Goal: Information Seeking & Learning: Learn about a topic

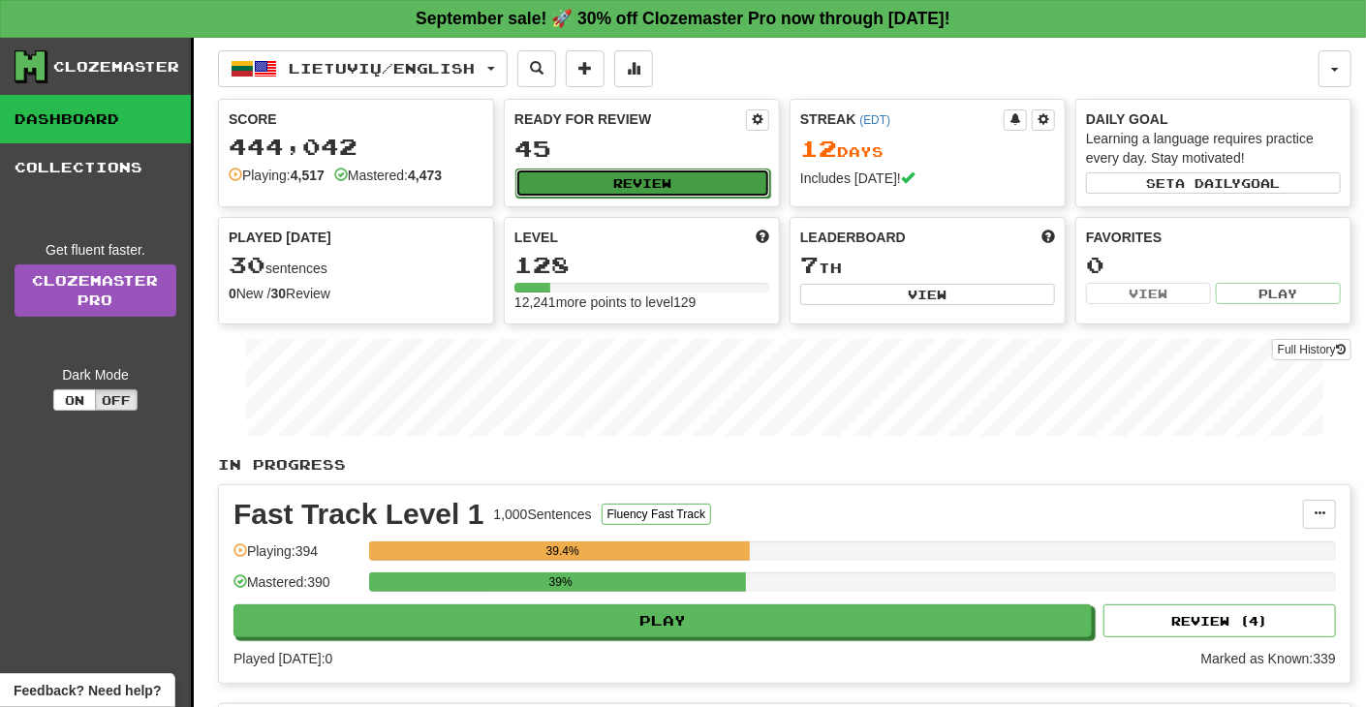
click at [660, 178] on button "Review" at bounding box center [642, 183] width 255 height 29
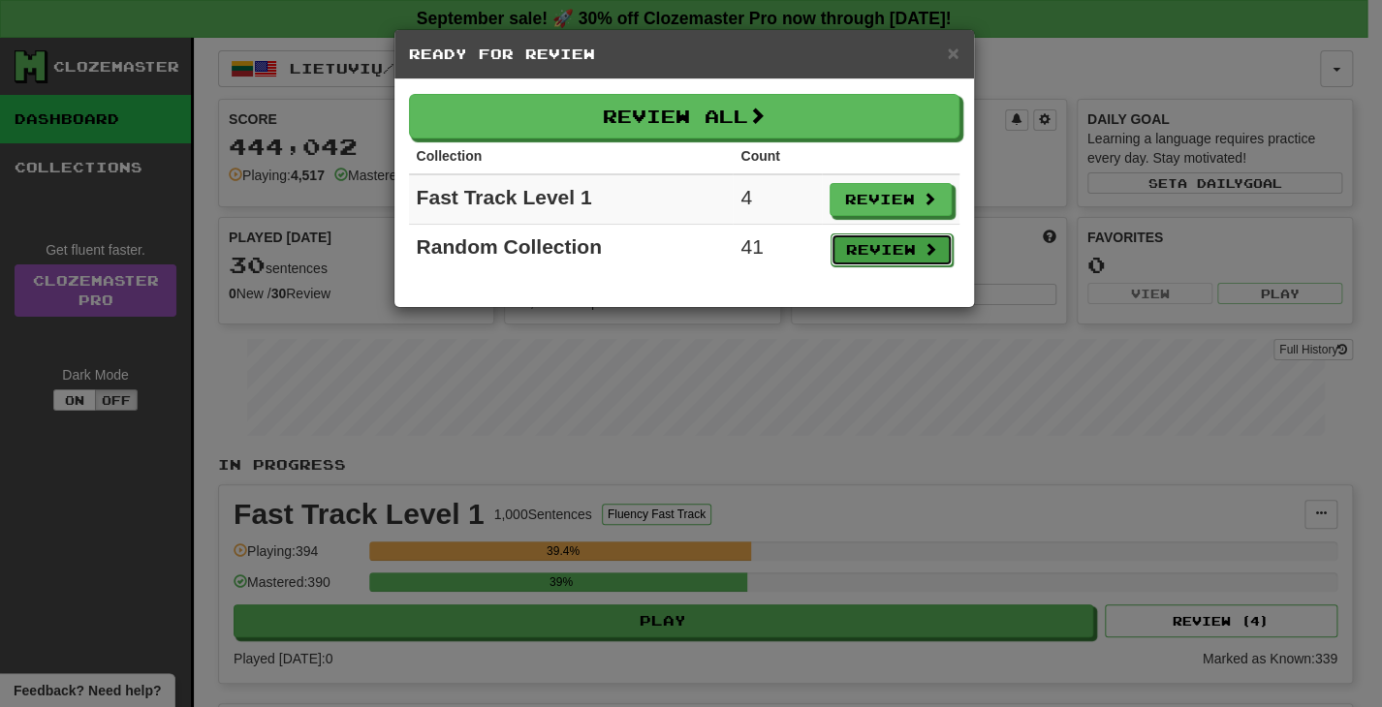
click at [864, 253] on button "Review" at bounding box center [891, 250] width 122 height 33
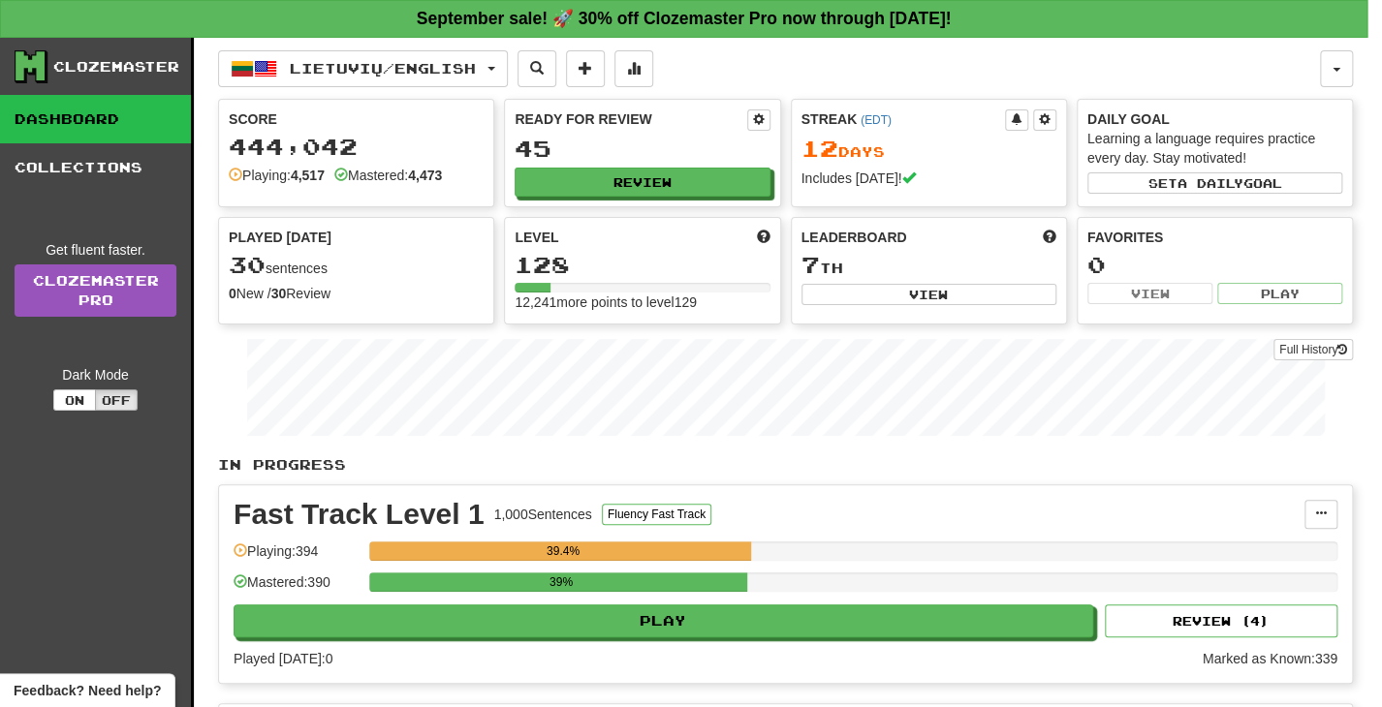
select select "**"
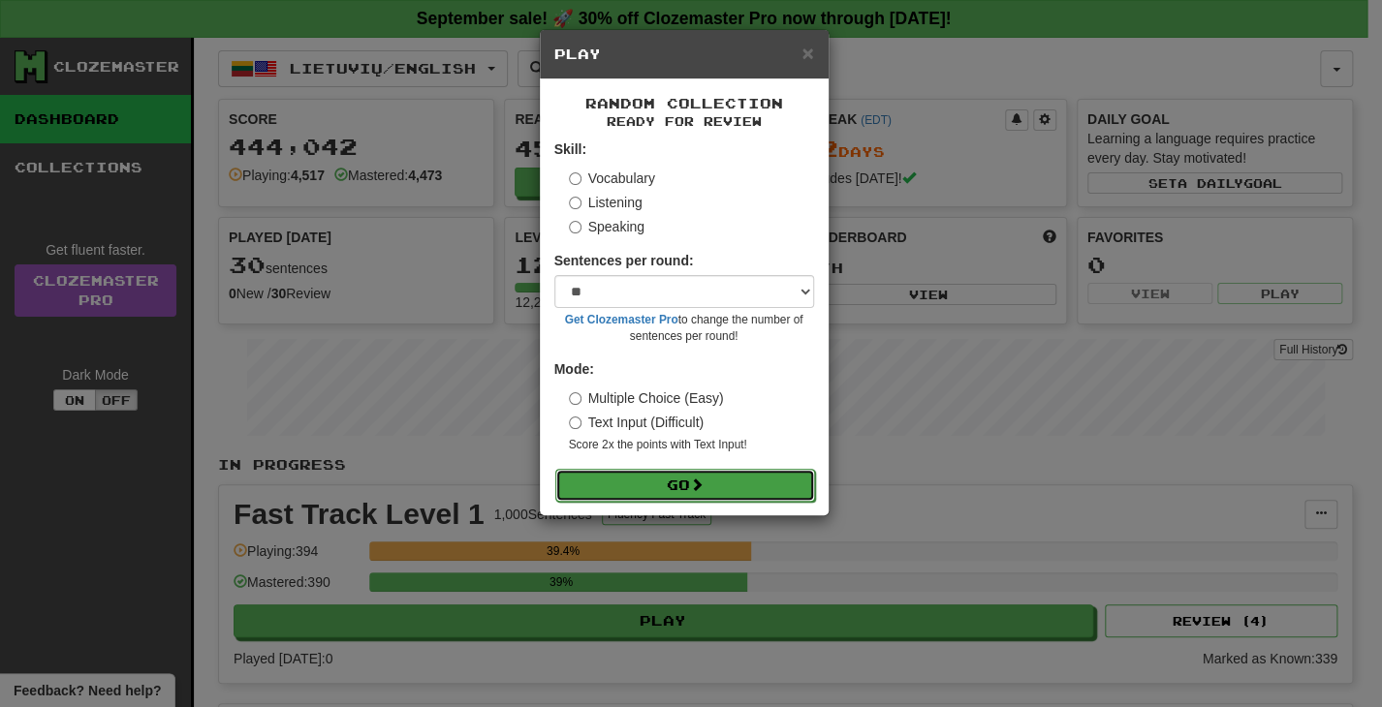
click at [773, 485] on button "Go" at bounding box center [685, 485] width 260 height 33
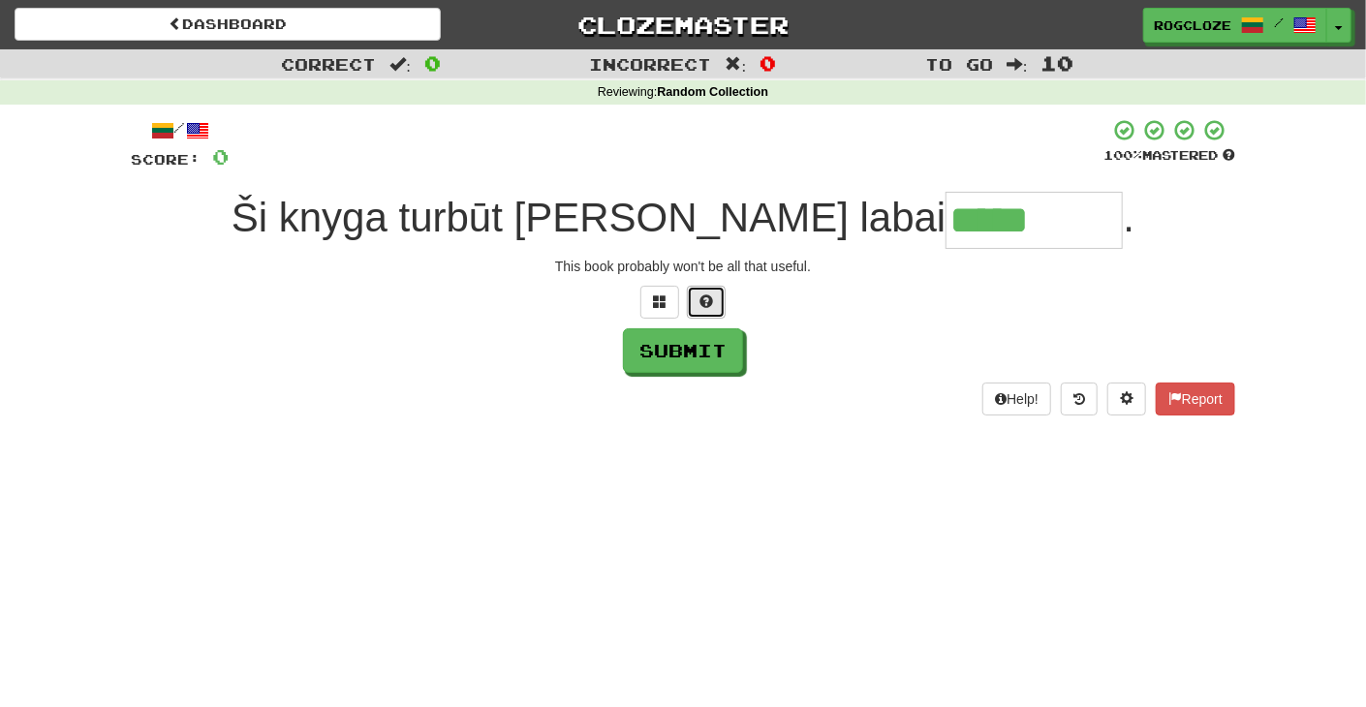
click at [703, 305] on span at bounding box center [707, 302] width 14 height 14
type input "********"
click at [683, 358] on button "Submit" at bounding box center [684, 351] width 120 height 45
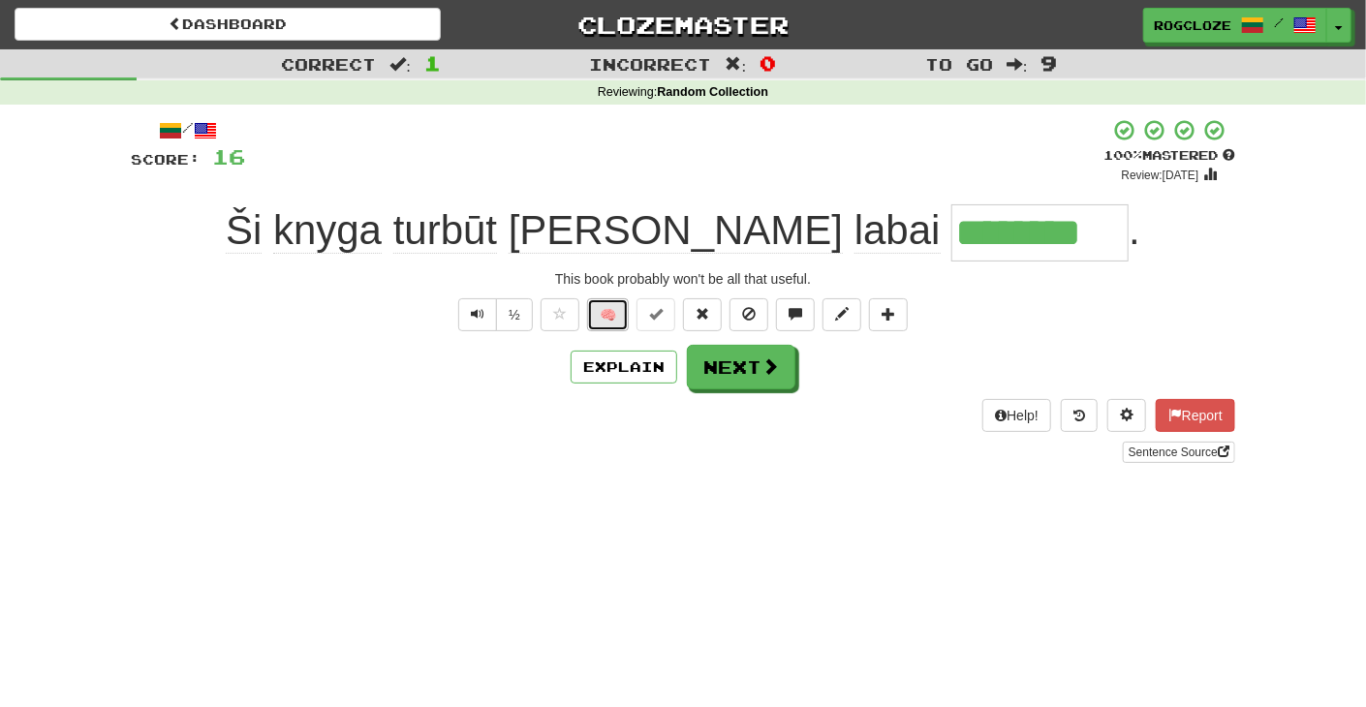
click at [597, 308] on button "🧠" at bounding box center [608, 314] width 42 height 33
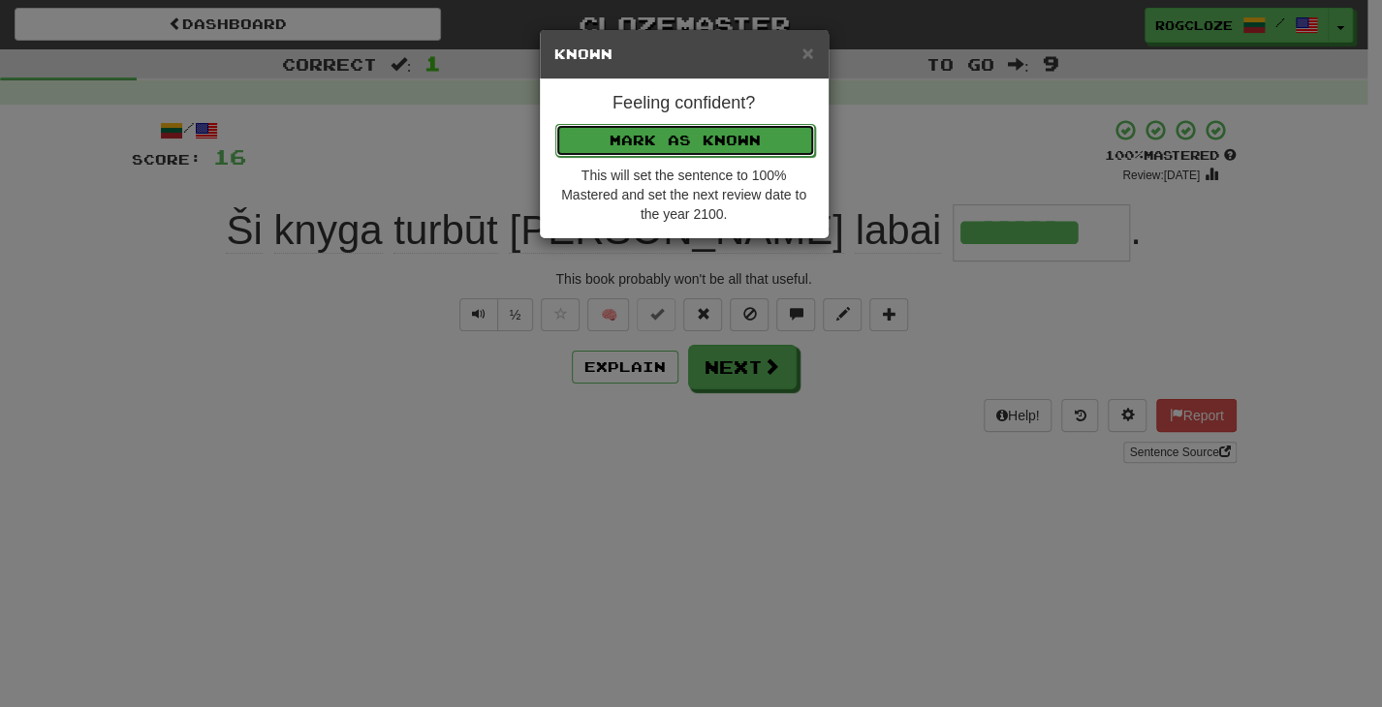
click at [644, 135] on button "Mark as Known" at bounding box center [685, 140] width 260 height 33
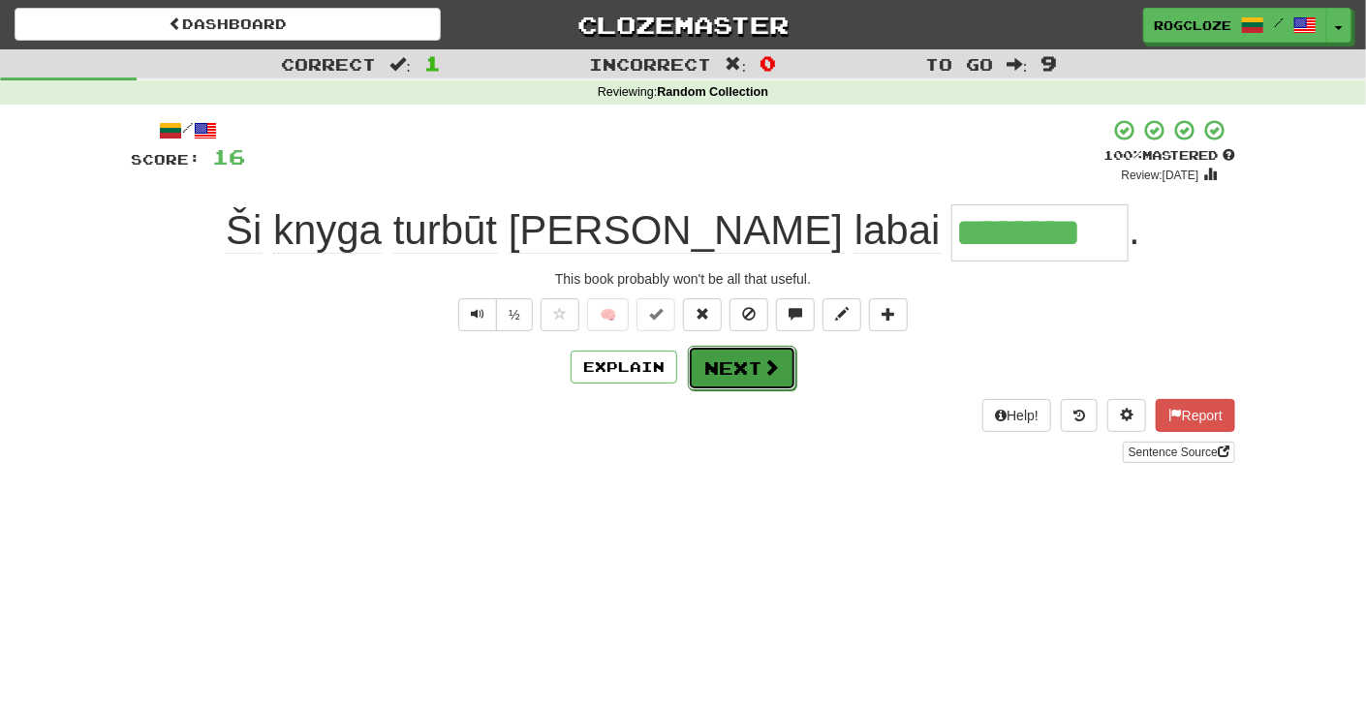
click at [714, 369] on button "Next" at bounding box center [742, 368] width 109 height 45
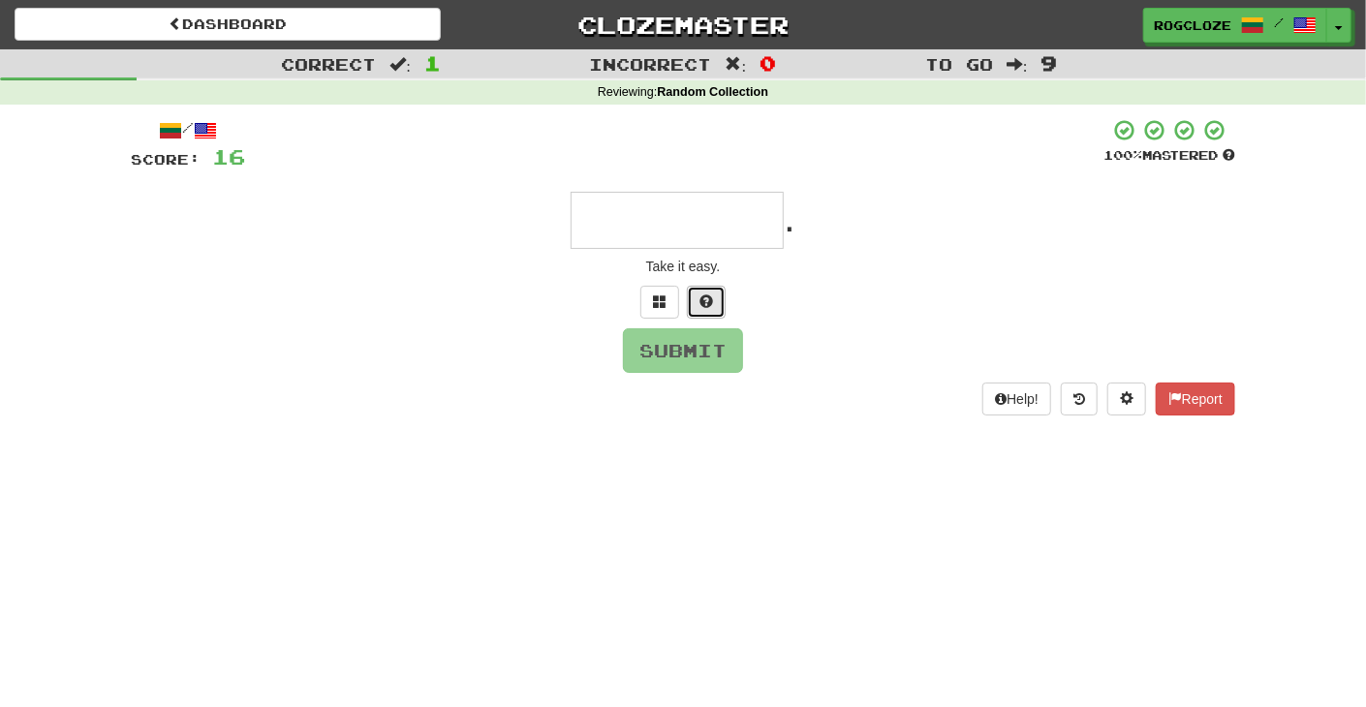
click at [711, 307] on span at bounding box center [707, 302] width 14 height 14
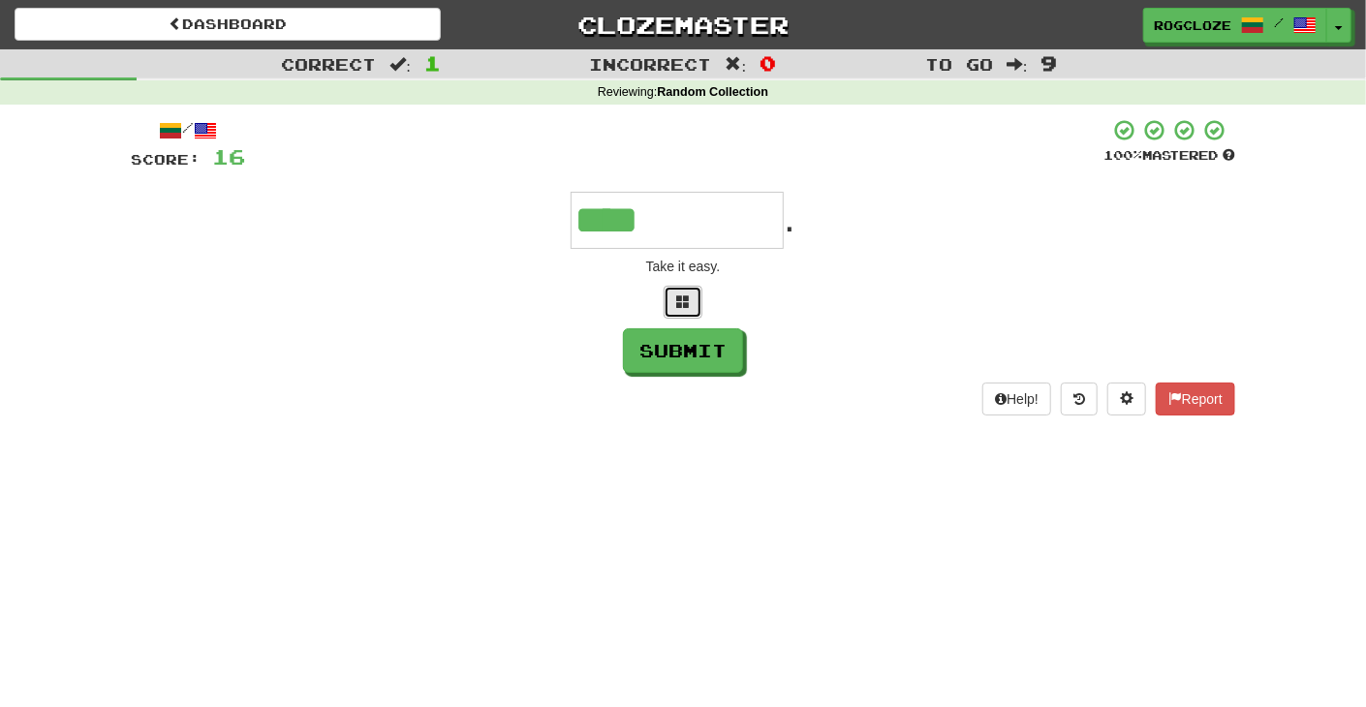
click at [691, 307] on button at bounding box center [683, 302] width 39 height 33
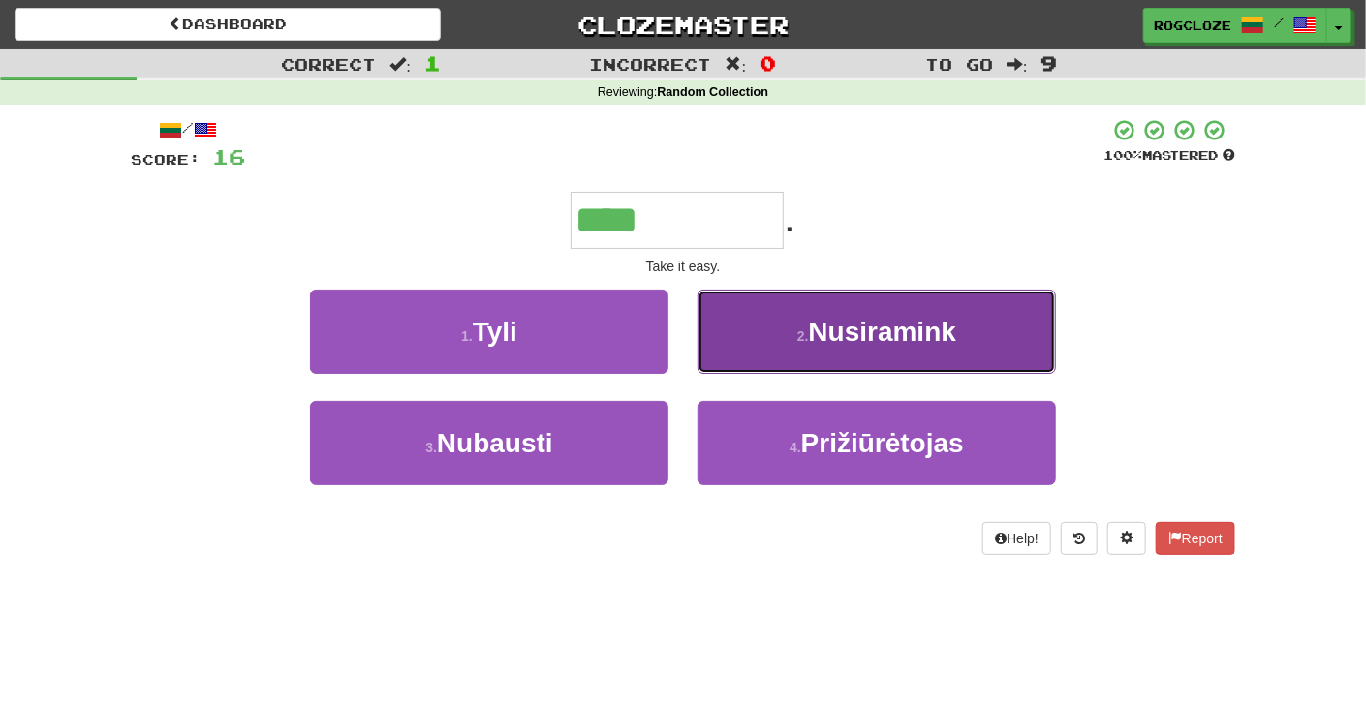
click at [786, 331] on button "2 . Nusiramink" at bounding box center [877, 332] width 359 height 84
type input "**********"
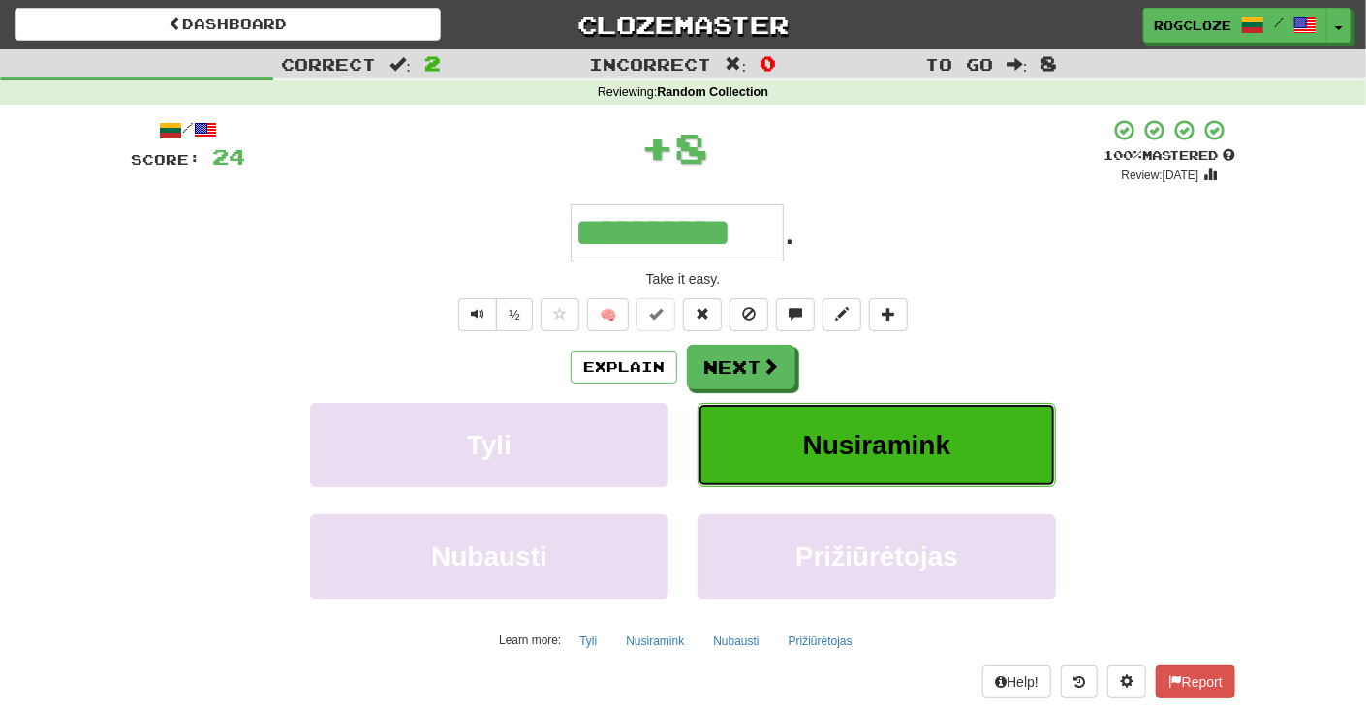
click at [789, 444] on button "Nusiramink" at bounding box center [877, 445] width 359 height 84
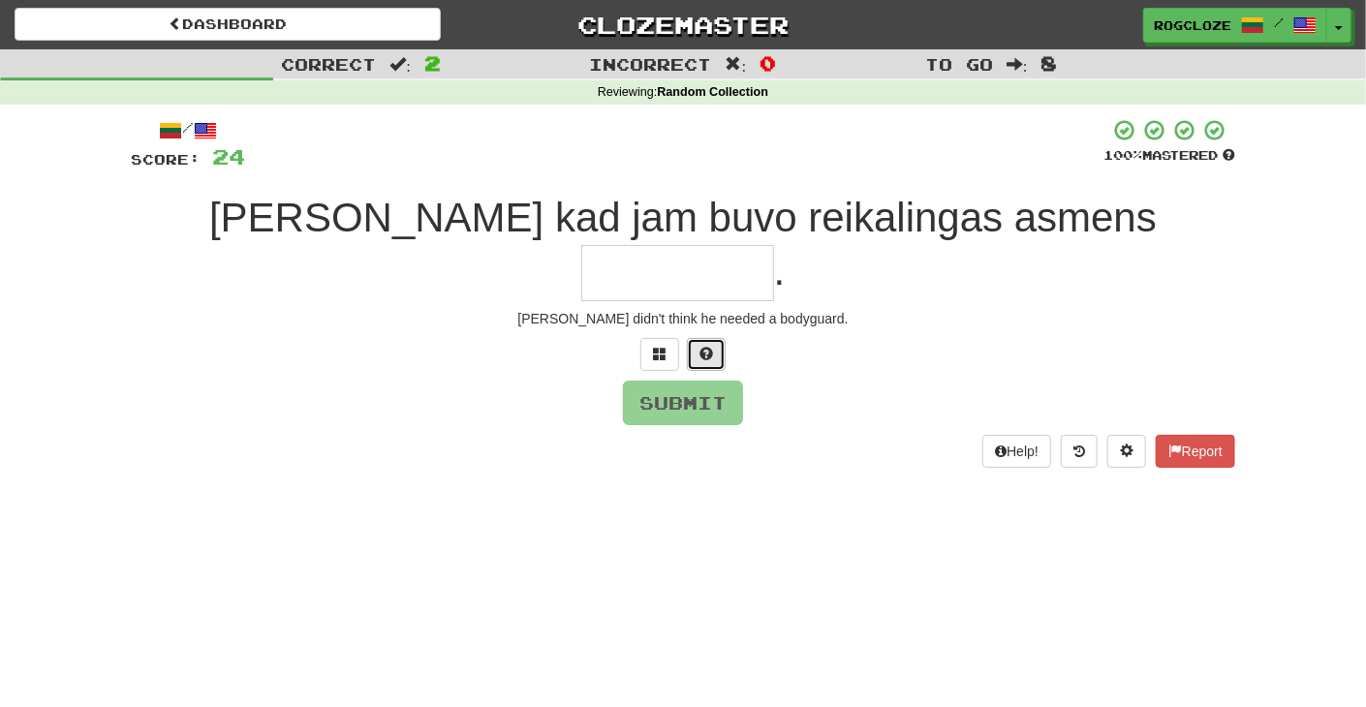
click at [701, 360] on span at bounding box center [707, 354] width 14 height 14
click at [686, 348] on span at bounding box center [683, 354] width 14 height 14
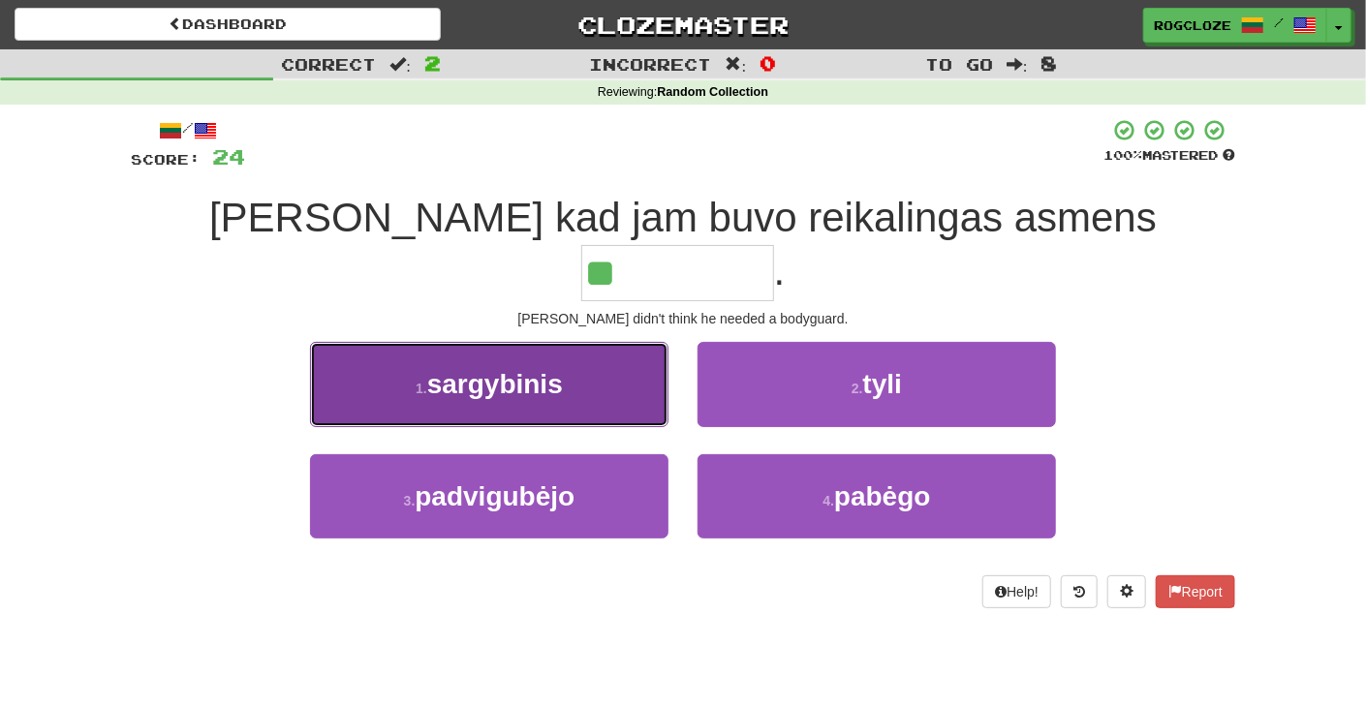
click at [525, 373] on span "sargybinis" at bounding box center [495, 384] width 136 height 30
type input "**********"
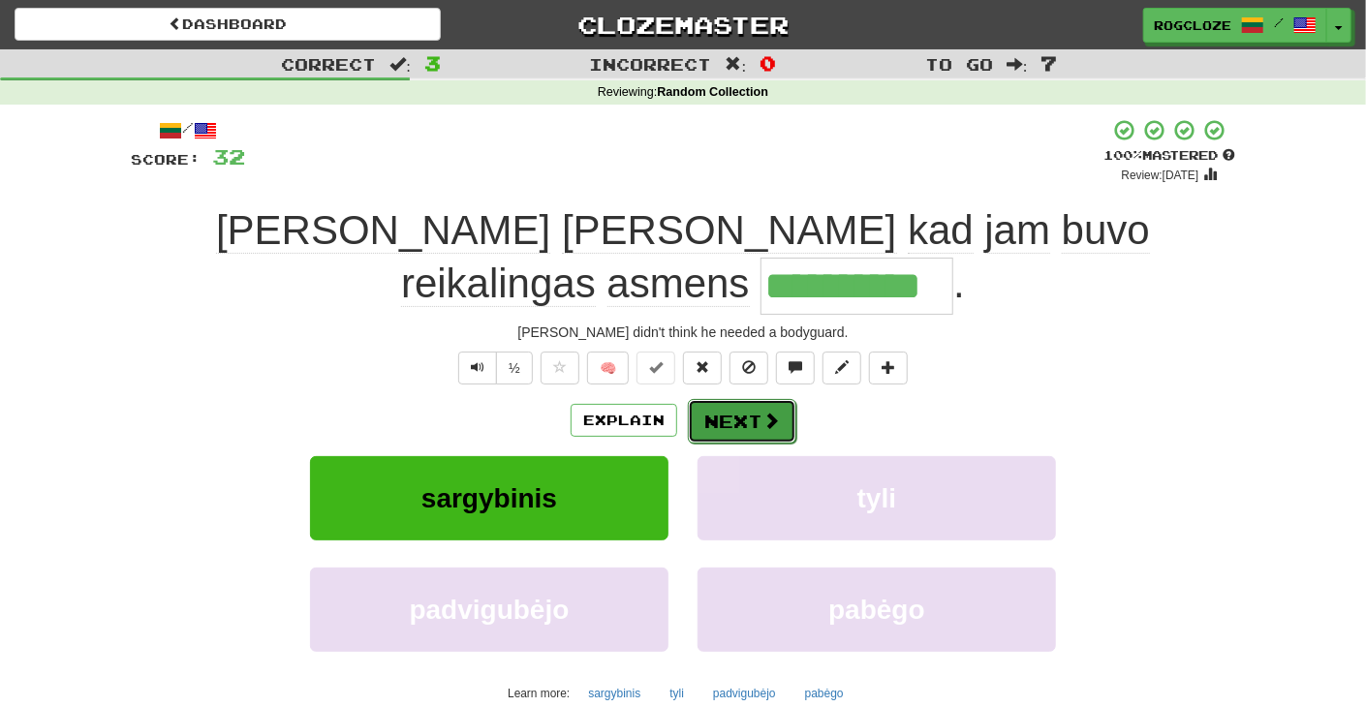
click at [721, 430] on button "Next" at bounding box center [742, 421] width 109 height 45
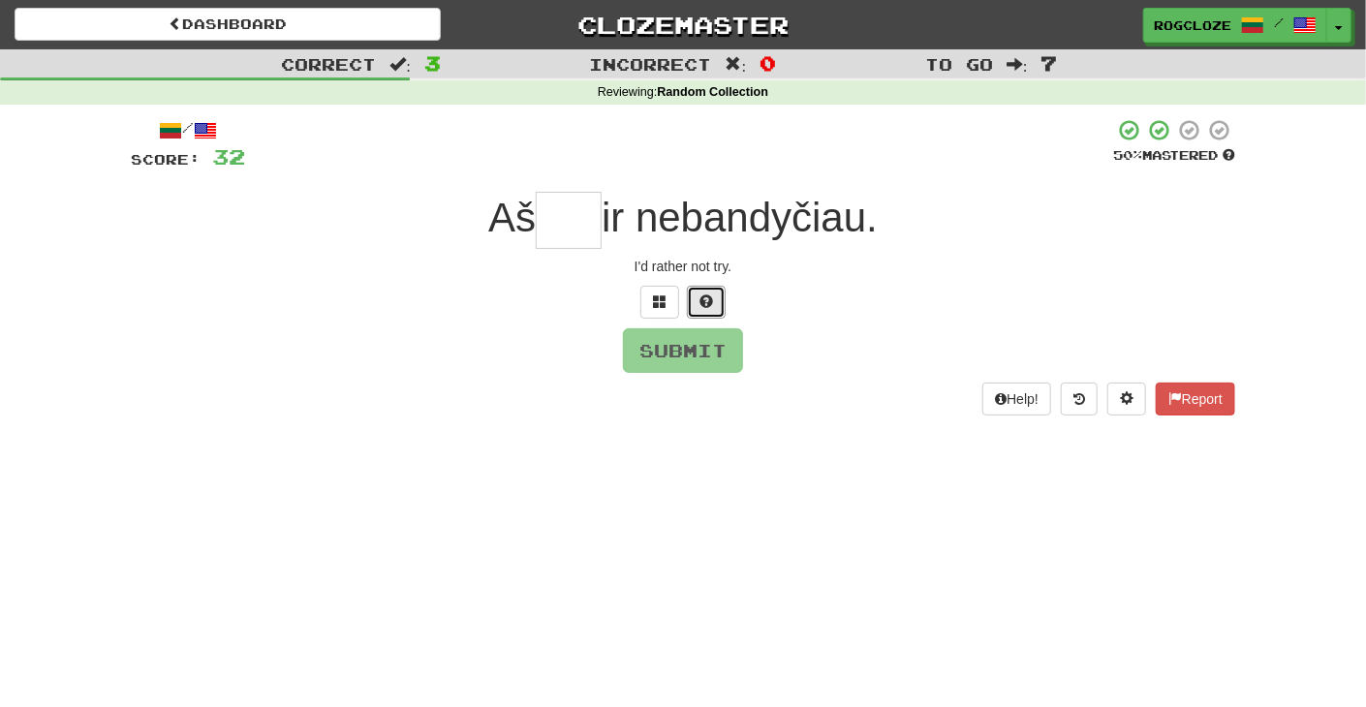
click at [714, 296] on button at bounding box center [706, 302] width 39 height 33
click at [694, 354] on button "Submit" at bounding box center [684, 351] width 120 height 45
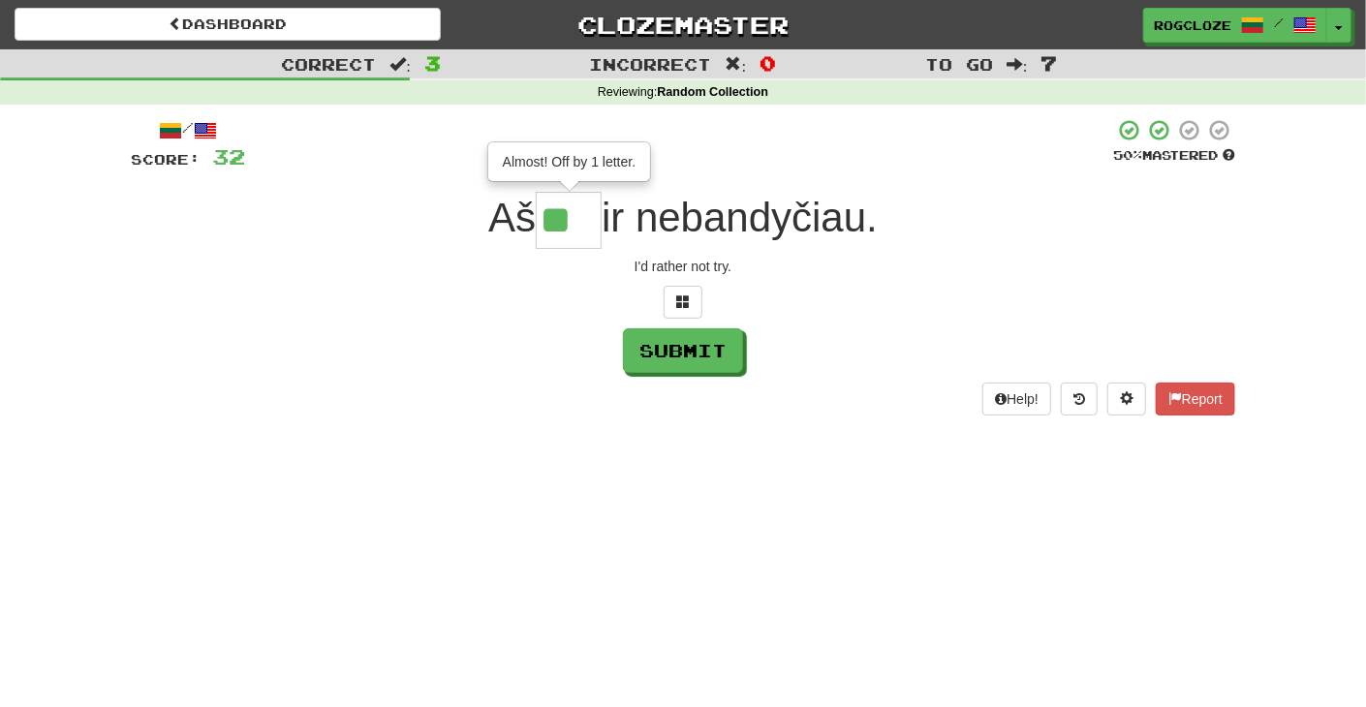
click at [585, 223] on input "**" at bounding box center [569, 220] width 66 height 57
click at [689, 294] on span at bounding box center [683, 301] width 14 height 14
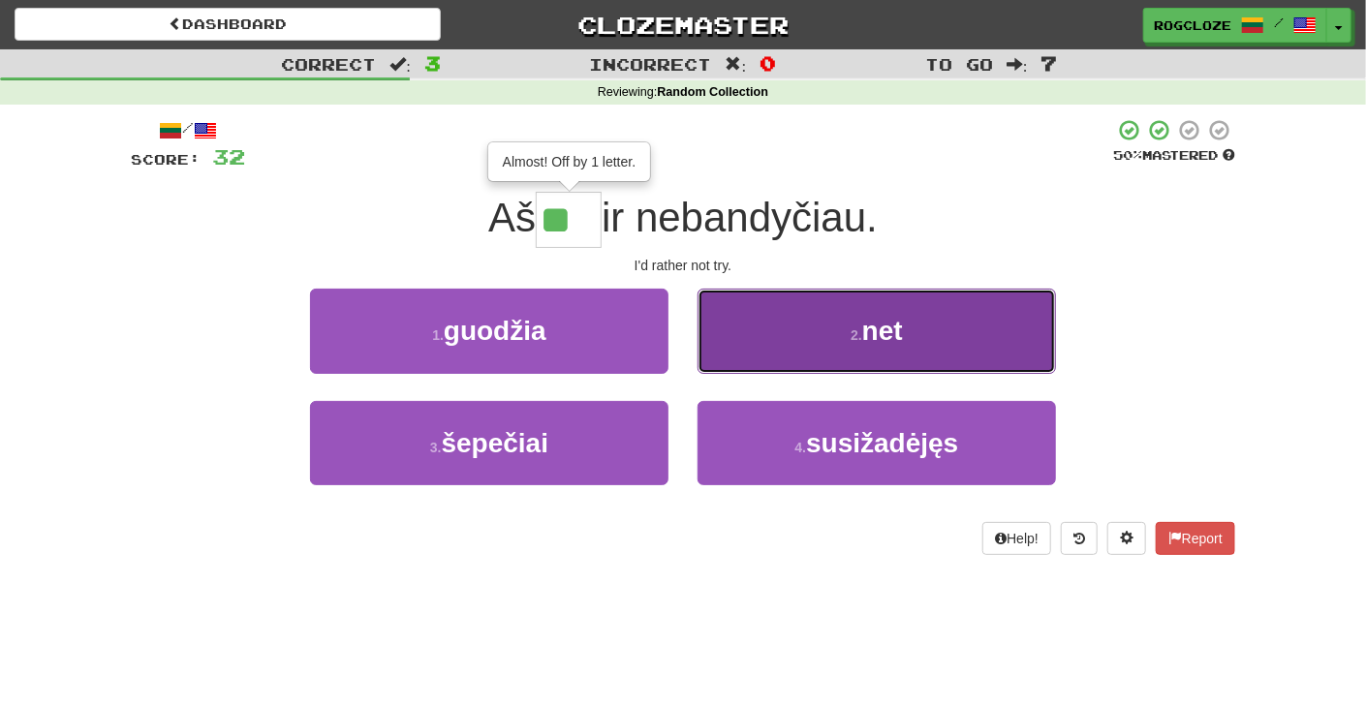
click at [790, 339] on button "2 . net" at bounding box center [877, 331] width 359 height 84
type input "***"
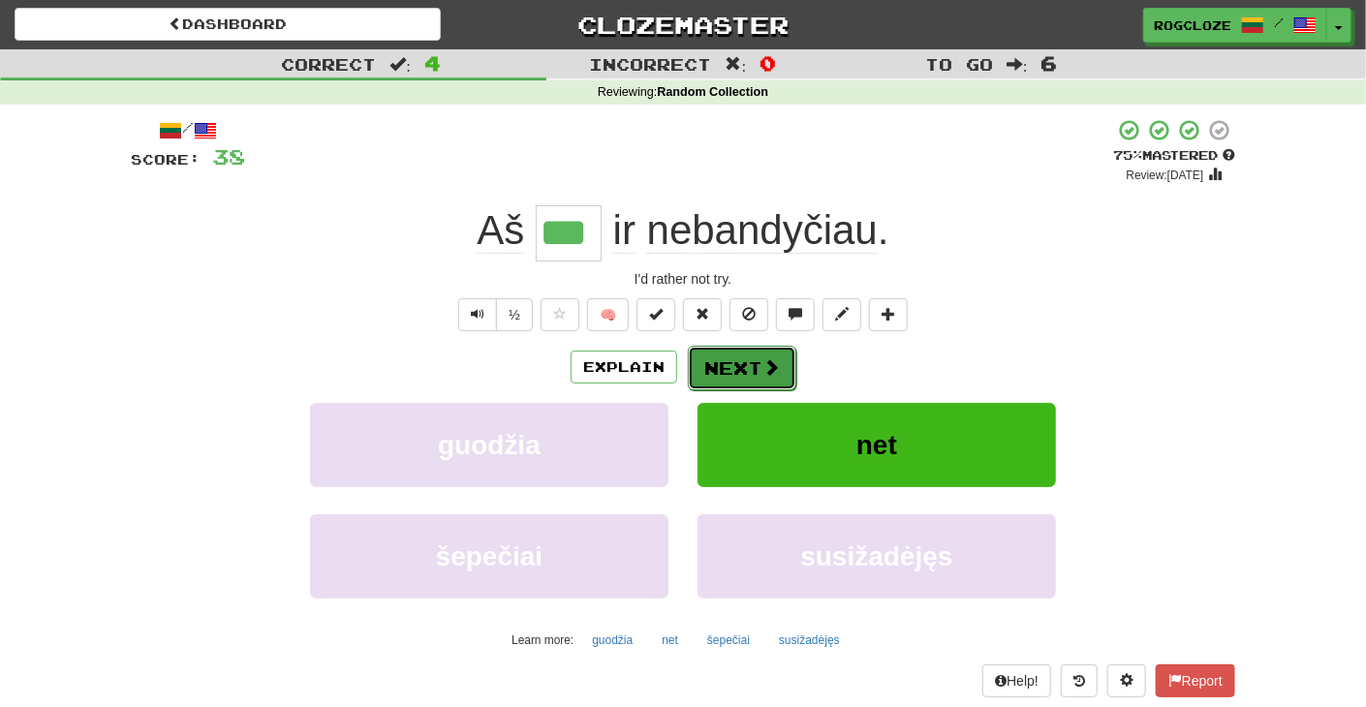
click at [764, 361] on span at bounding box center [771, 367] width 17 height 17
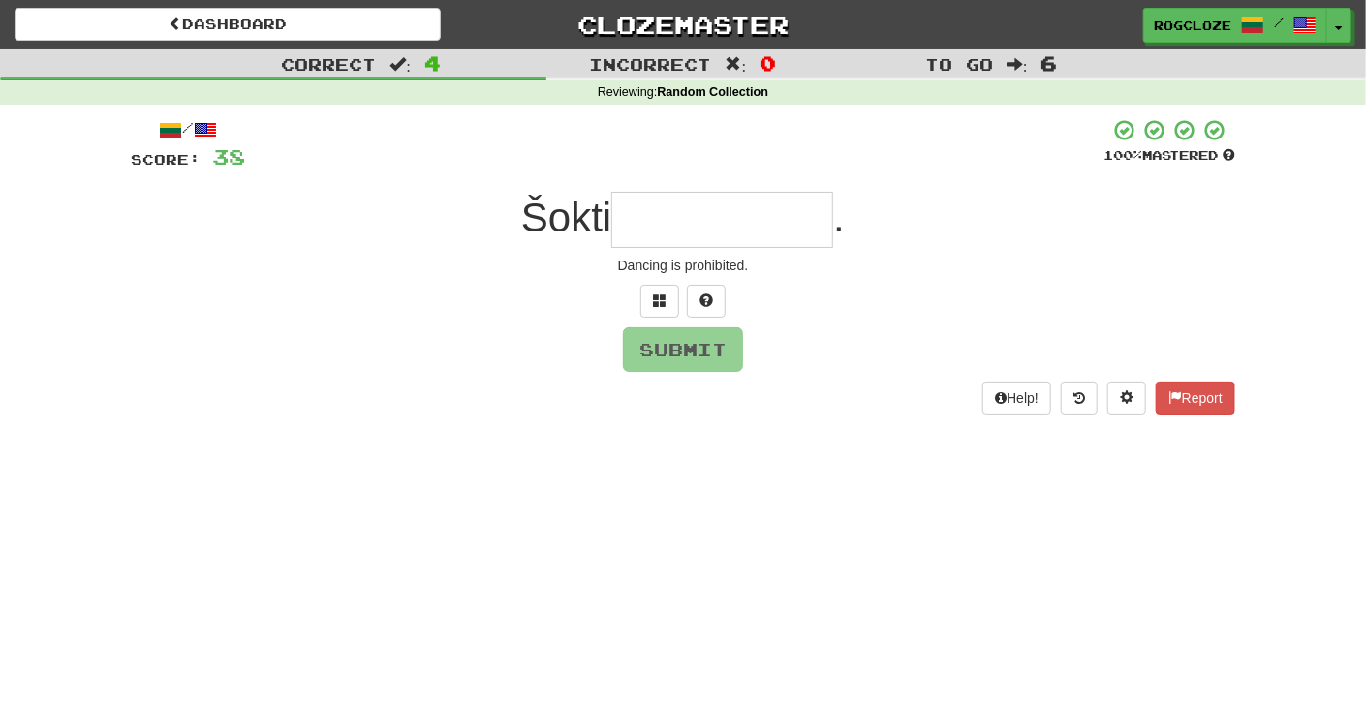
type input "*"
click at [709, 296] on span at bounding box center [707, 301] width 14 height 14
click at [696, 303] on button at bounding box center [683, 301] width 39 height 33
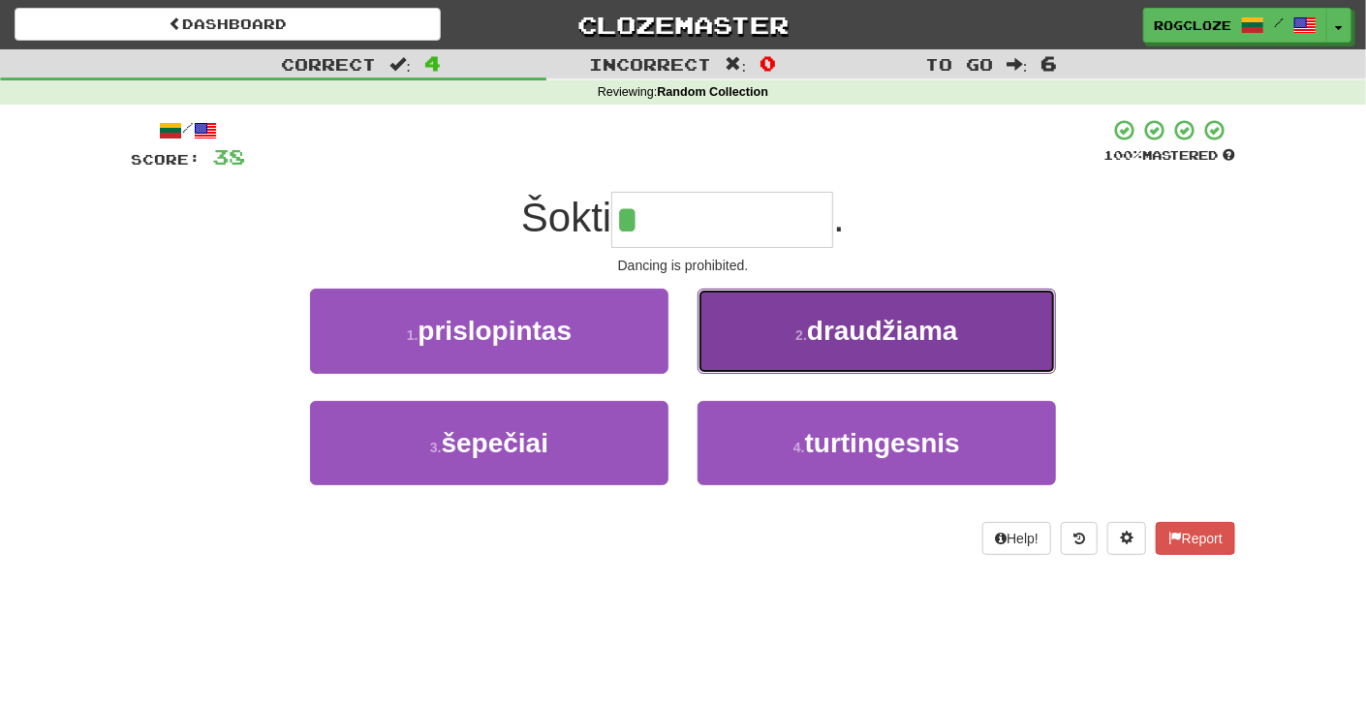
click at [894, 337] on span "draudžiama" at bounding box center [882, 331] width 151 height 30
type input "**********"
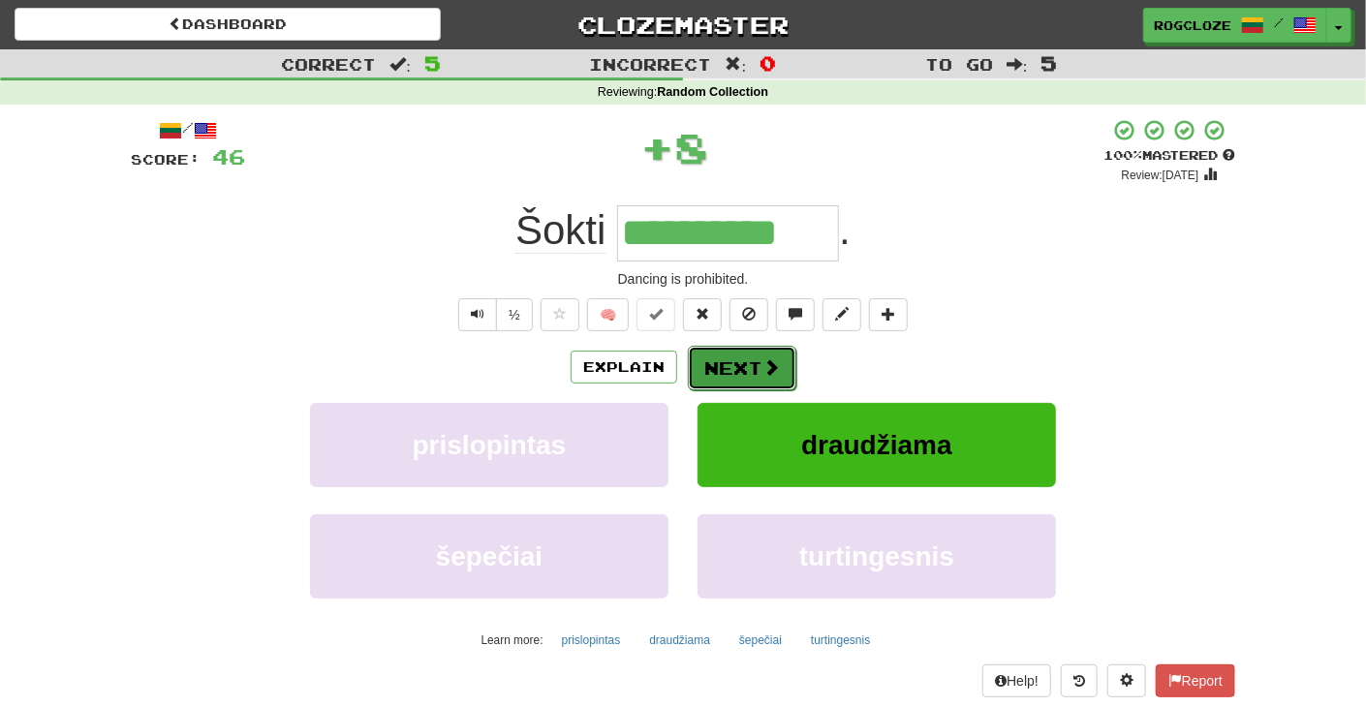
click at [748, 357] on button "Next" at bounding box center [742, 368] width 109 height 45
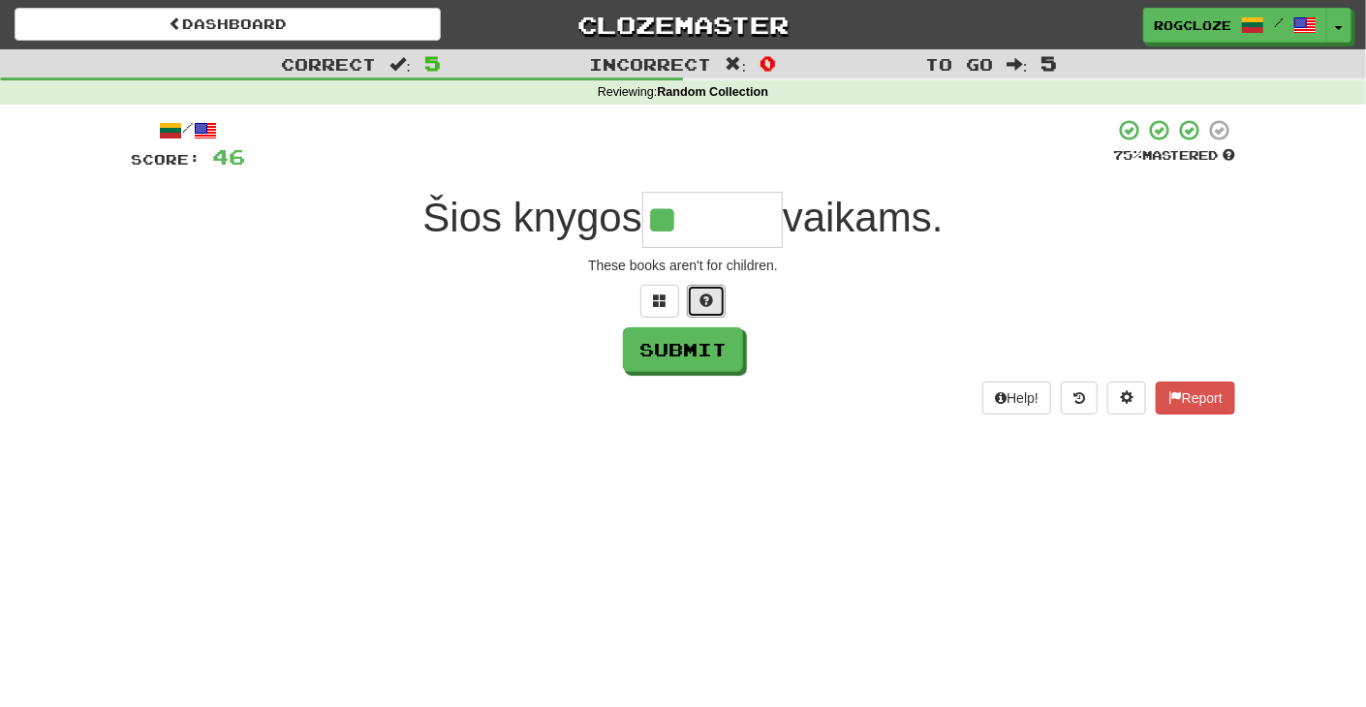
click at [713, 303] on button at bounding box center [706, 301] width 39 height 33
click at [698, 304] on button at bounding box center [683, 301] width 39 height 33
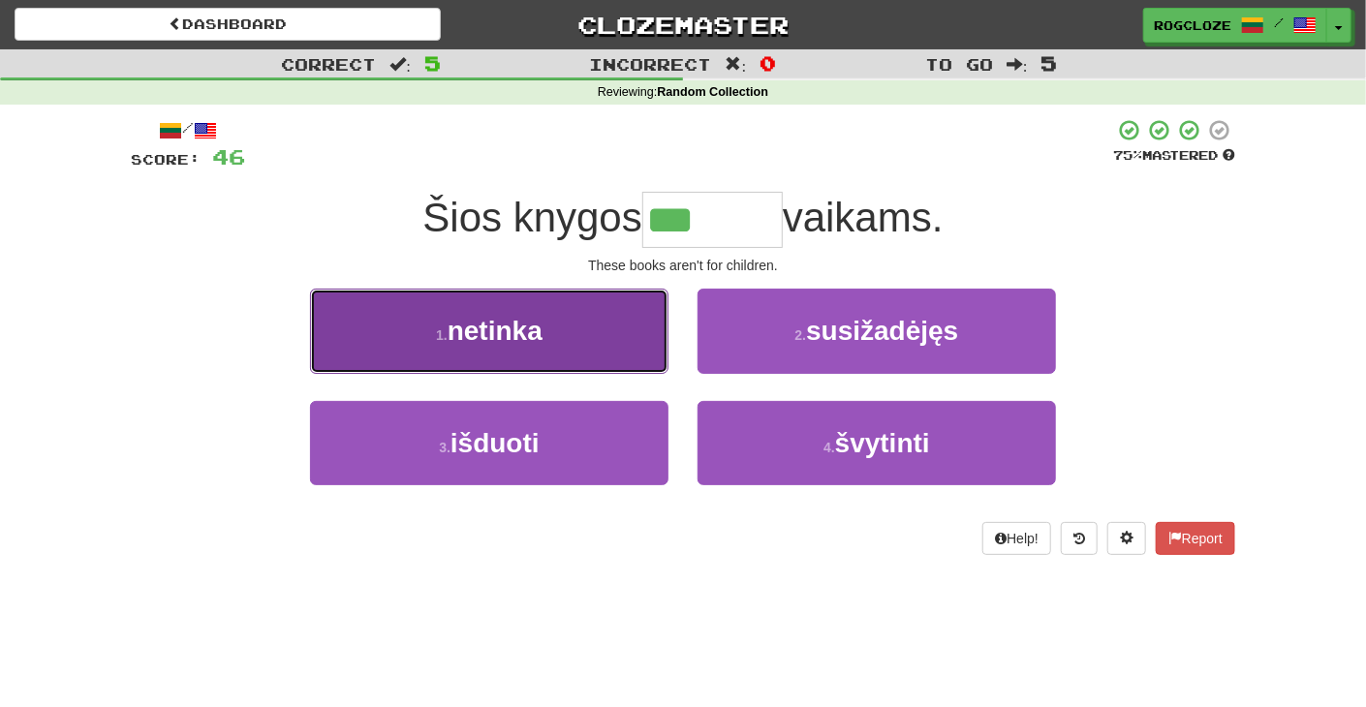
click at [498, 336] on span "netinka" at bounding box center [495, 331] width 95 height 30
type input "*******"
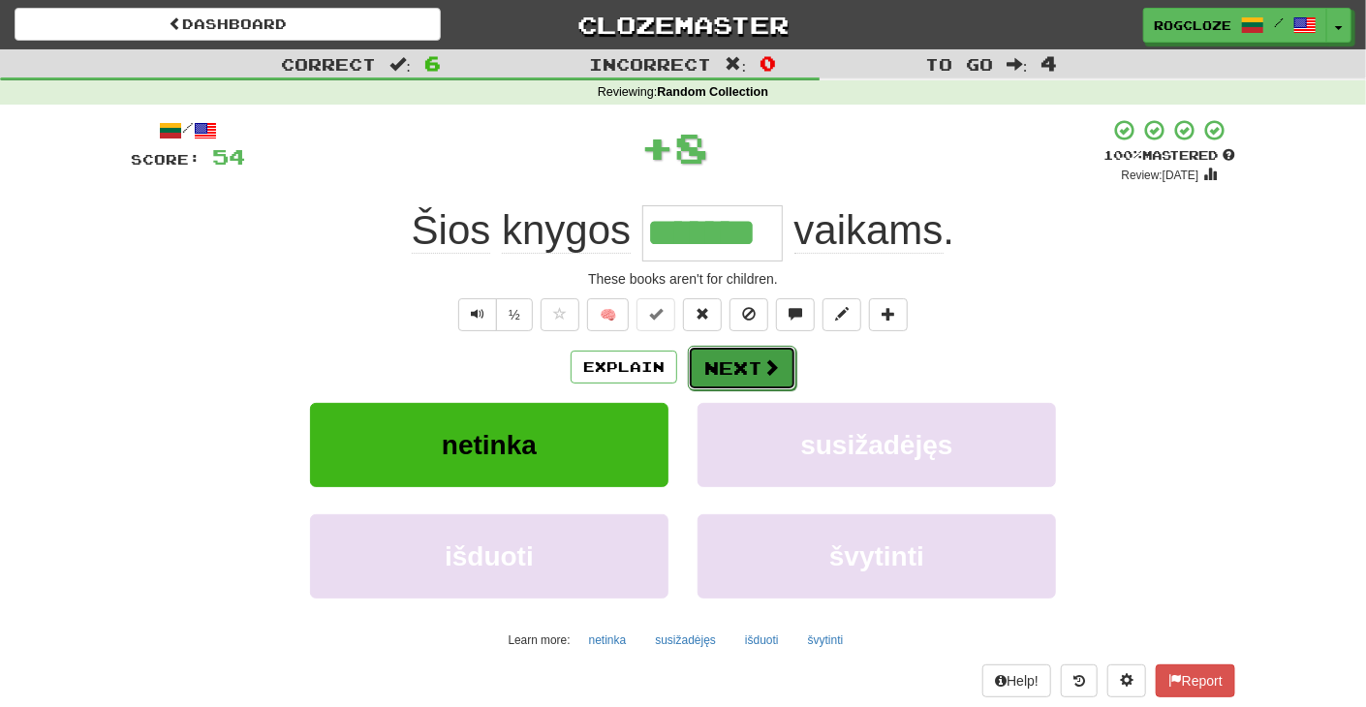
click at [724, 366] on button "Next" at bounding box center [742, 368] width 109 height 45
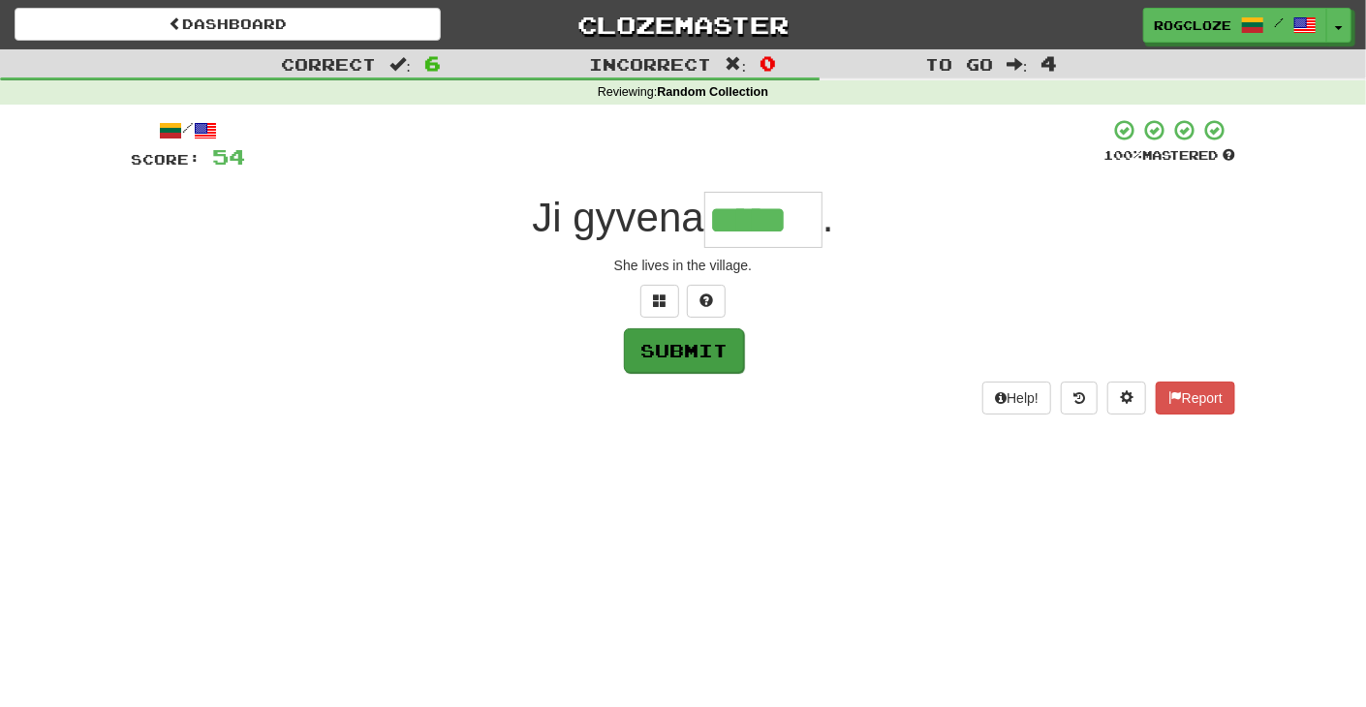
type input "*****"
click at [671, 358] on button "Submit" at bounding box center [684, 350] width 120 height 45
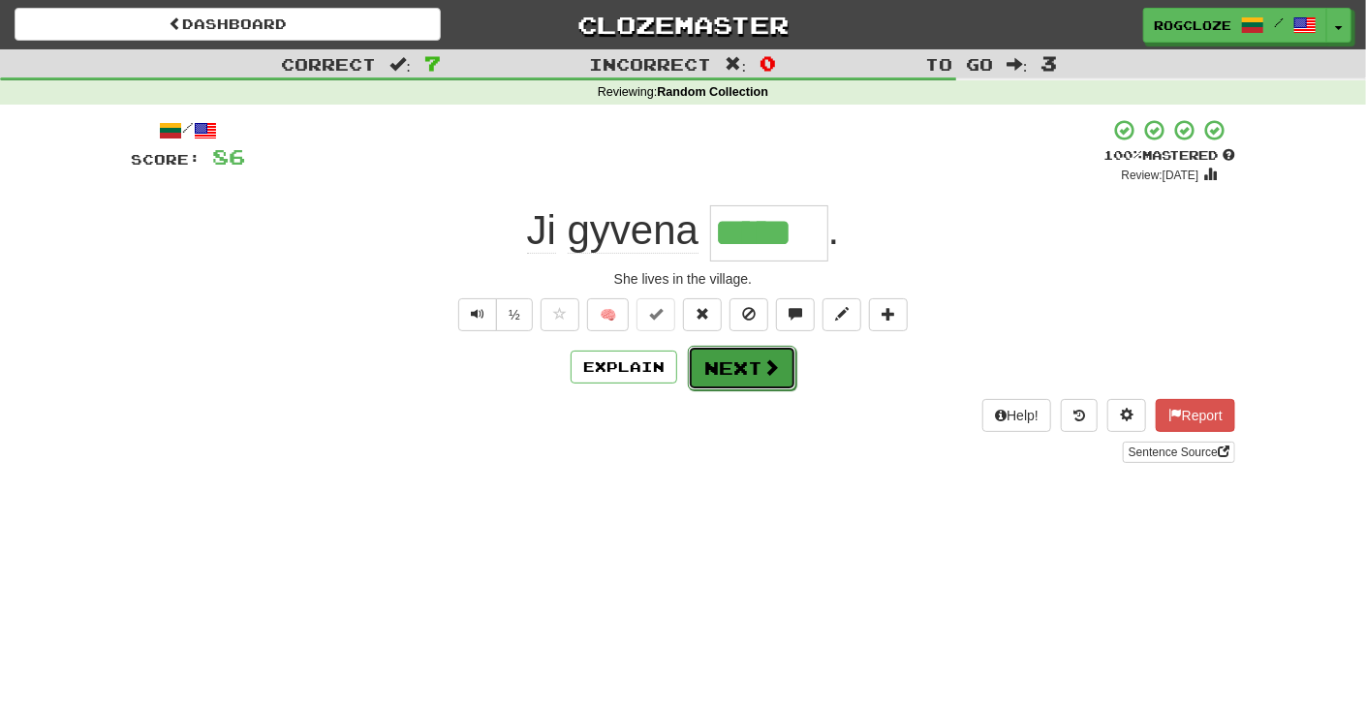
click at [719, 367] on button "Next" at bounding box center [742, 368] width 109 height 45
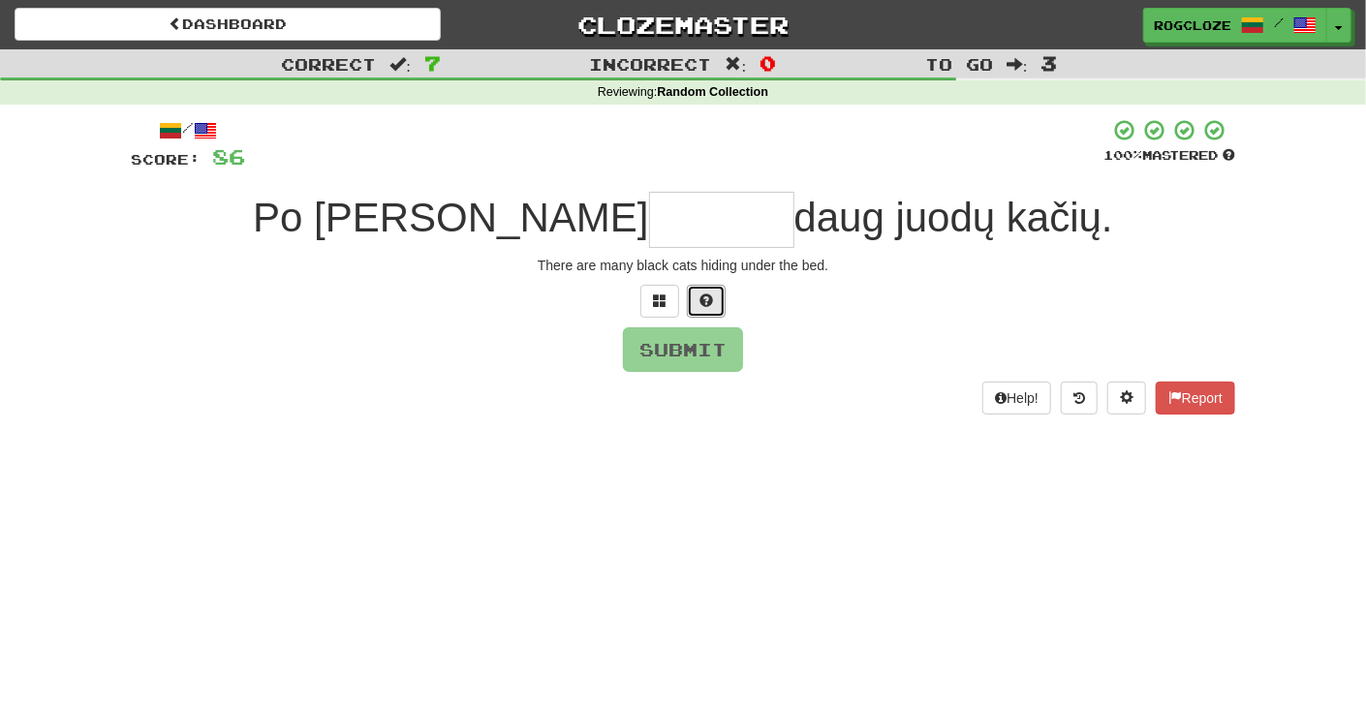
click at [714, 295] on button at bounding box center [706, 301] width 39 height 33
click at [691, 310] on button at bounding box center [683, 301] width 39 height 33
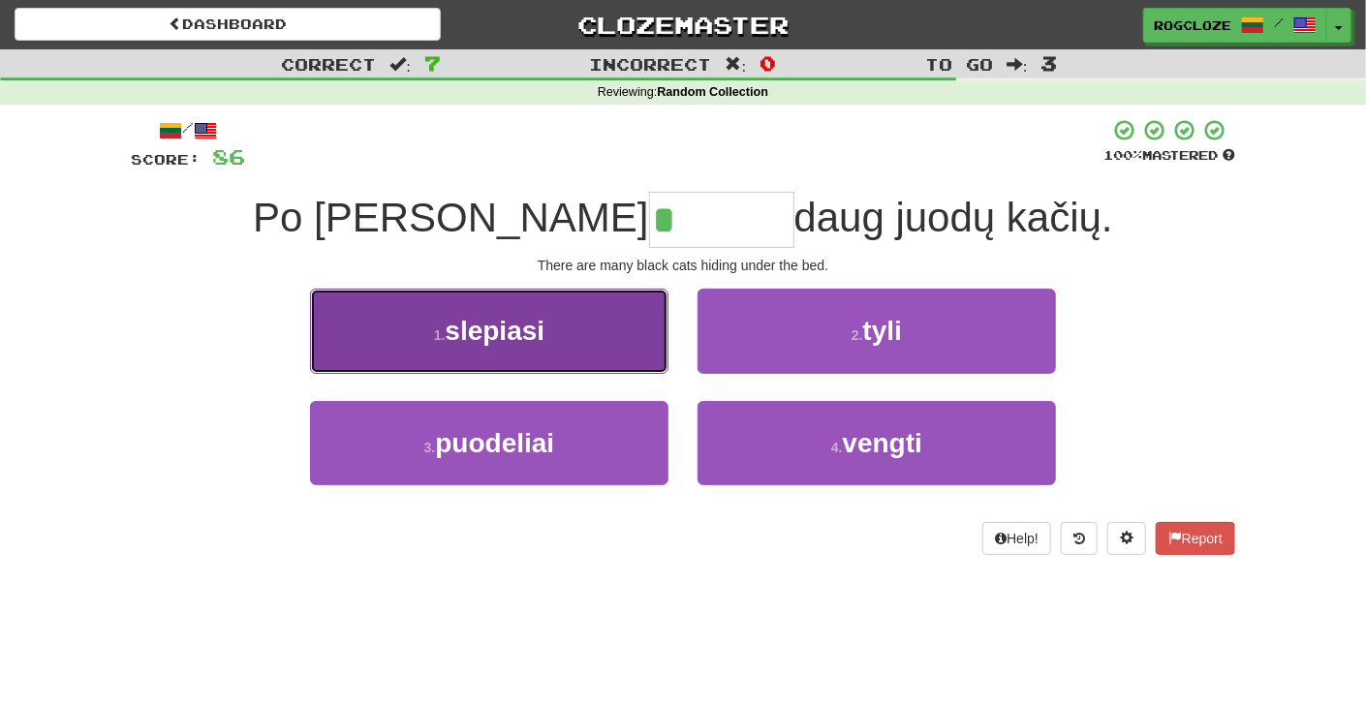
click at [490, 334] on span "slepiasi" at bounding box center [495, 331] width 100 height 30
type input "********"
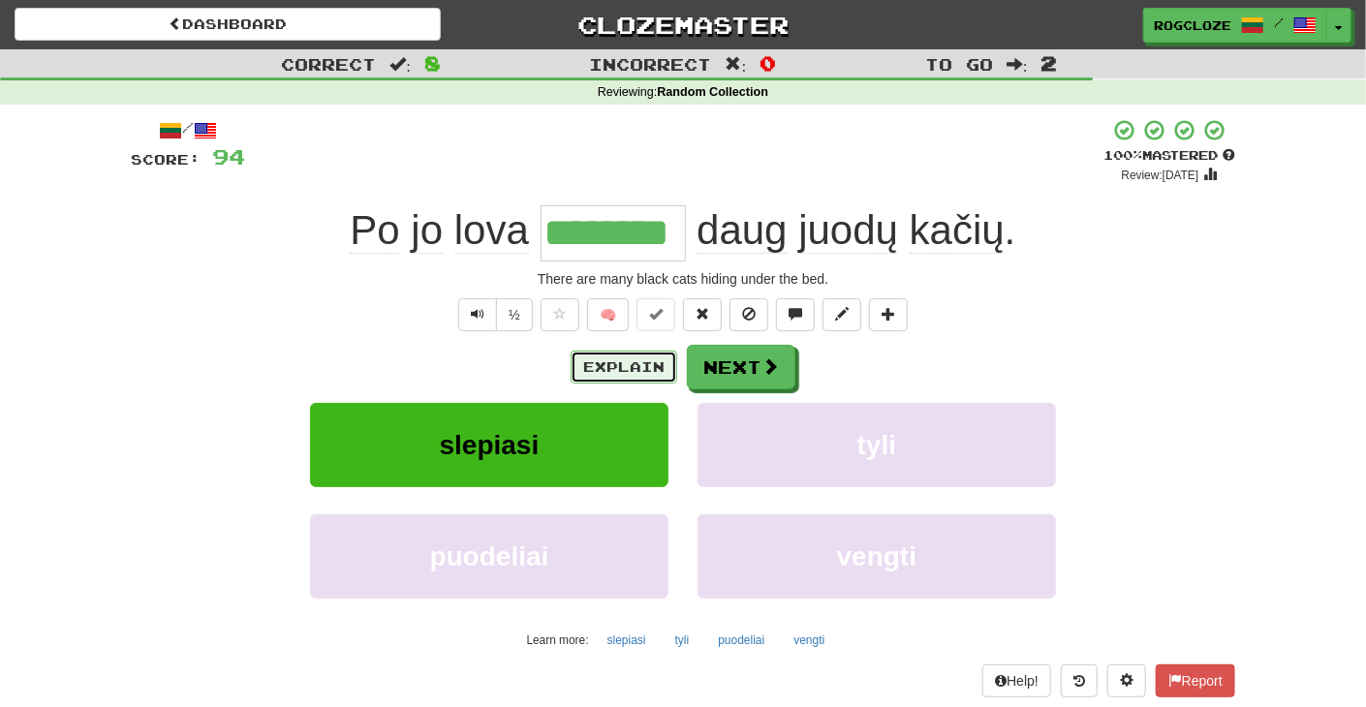
click at [625, 362] on button "Explain" at bounding box center [624, 367] width 107 height 33
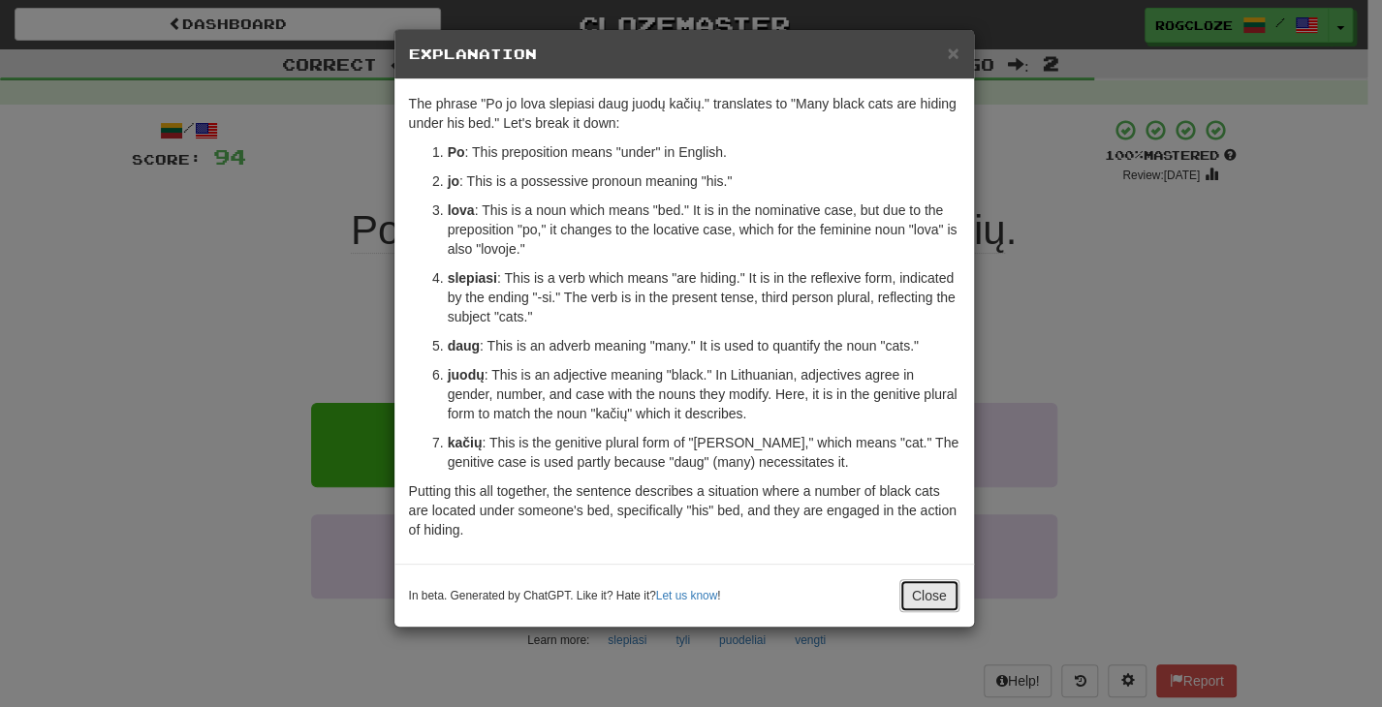
click at [931, 587] on button "Close" at bounding box center [929, 595] width 60 height 33
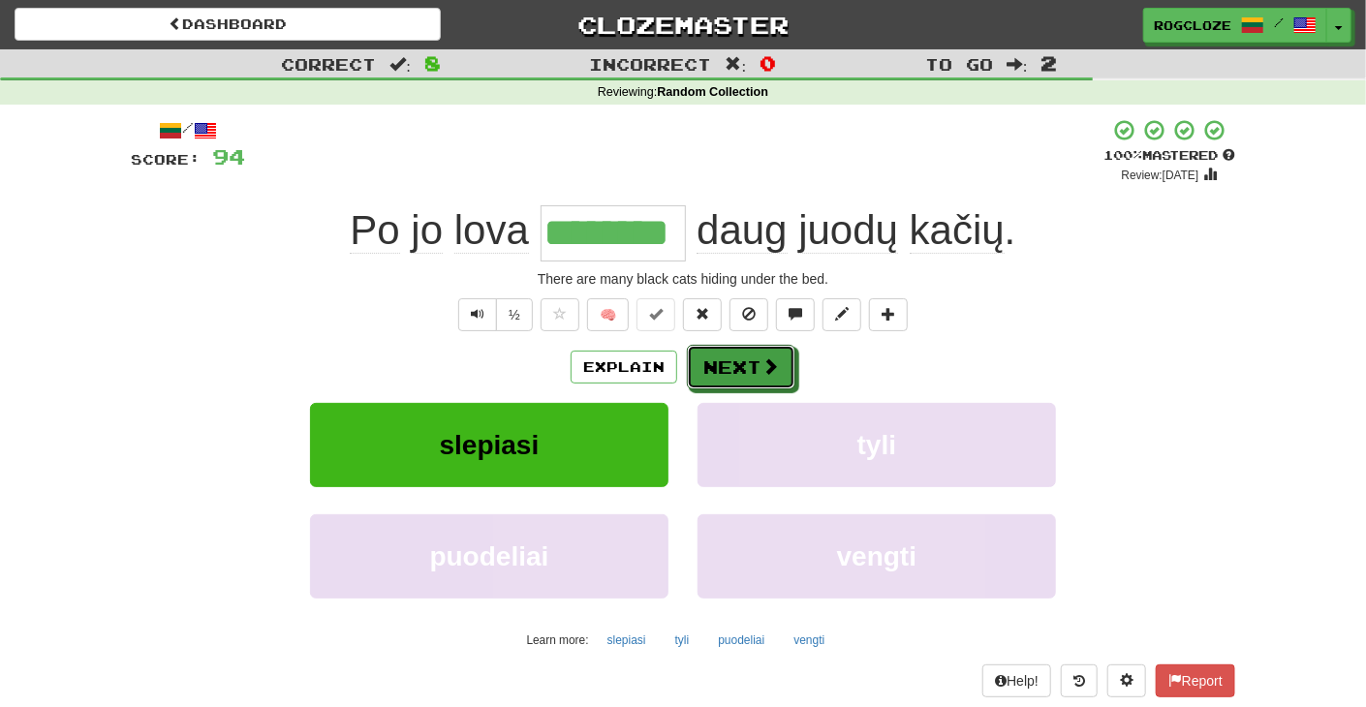
click at [754, 363] on button "Next" at bounding box center [741, 367] width 109 height 45
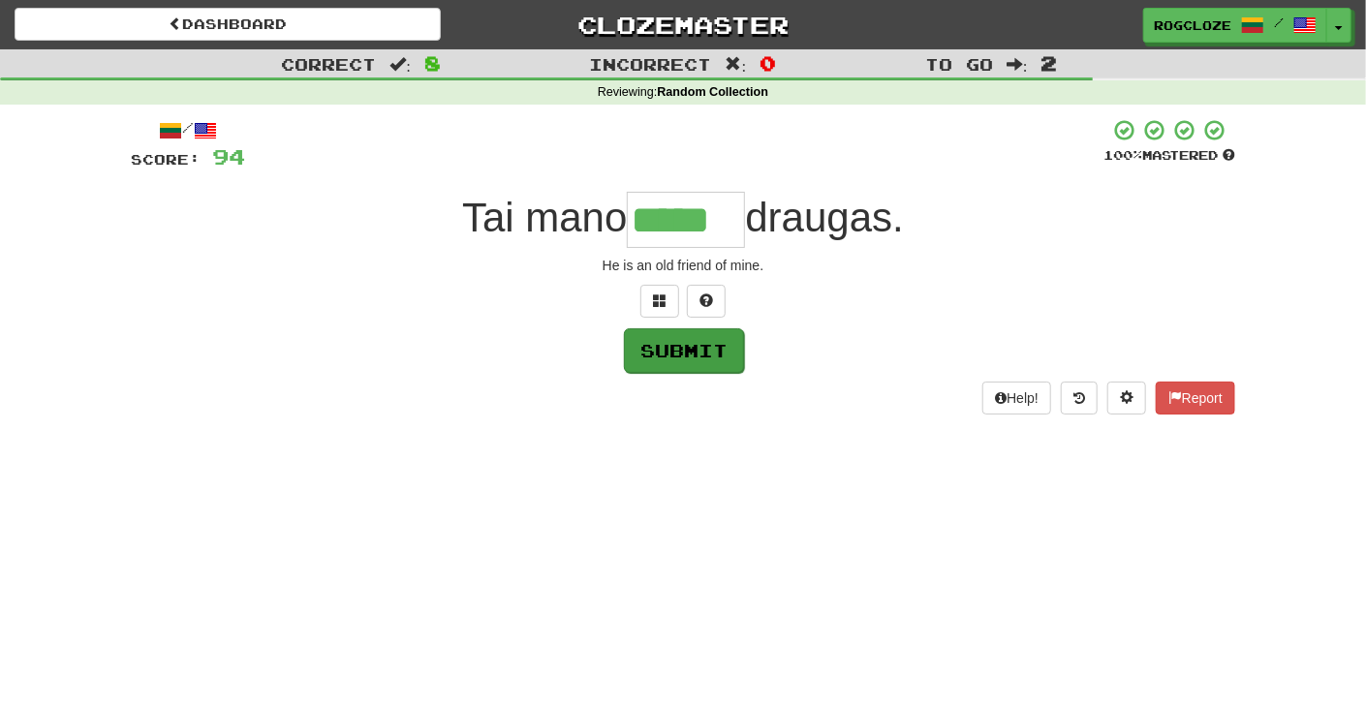
type input "*****"
click at [682, 361] on button "Submit" at bounding box center [684, 350] width 120 height 45
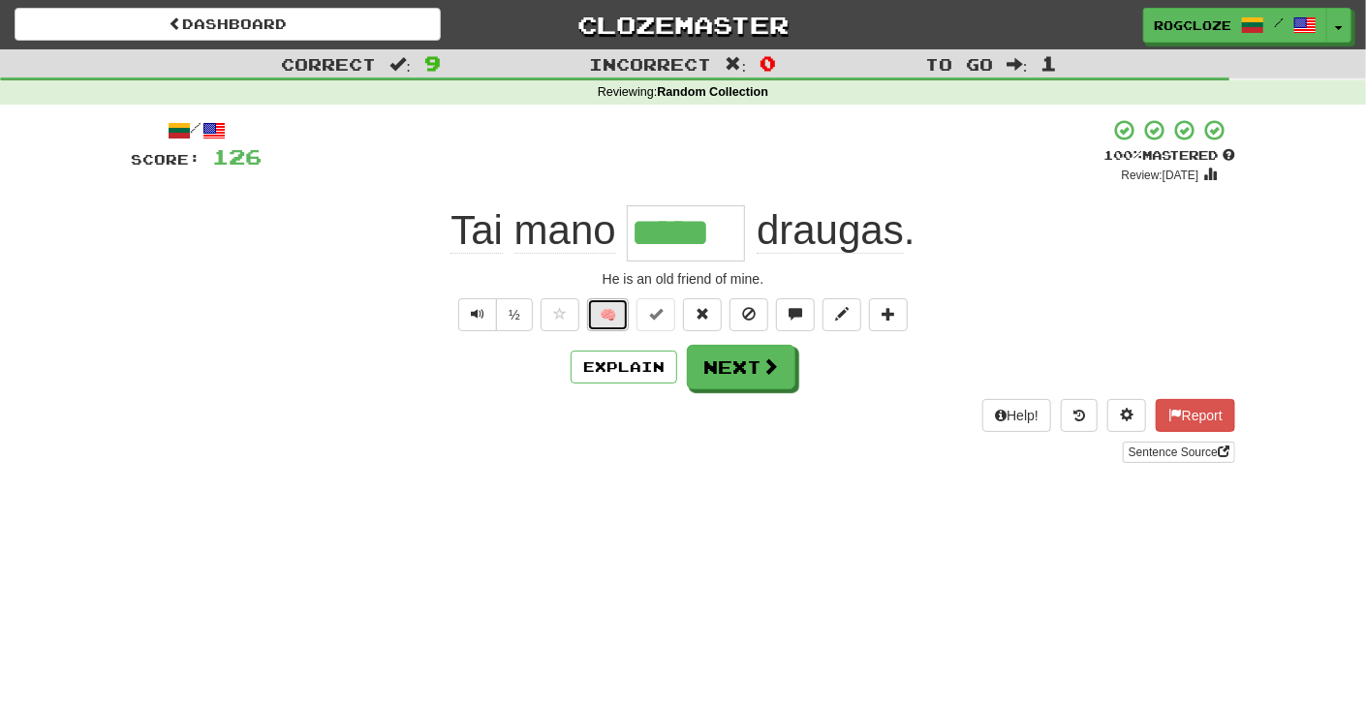
click at [616, 315] on button "🧠" at bounding box center [608, 314] width 42 height 33
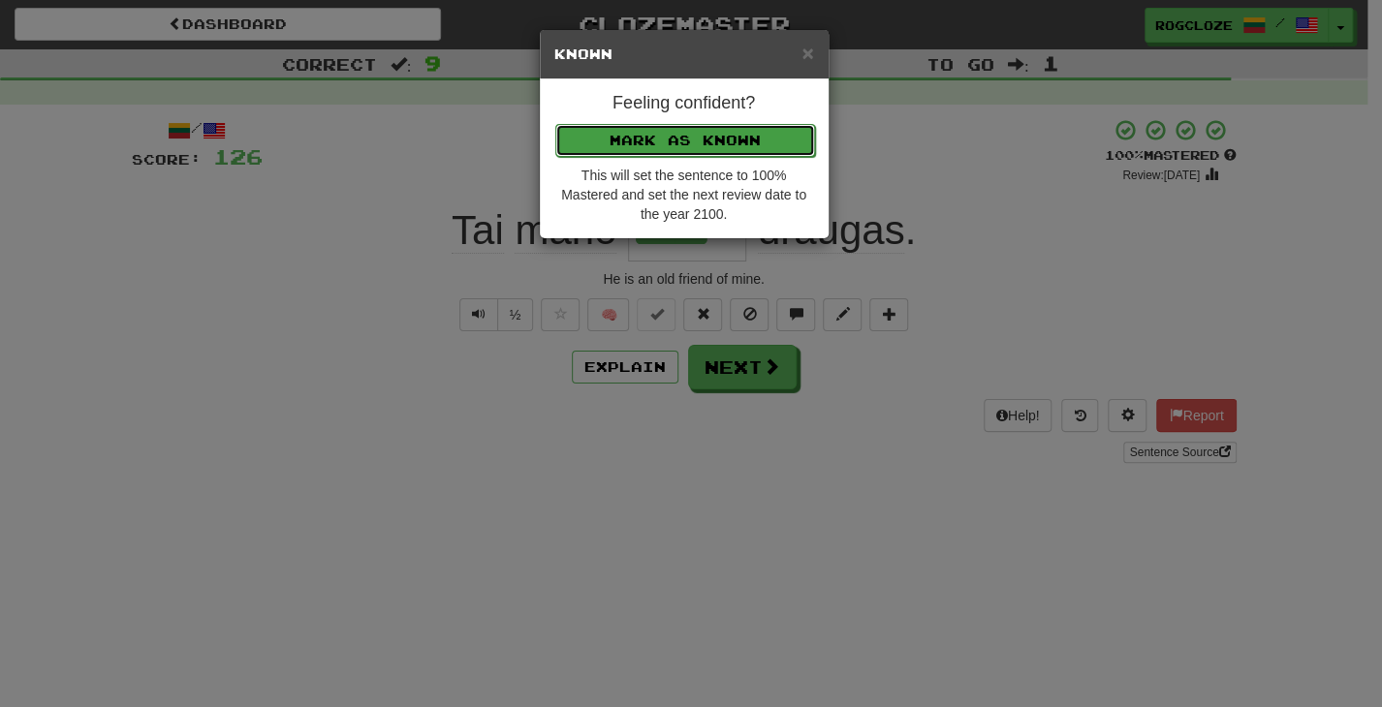
click at [638, 140] on button "Mark as Known" at bounding box center [685, 140] width 260 height 33
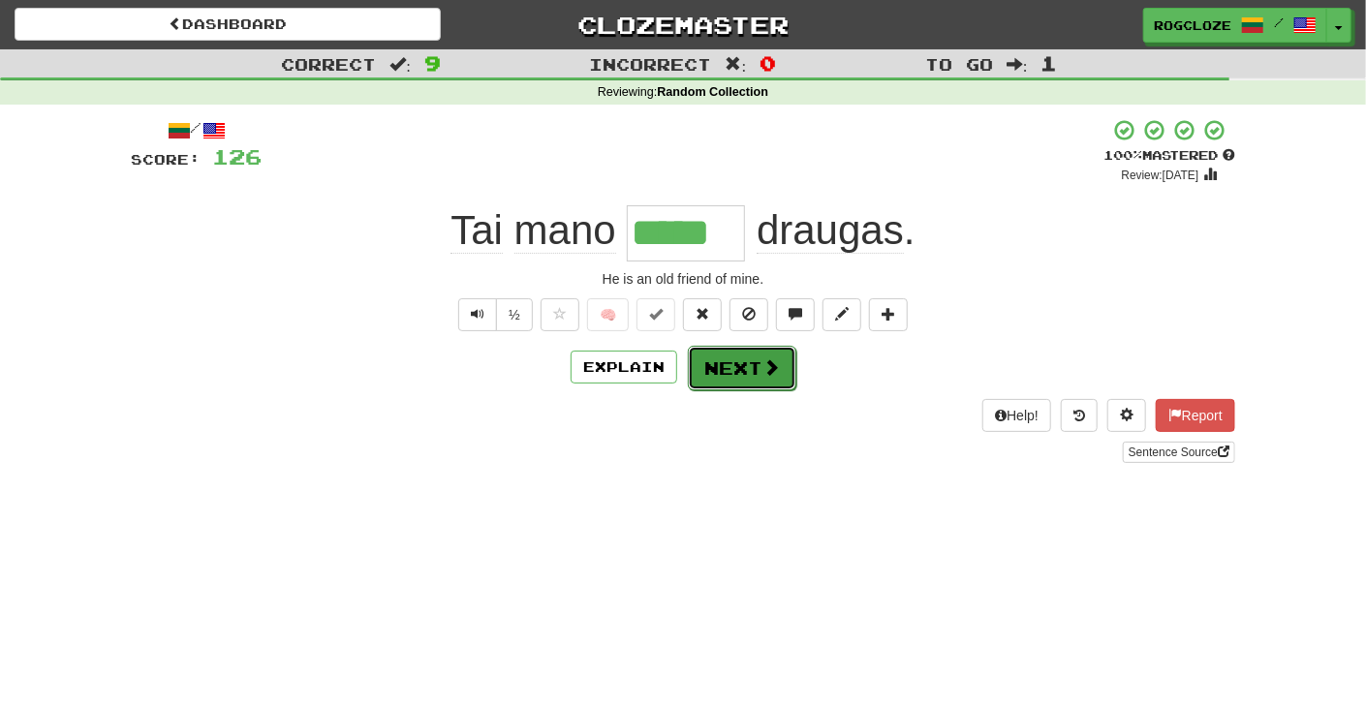
click at [725, 370] on button "Next" at bounding box center [742, 368] width 109 height 45
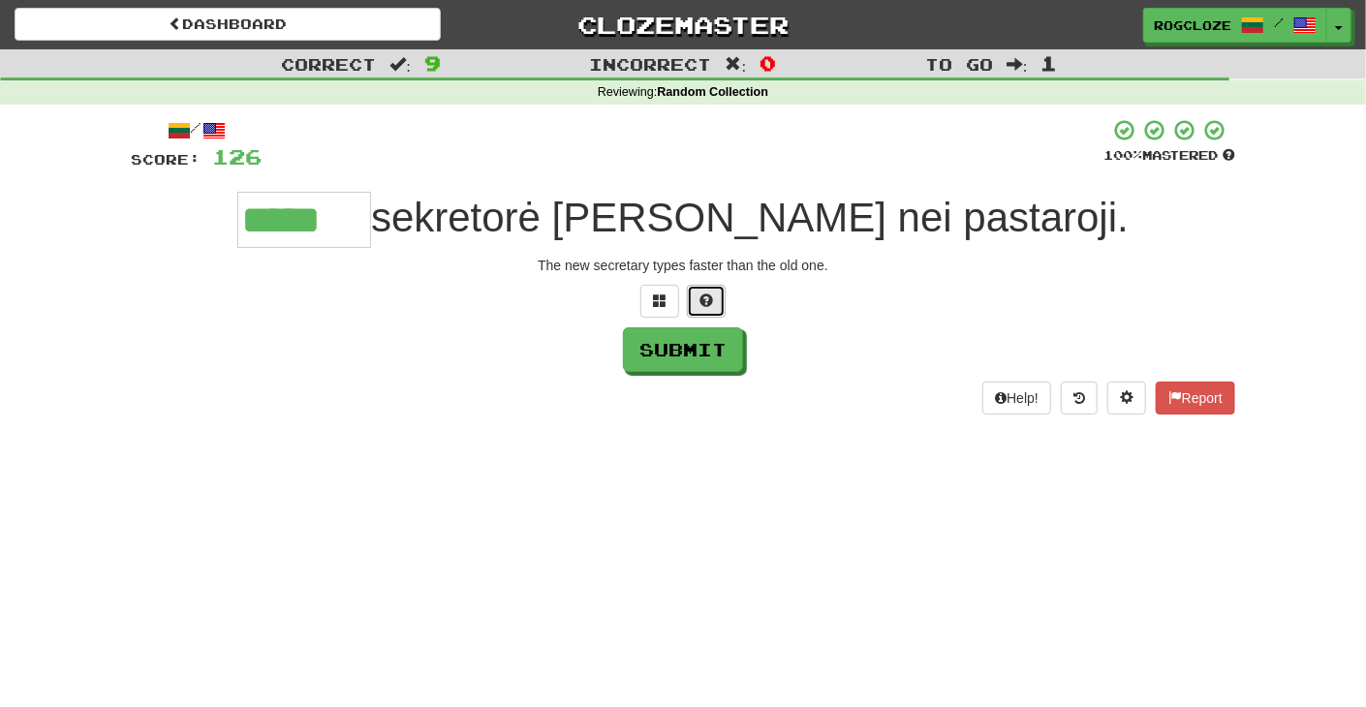
click at [717, 302] on button at bounding box center [706, 301] width 39 height 33
type input "*******"
click at [673, 358] on button "Submit" at bounding box center [684, 350] width 120 height 45
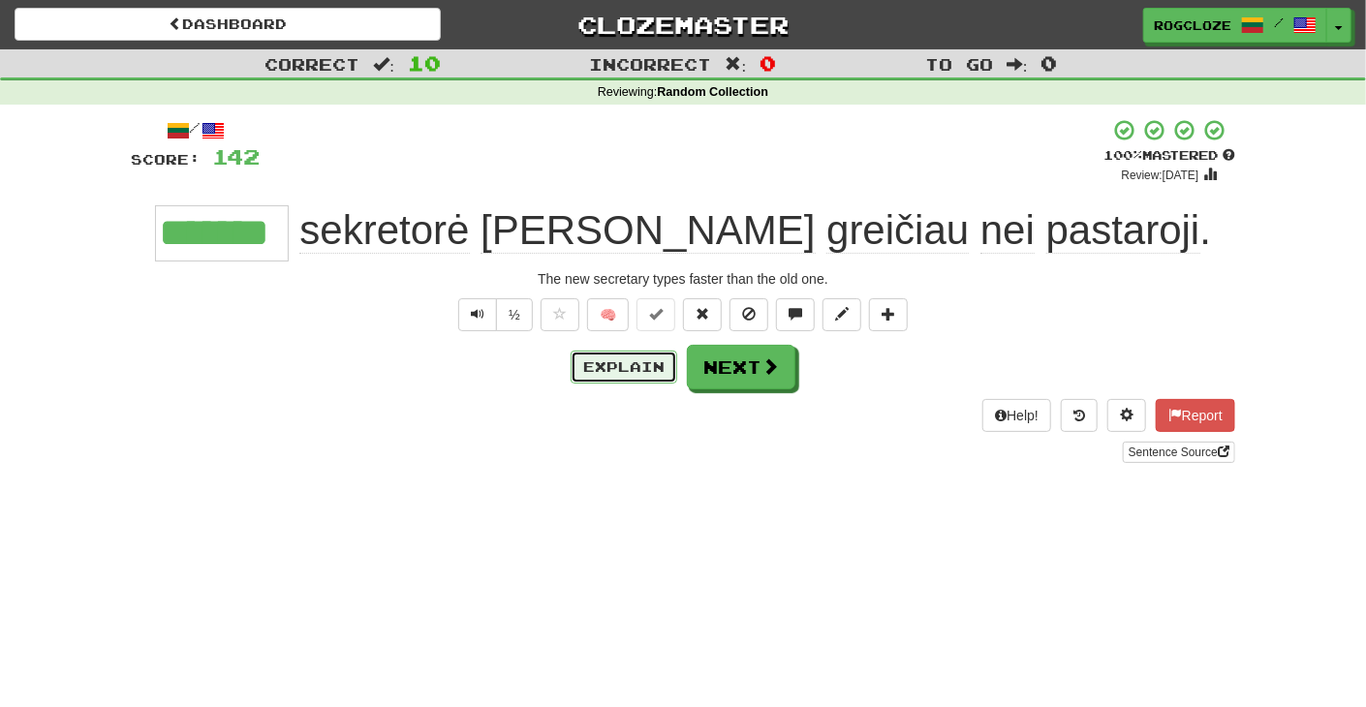
click at [624, 360] on button "Explain" at bounding box center [624, 367] width 107 height 33
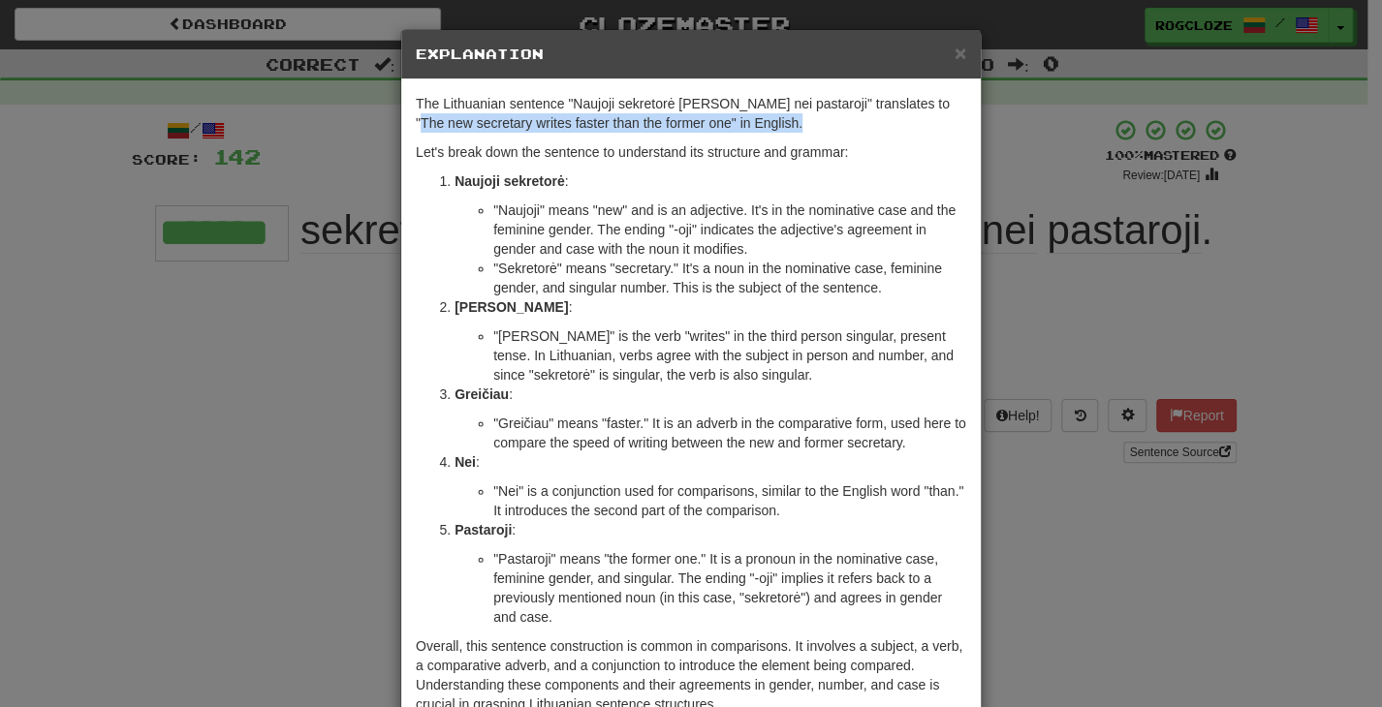
drag, startPoint x: 918, startPoint y: 97, endPoint x: 917, endPoint y: 121, distance: 24.2
click at [917, 121] on p "The Lithuanian sentence "Naujoji sekretorė [PERSON_NAME] nei pastaroji" transla…" at bounding box center [691, 113] width 550 height 39
copy p "The new secretary writes faster than the former one" in English."
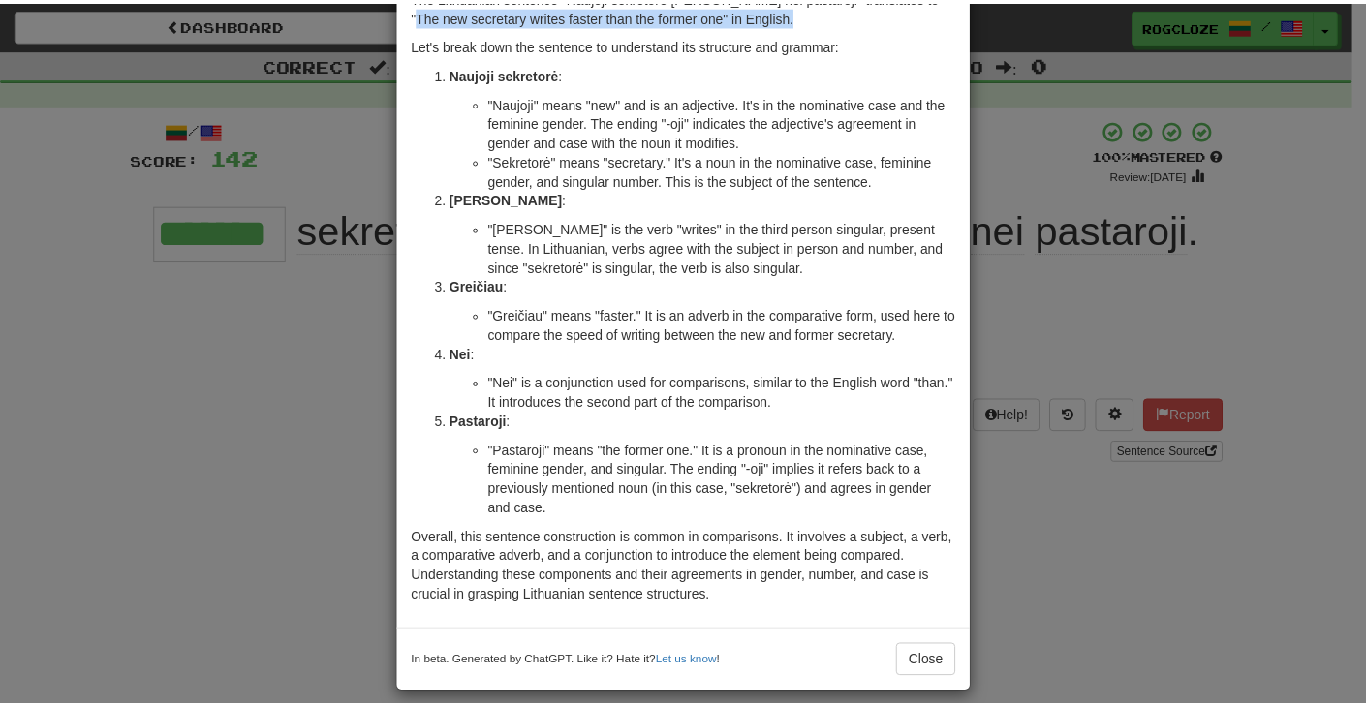
scroll to position [119, 0]
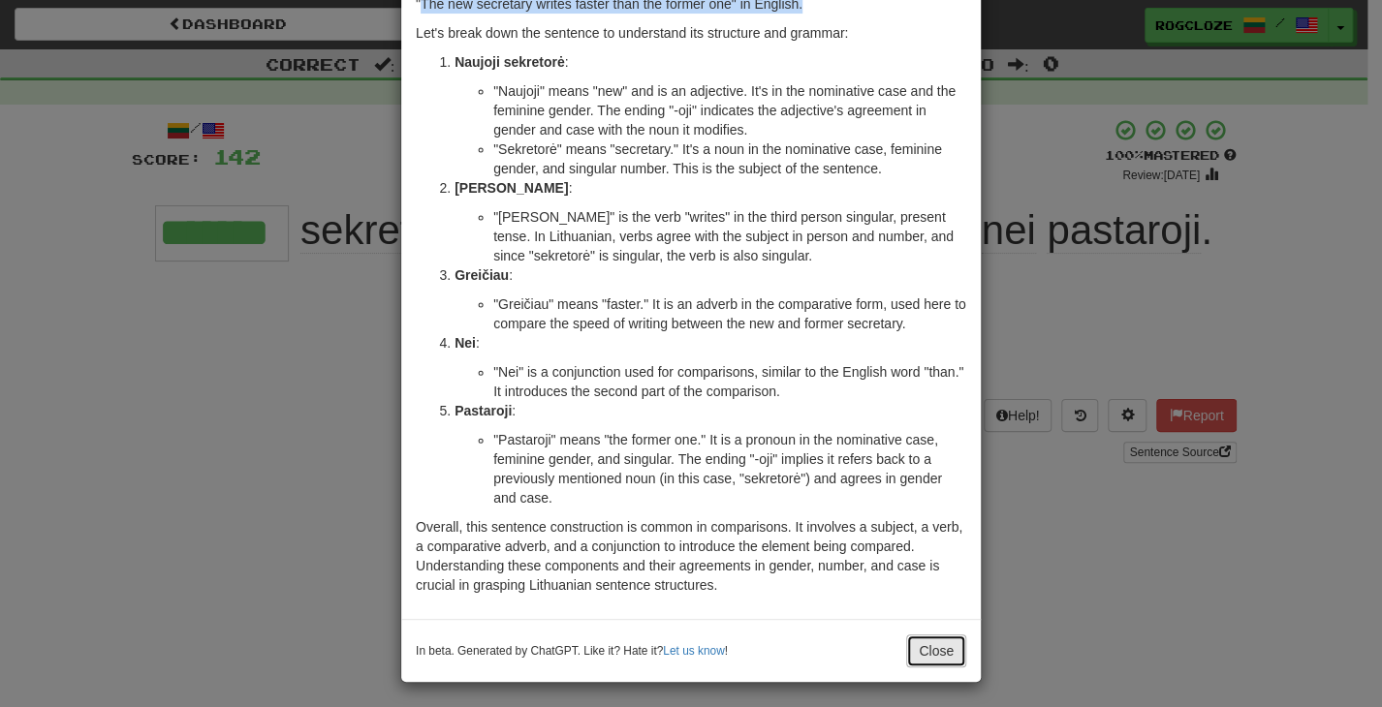
click at [938, 653] on button "Close" at bounding box center [936, 651] width 60 height 33
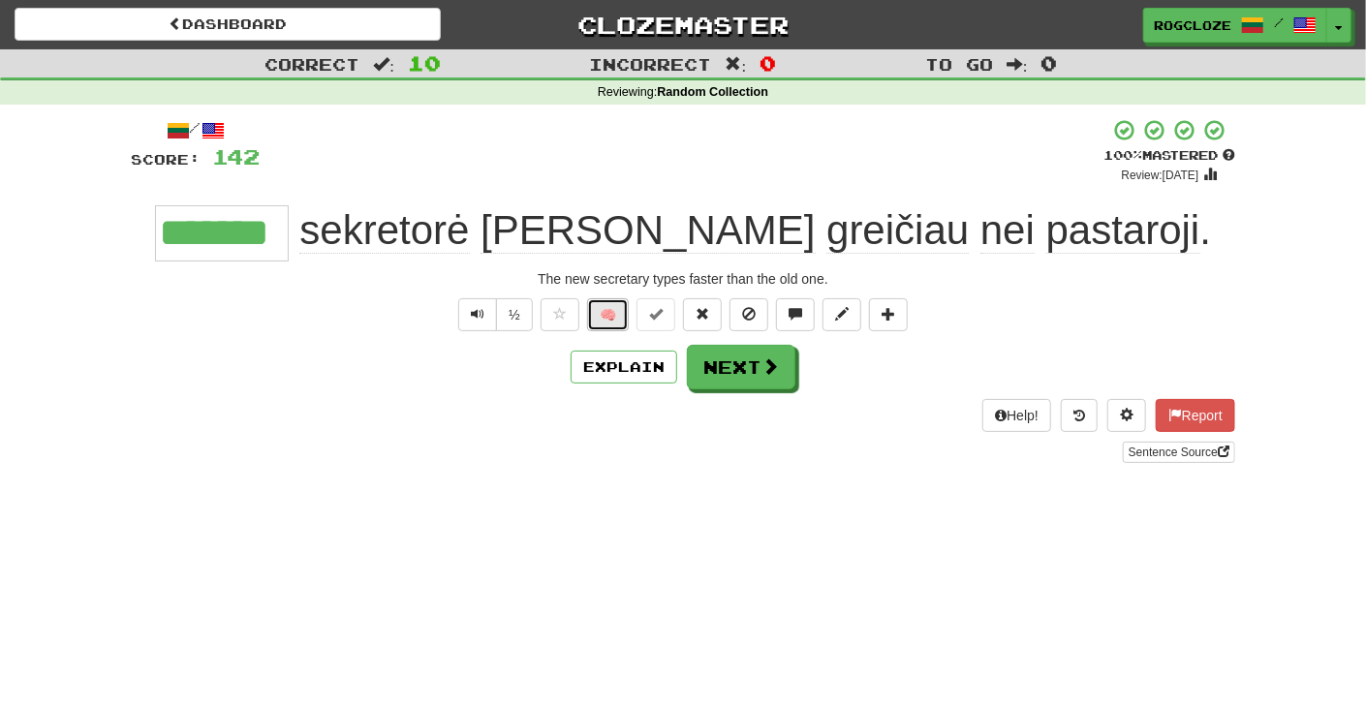
click at [604, 314] on button "🧠" at bounding box center [608, 314] width 42 height 33
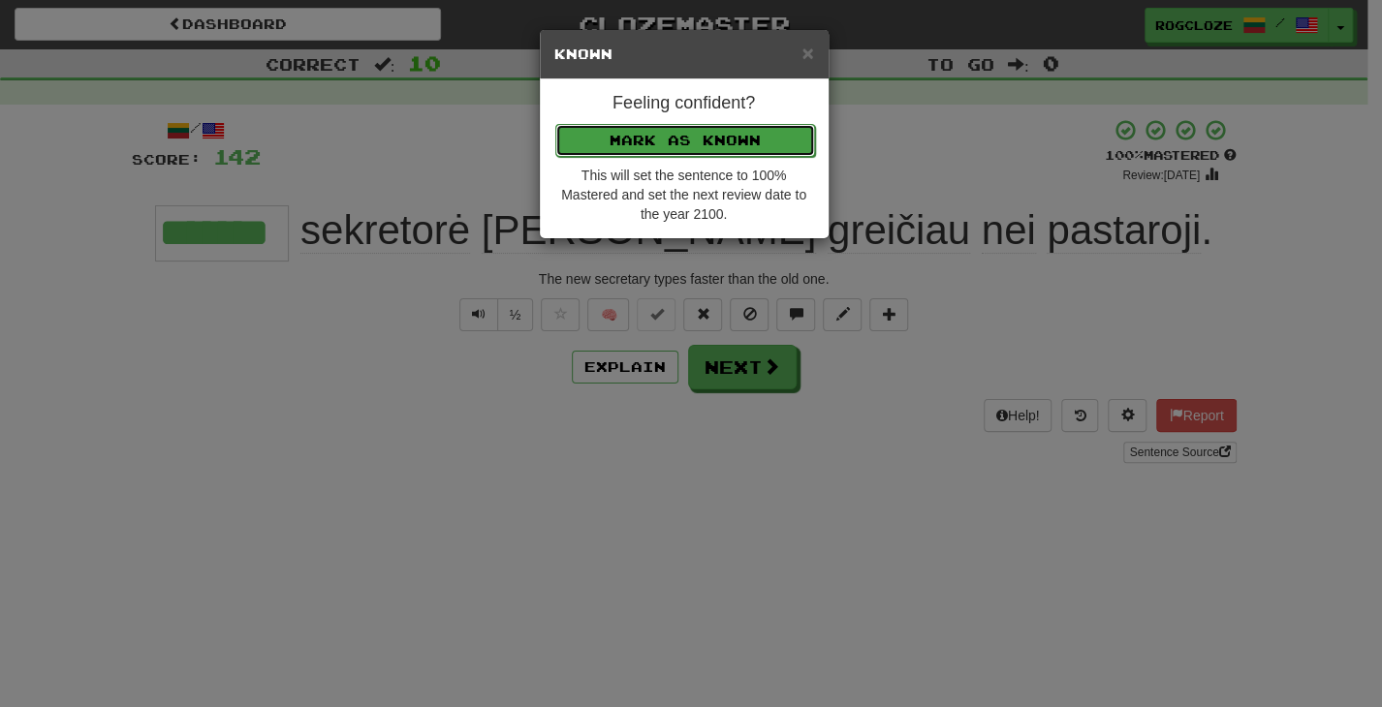
click at [632, 140] on button "Mark as Known" at bounding box center [685, 140] width 260 height 33
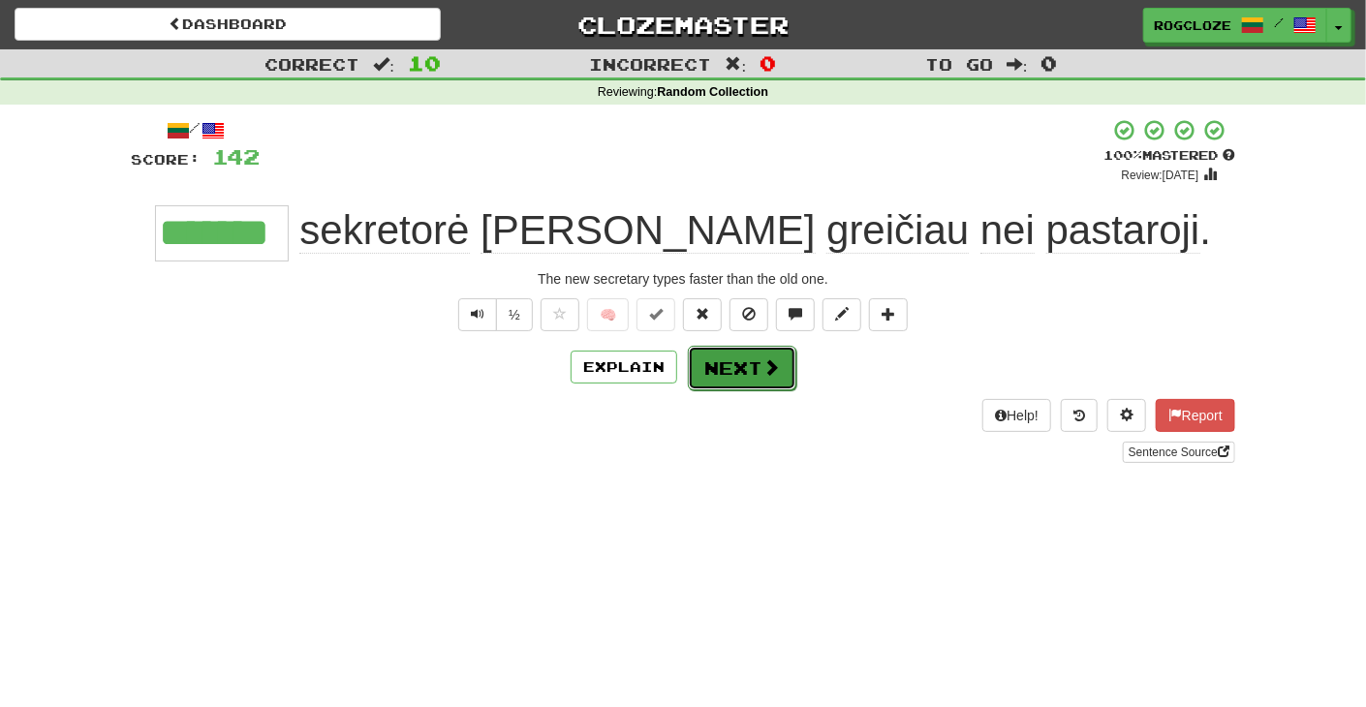
click at [741, 358] on button "Next" at bounding box center [742, 368] width 109 height 45
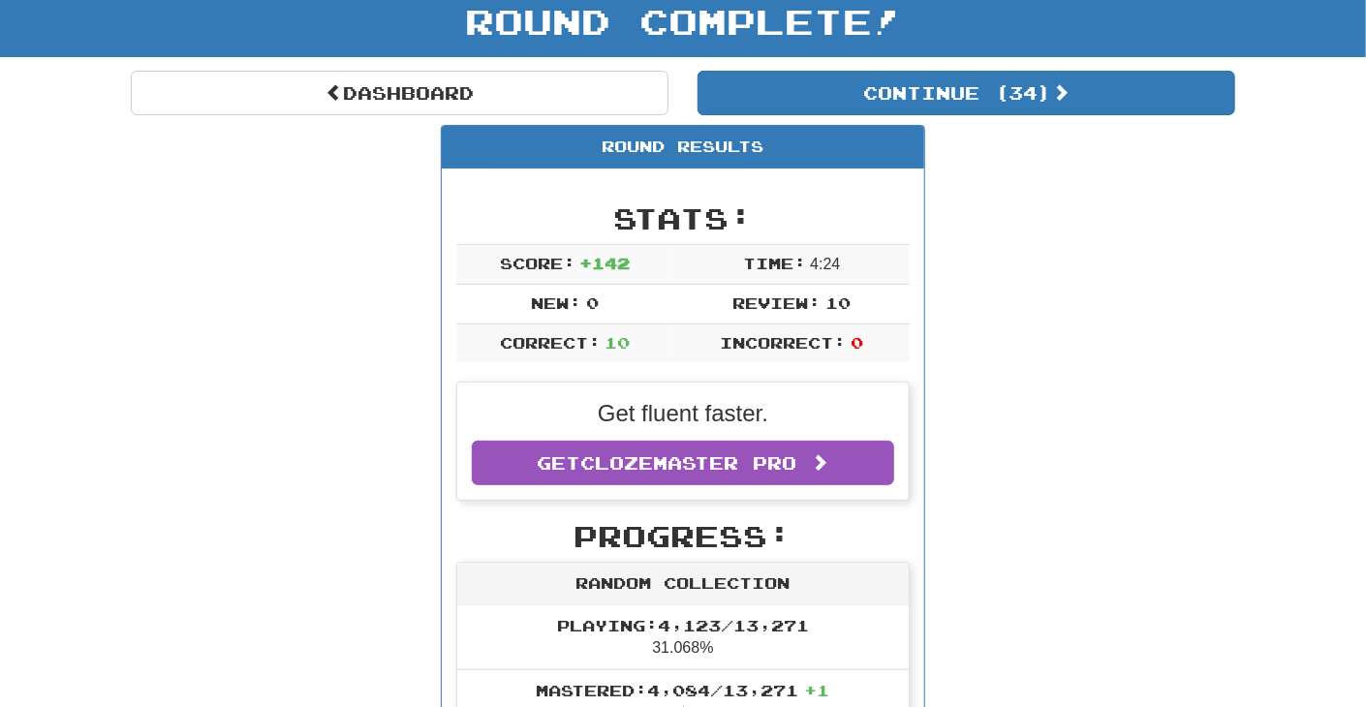
scroll to position [0, 0]
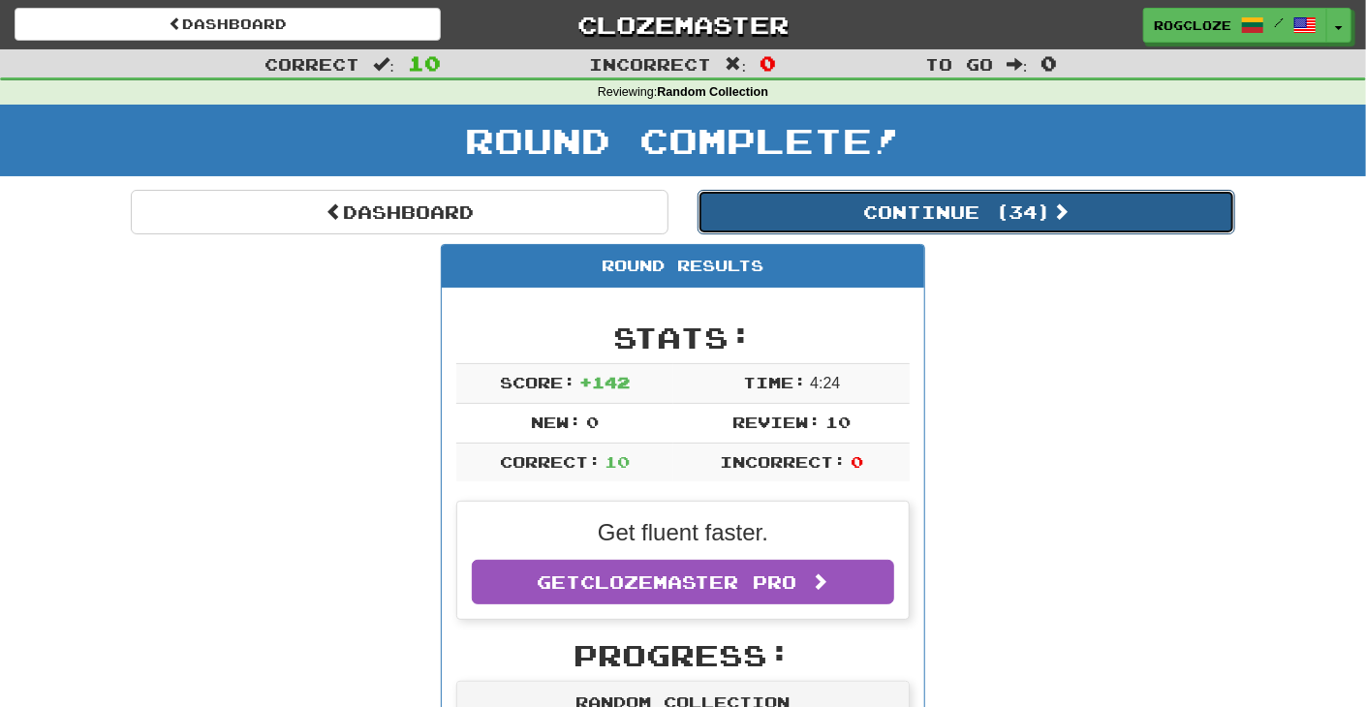
click at [783, 213] on button "Continue ( 34 )" at bounding box center [967, 212] width 538 height 45
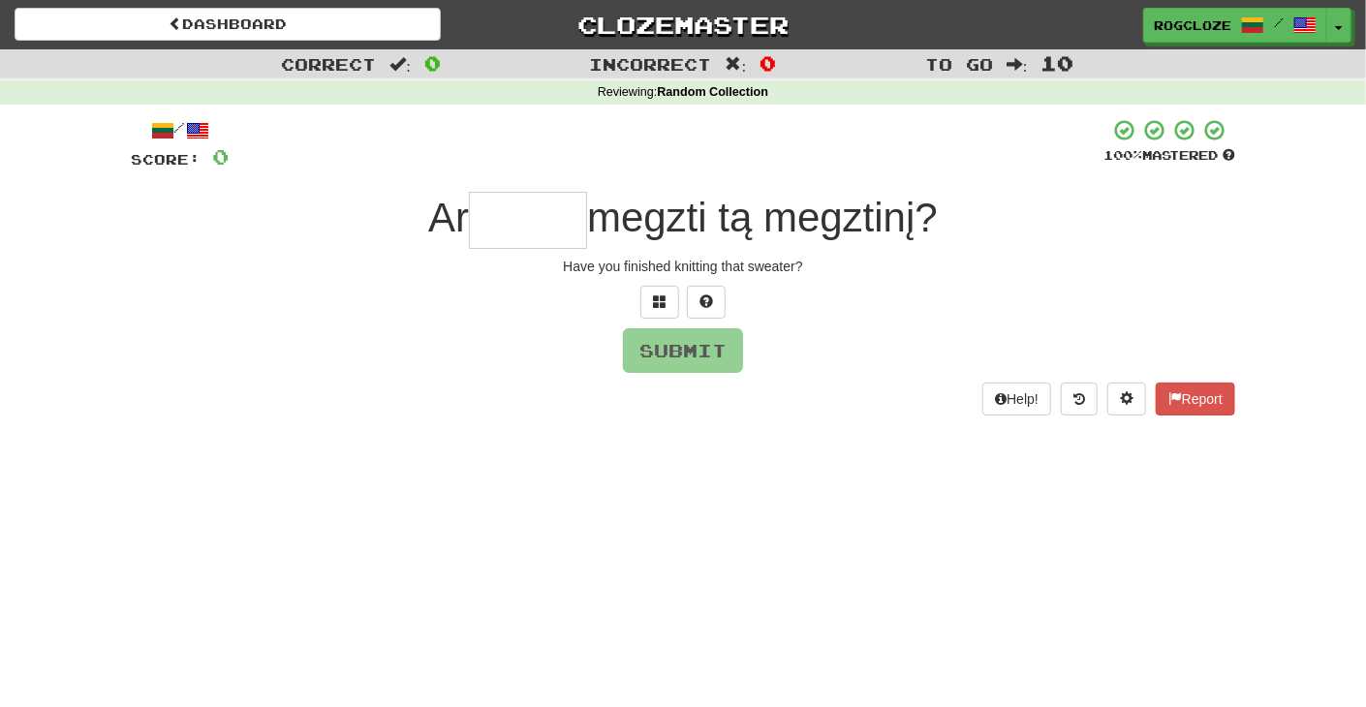
type input "*"
click at [712, 307] on span at bounding box center [707, 302] width 14 height 14
click at [683, 354] on button "Submit" at bounding box center [684, 351] width 120 height 45
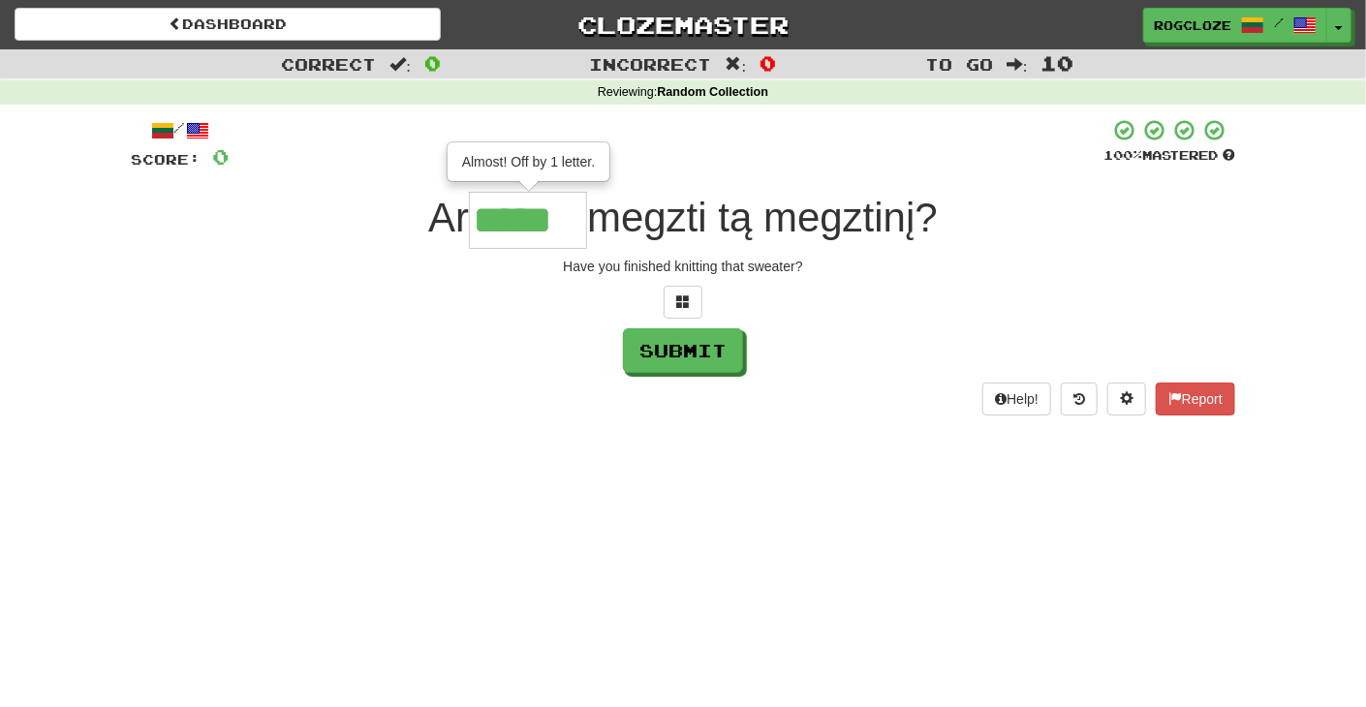
click at [577, 211] on input "*****" at bounding box center [528, 220] width 118 height 57
type input "******"
click at [666, 345] on button "Submit" at bounding box center [684, 351] width 120 height 45
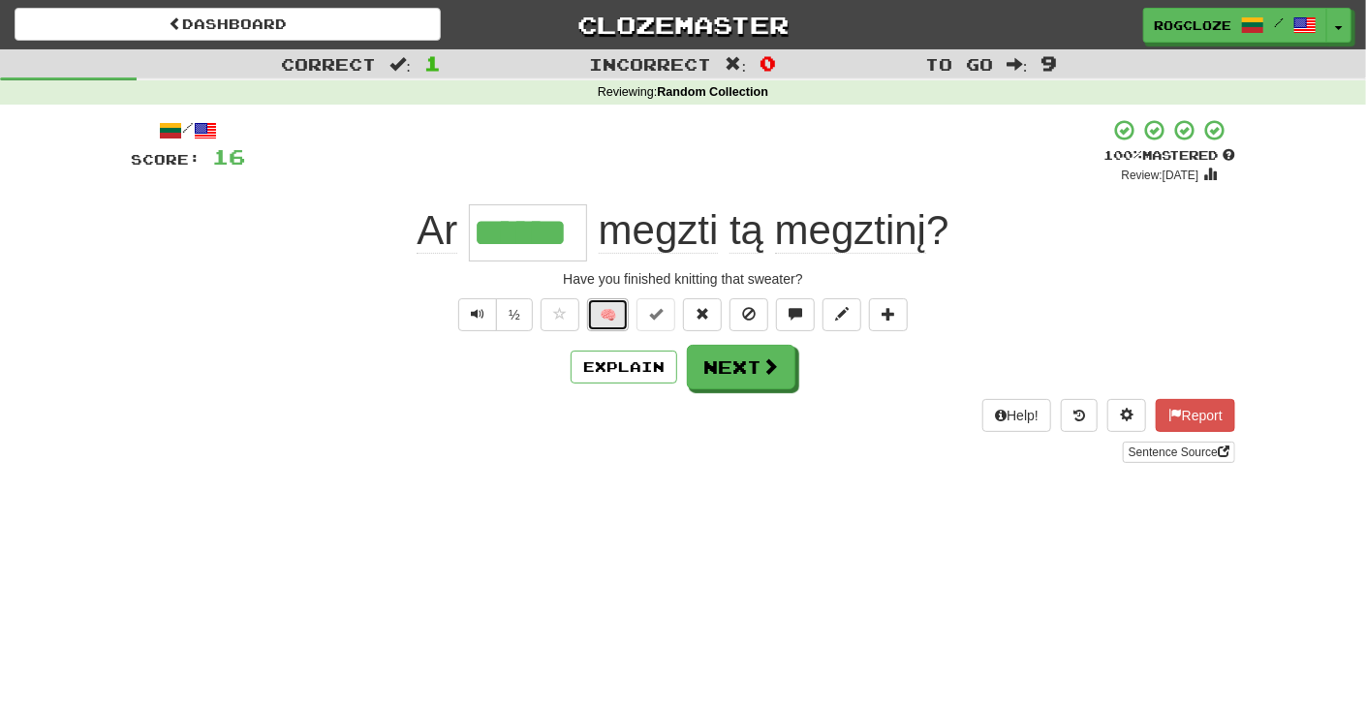
click at [613, 319] on button "🧠" at bounding box center [608, 314] width 42 height 33
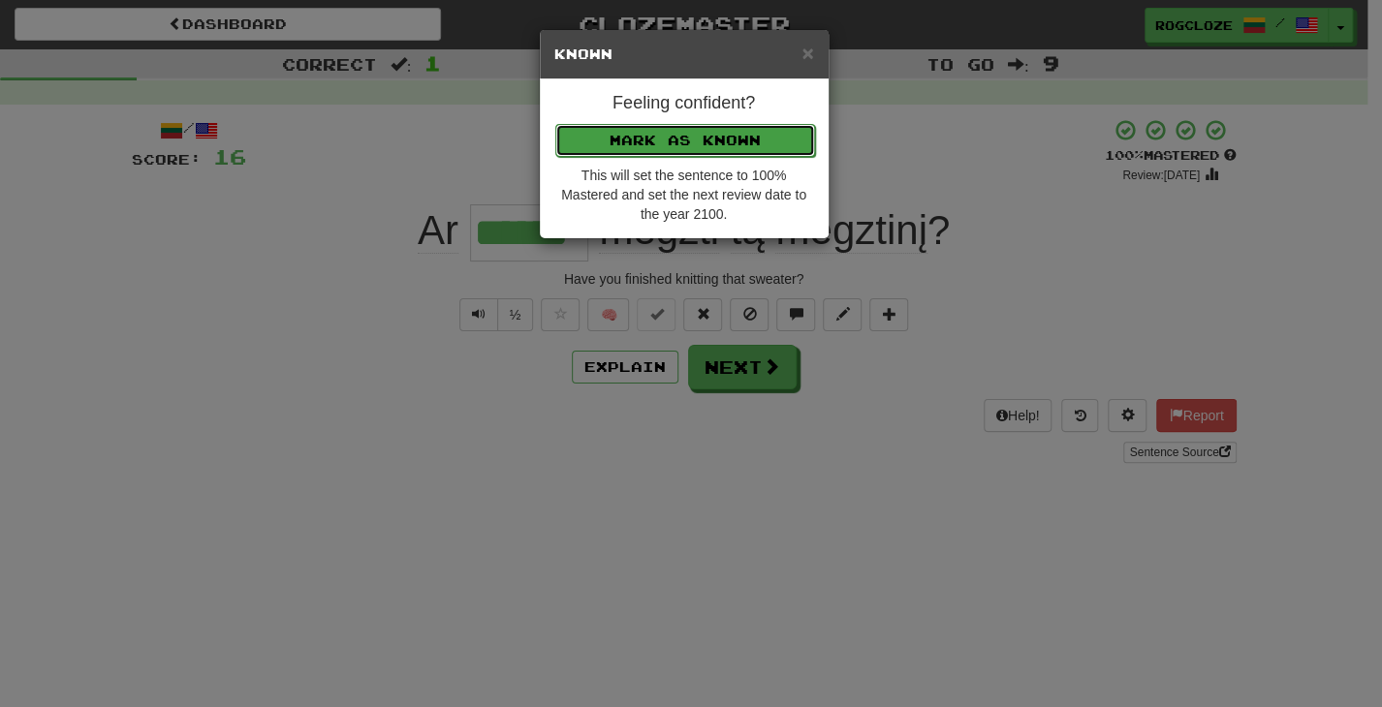
click at [607, 136] on button "Mark as Known" at bounding box center [685, 140] width 260 height 33
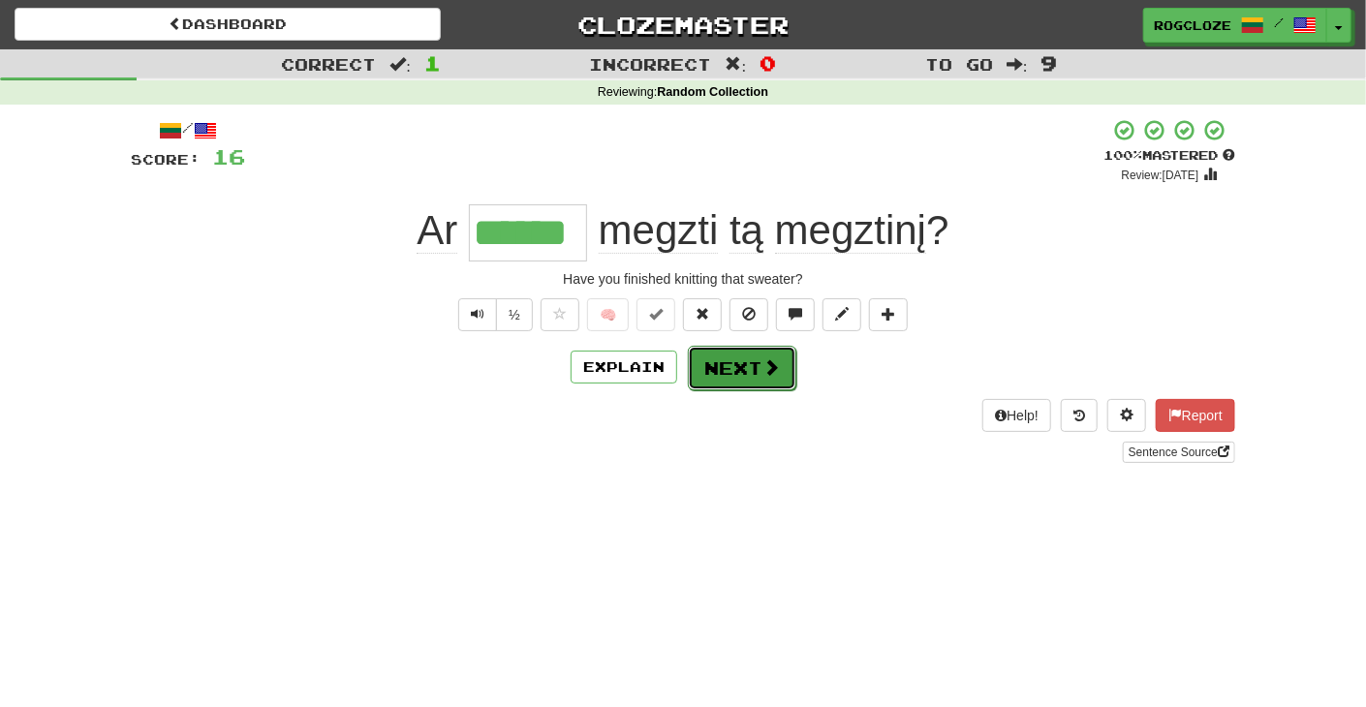
click at [739, 357] on button "Next" at bounding box center [742, 368] width 109 height 45
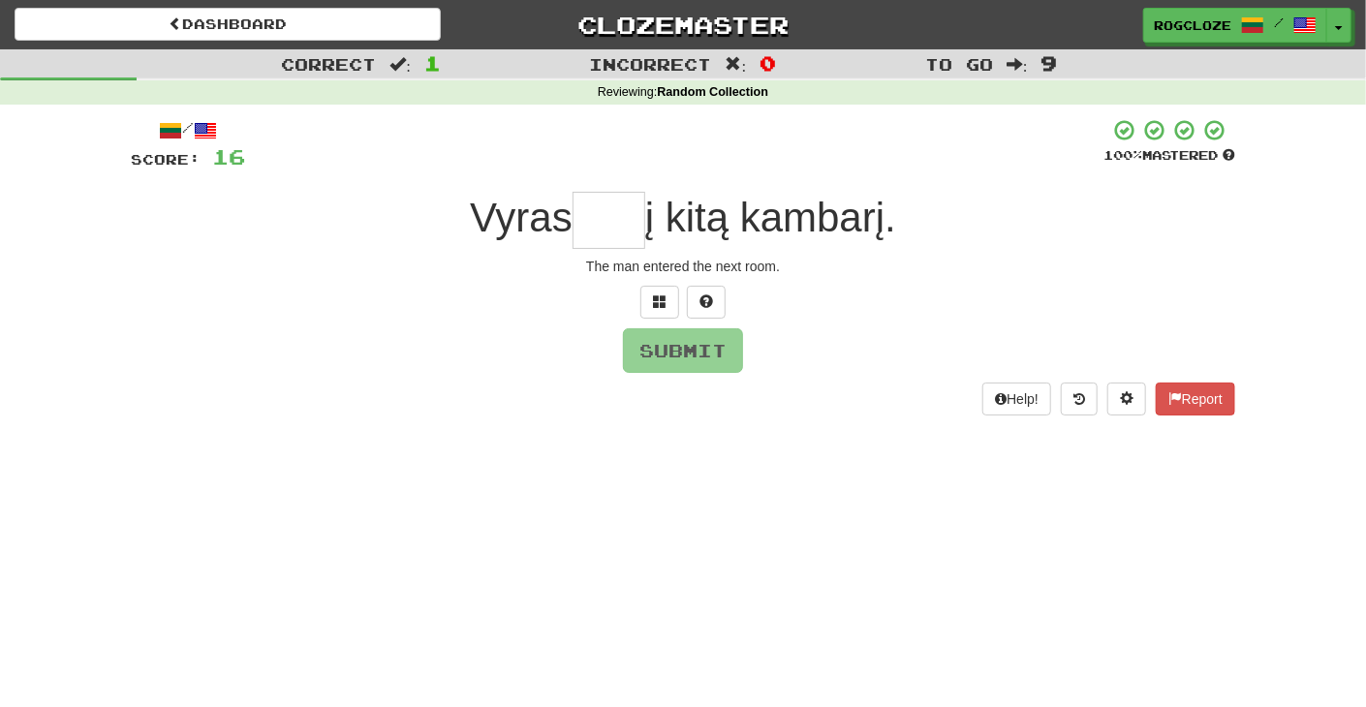
type input "*"
click at [702, 305] on span at bounding box center [707, 302] width 14 height 14
type input "****"
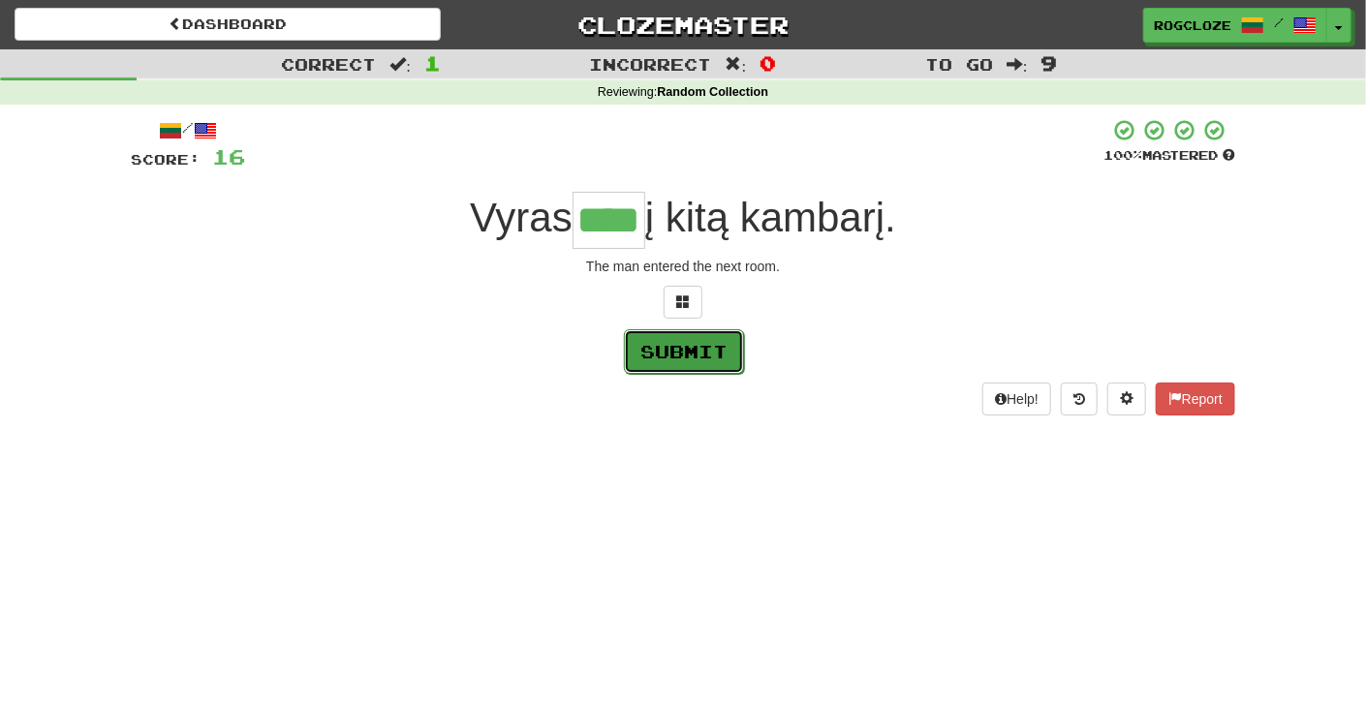
click at [678, 358] on button "Submit" at bounding box center [684, 351] width 120 height 45
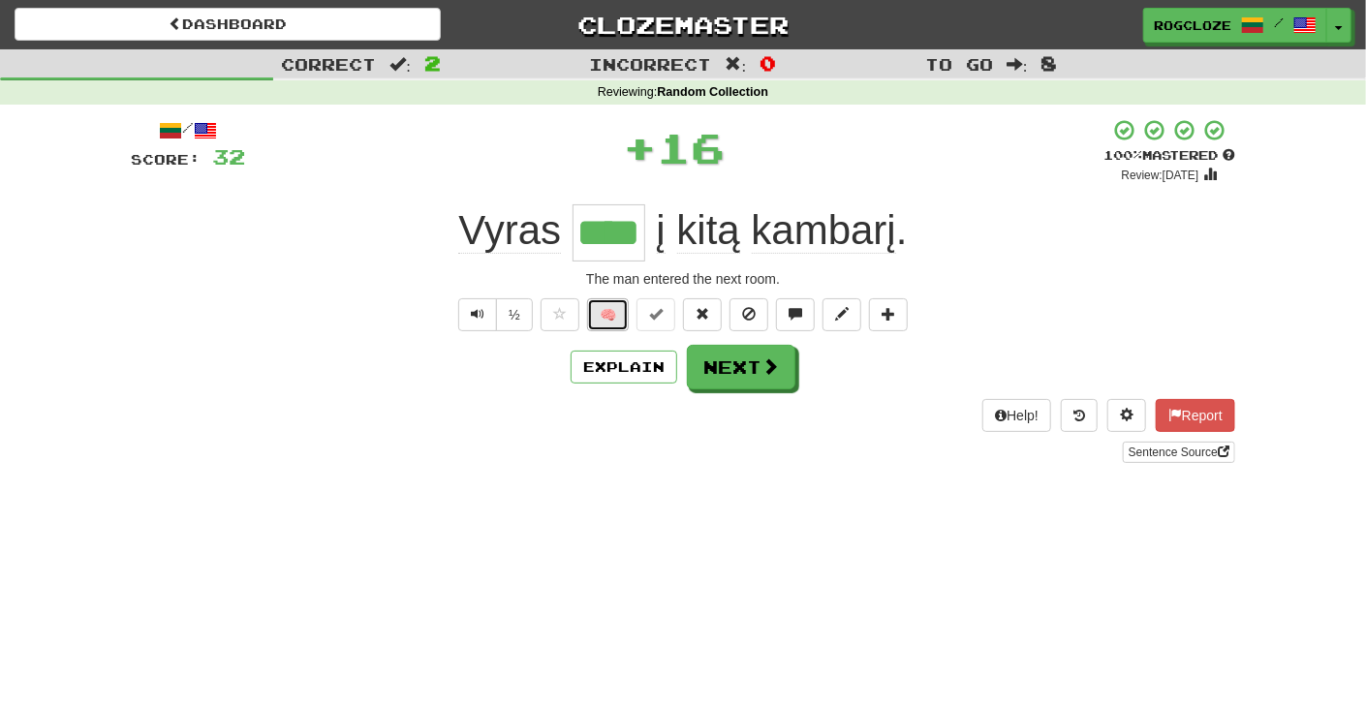
click at [619, 317] on button "🧠" at bounding box center [608, 314] width 42 height 33
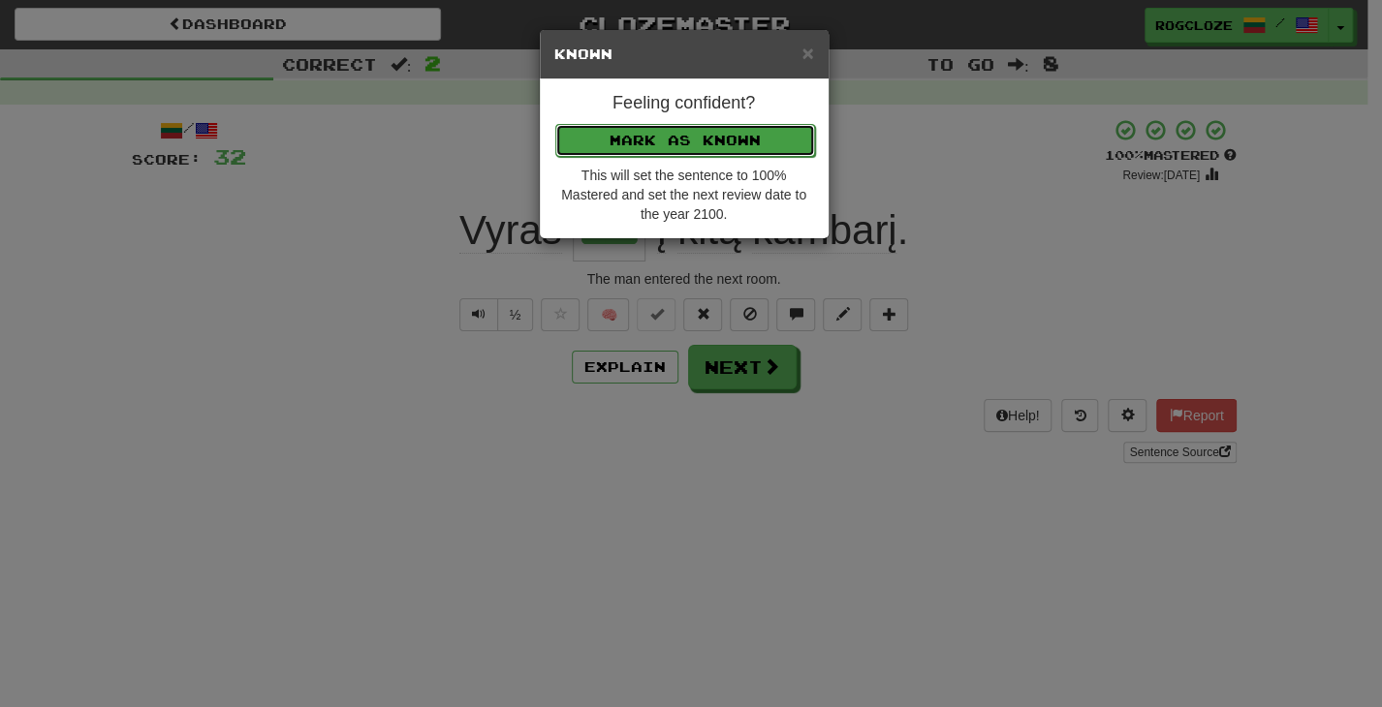
click at [634, 141] on button "Mark as Known" at bounding box center [685, 140] width 260 height 33
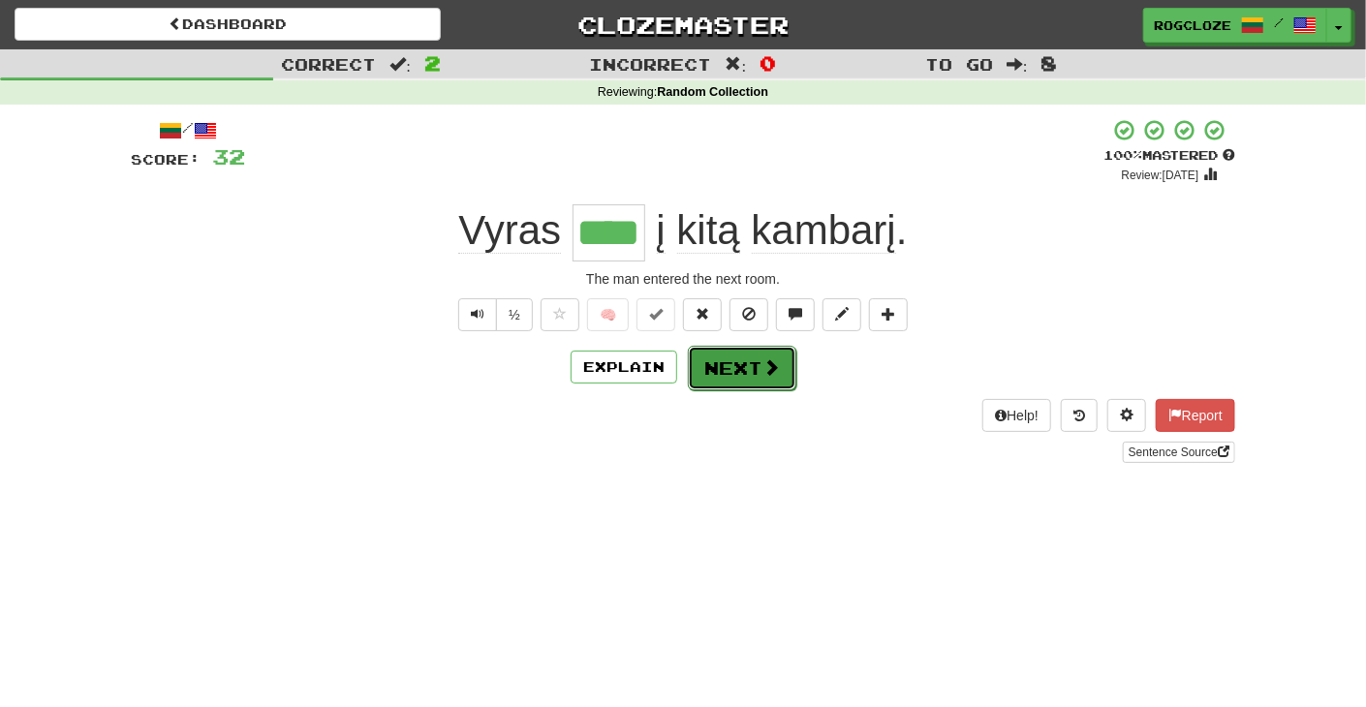
click at [714, 364] on button "Next" at bounding box center [742, 368] width 109 height 45
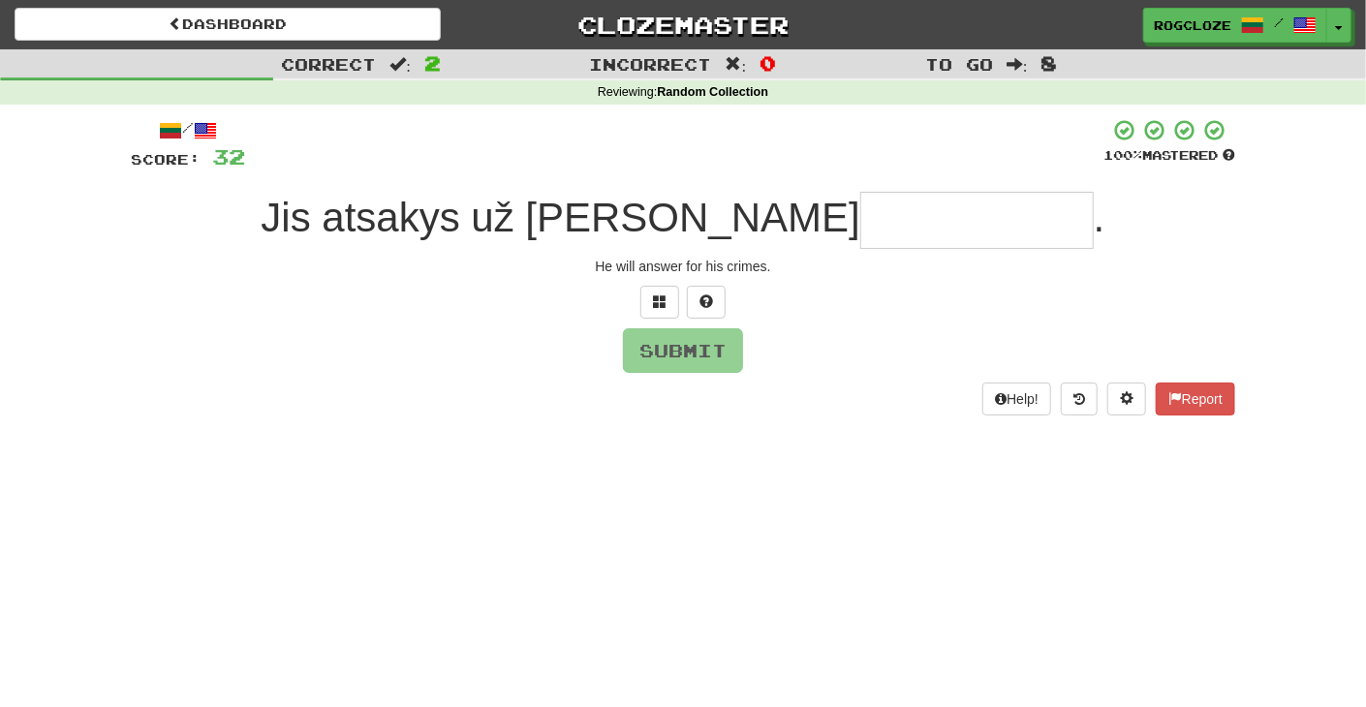
type input "*"
click at [698, 292] on button at bounding box center [706, 302] width 39 height 33
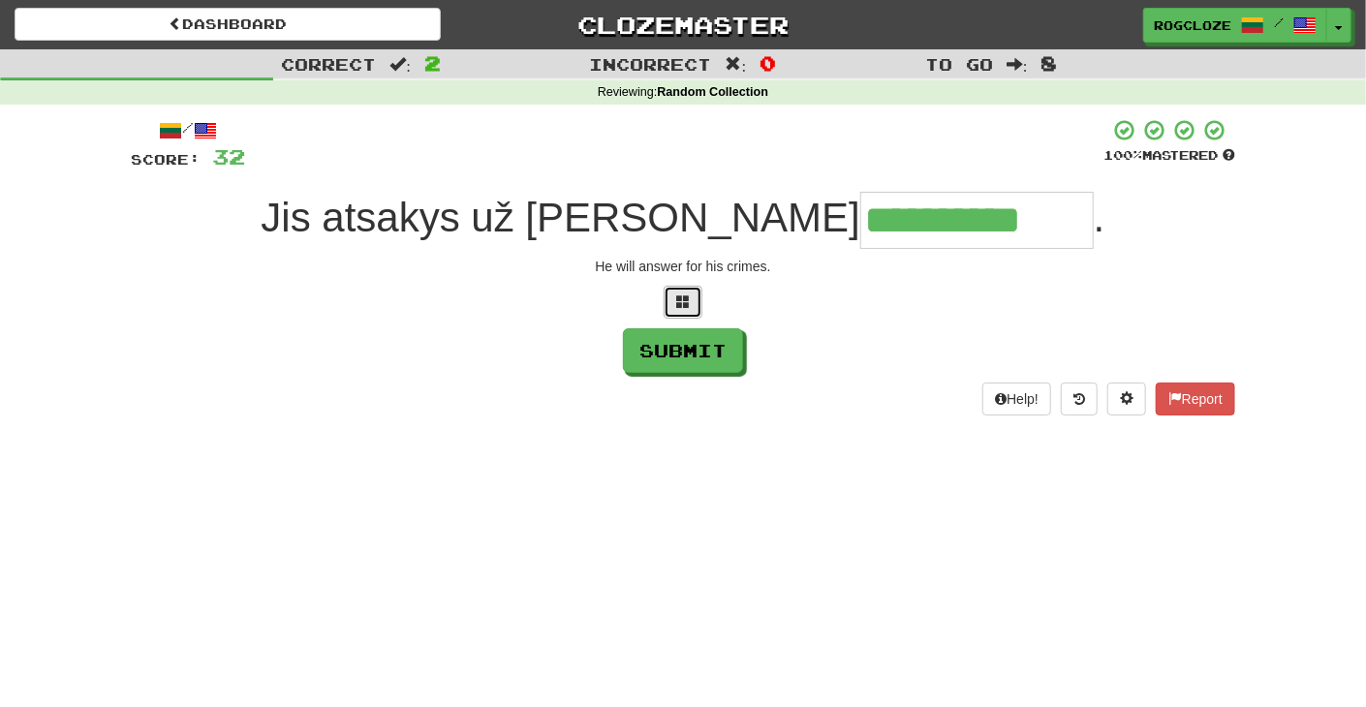
click at [687, 299] on span at bounding box center [683, 302] width 14 height 14
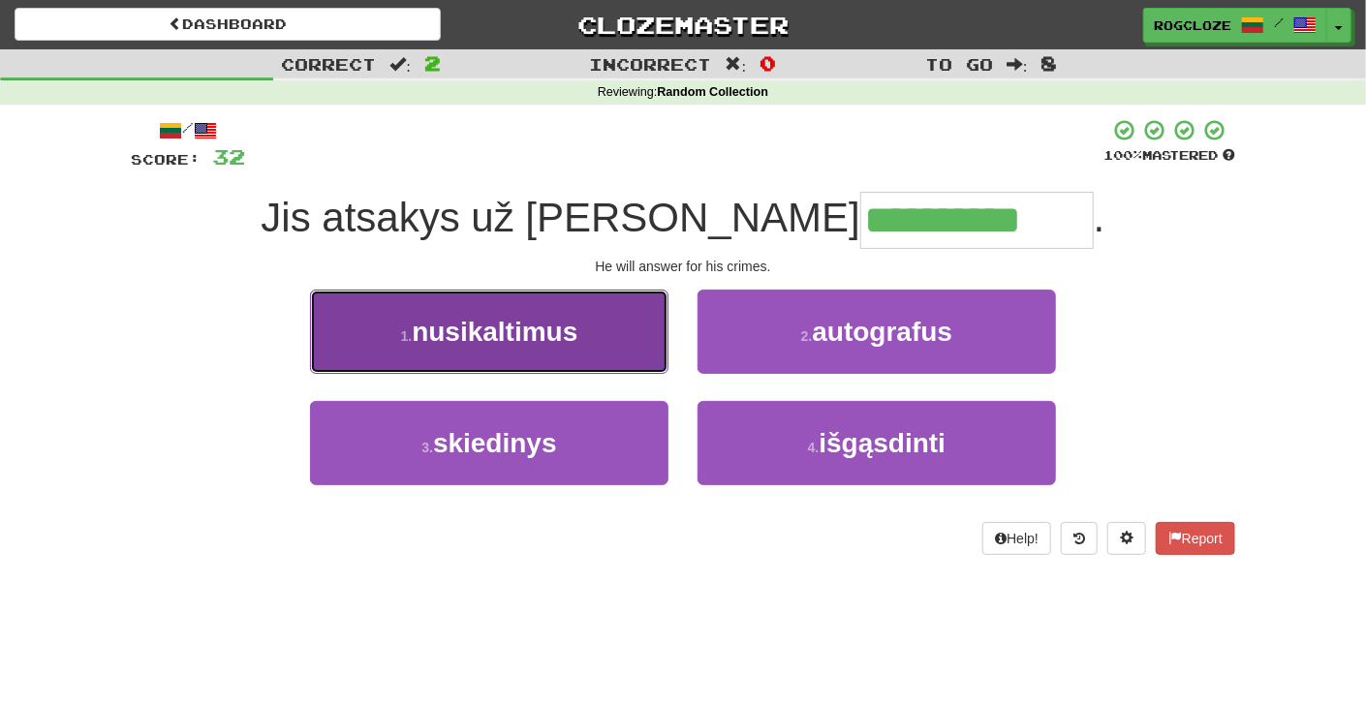
click at [581, 328] on button "1 . nusikaltimus" at bounding box center [489, 332] width 359 height 84
type input "**********"
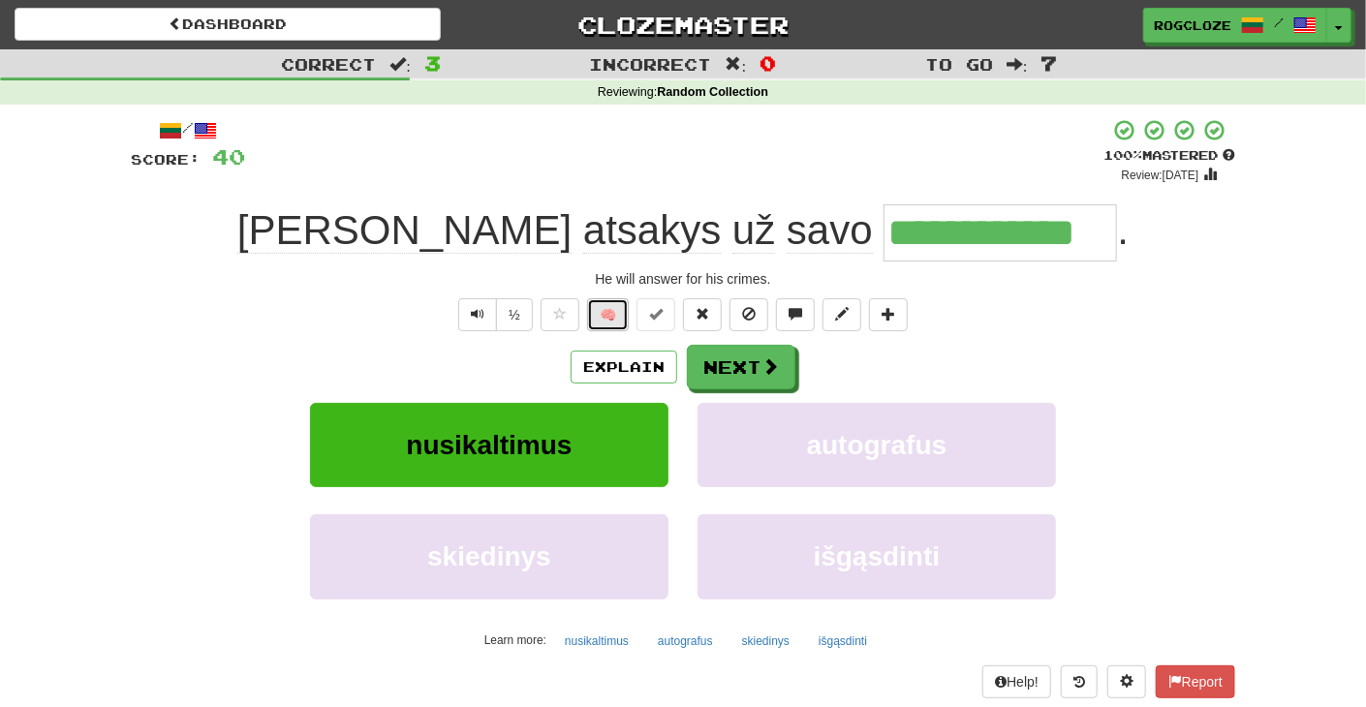
click at [616, 319] on button "🧠" at bounding box center [608, 314] width 42 height 33
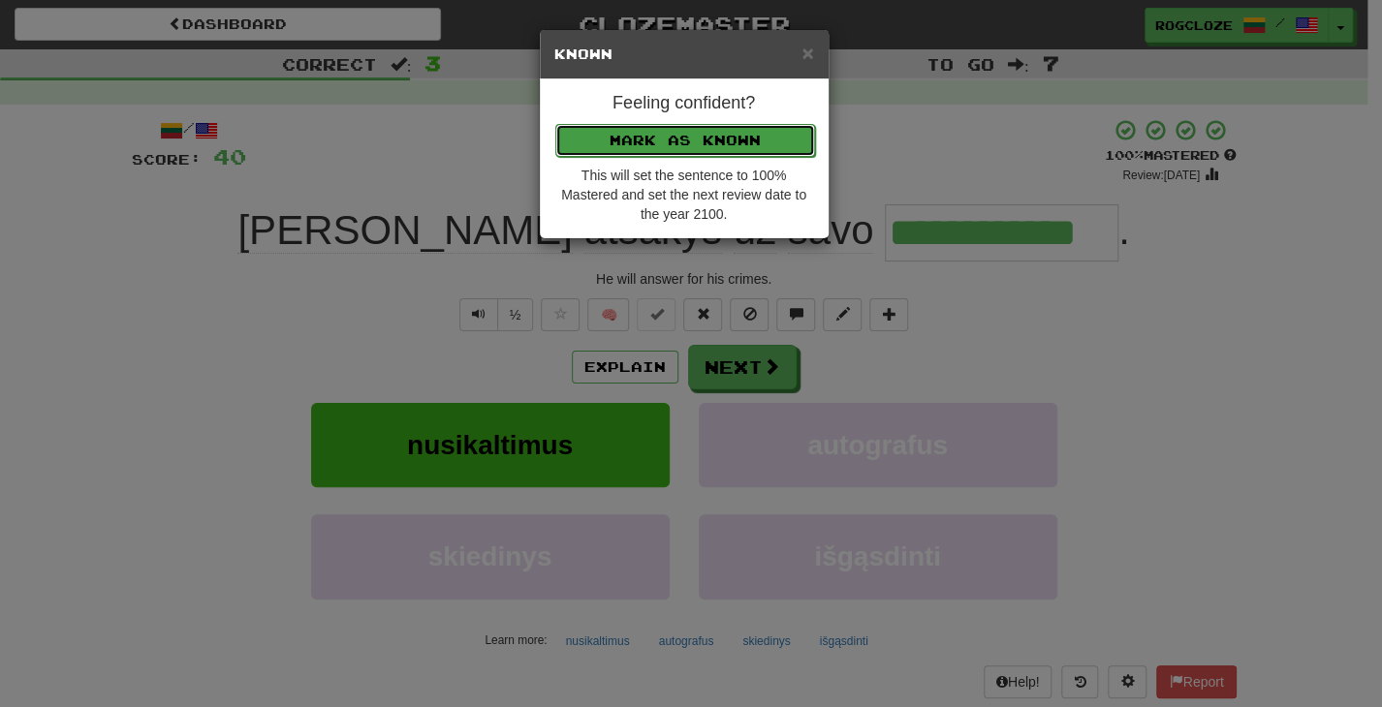
click at [644, 145] on button "Mark as Known" at bounding box center [685, 140] width 260 height 33
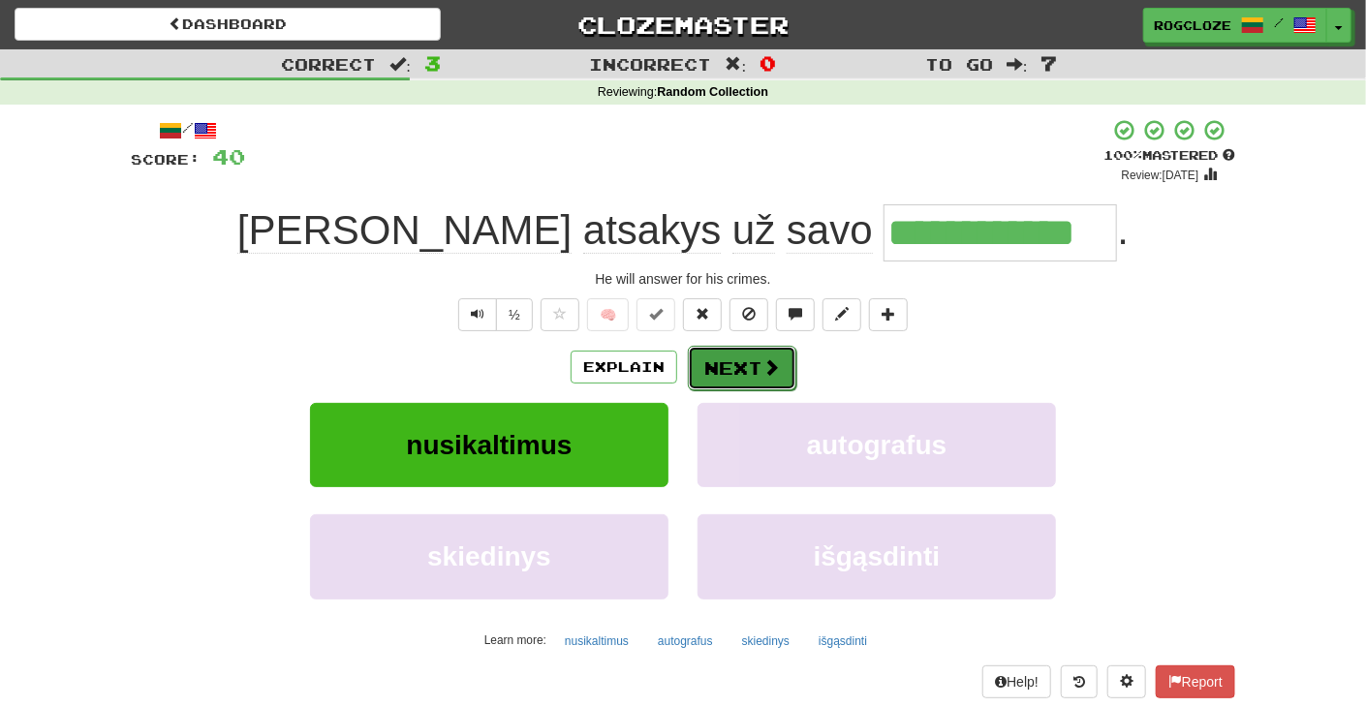
click at [722, 364] on button "Next" at bounding box center [742, 368] width 109 height 45
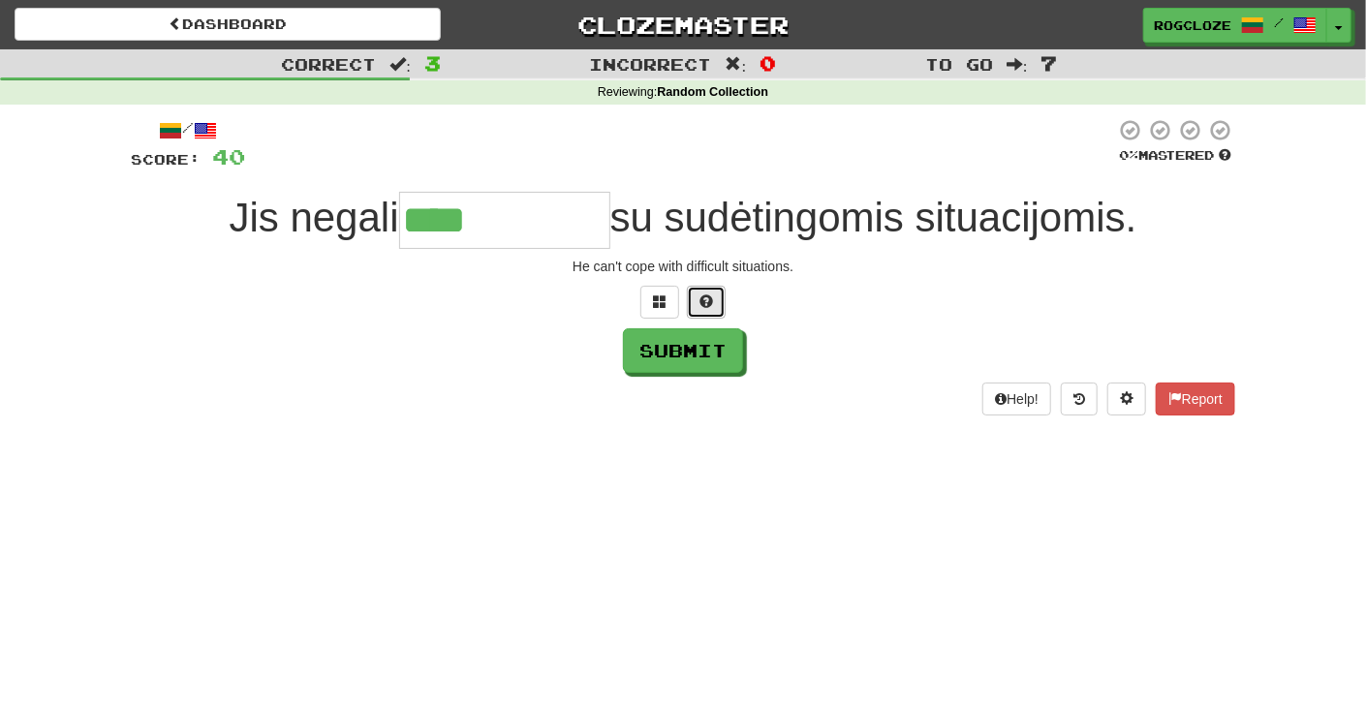
click at [716, 295] on button at bounding box center [706, 302] width 39 height 33
click at [682, 298] on span at bounding box center [683, 302] width 14 height 14
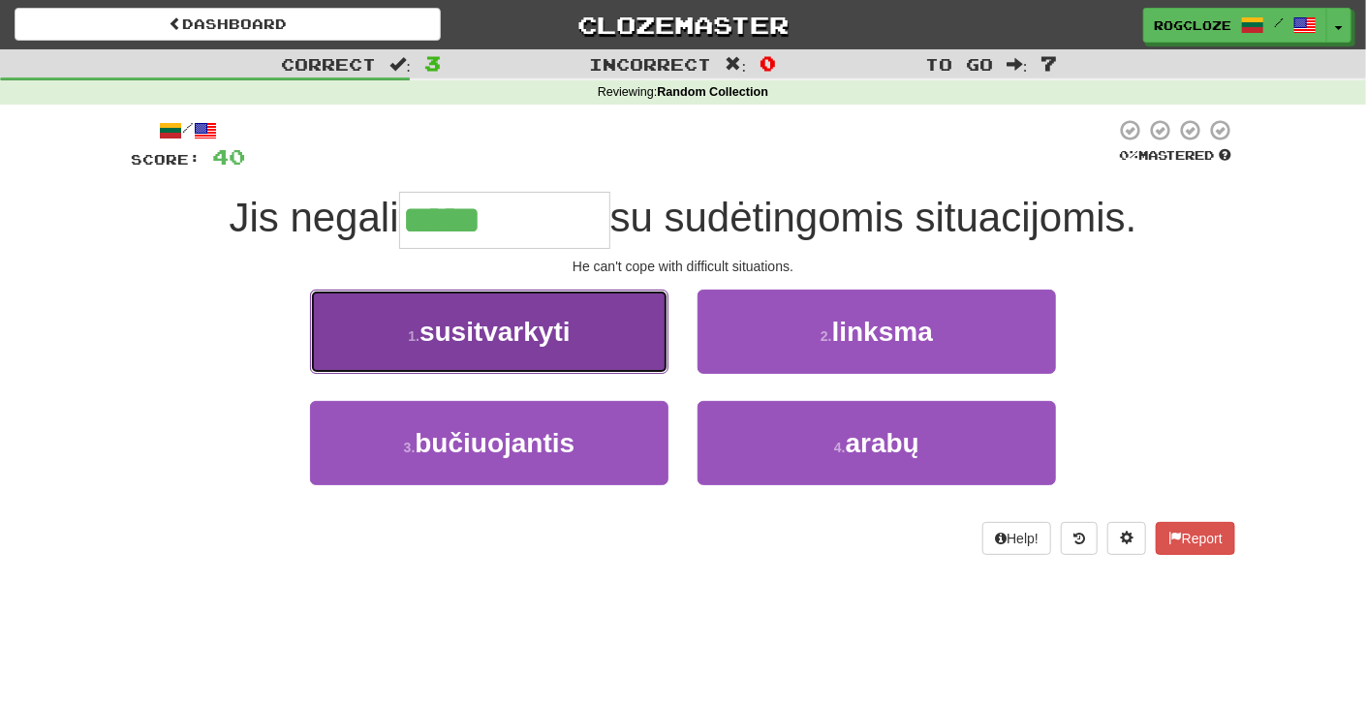
click at [535, 343] on span "susitvarkyti" at bounding box center [495, 332] width 151 height 30
type input "**********"
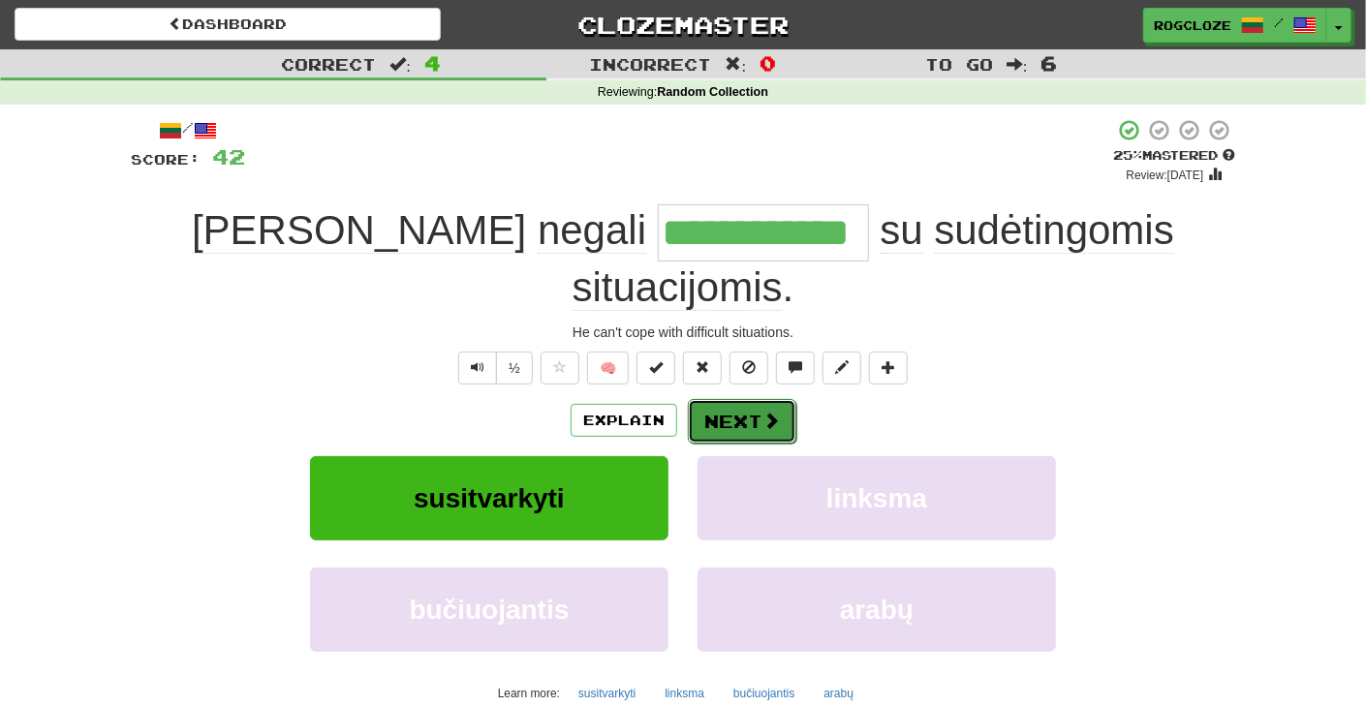
click at [764, 412] on span at bounding box center [771, 420] width 17 height 17
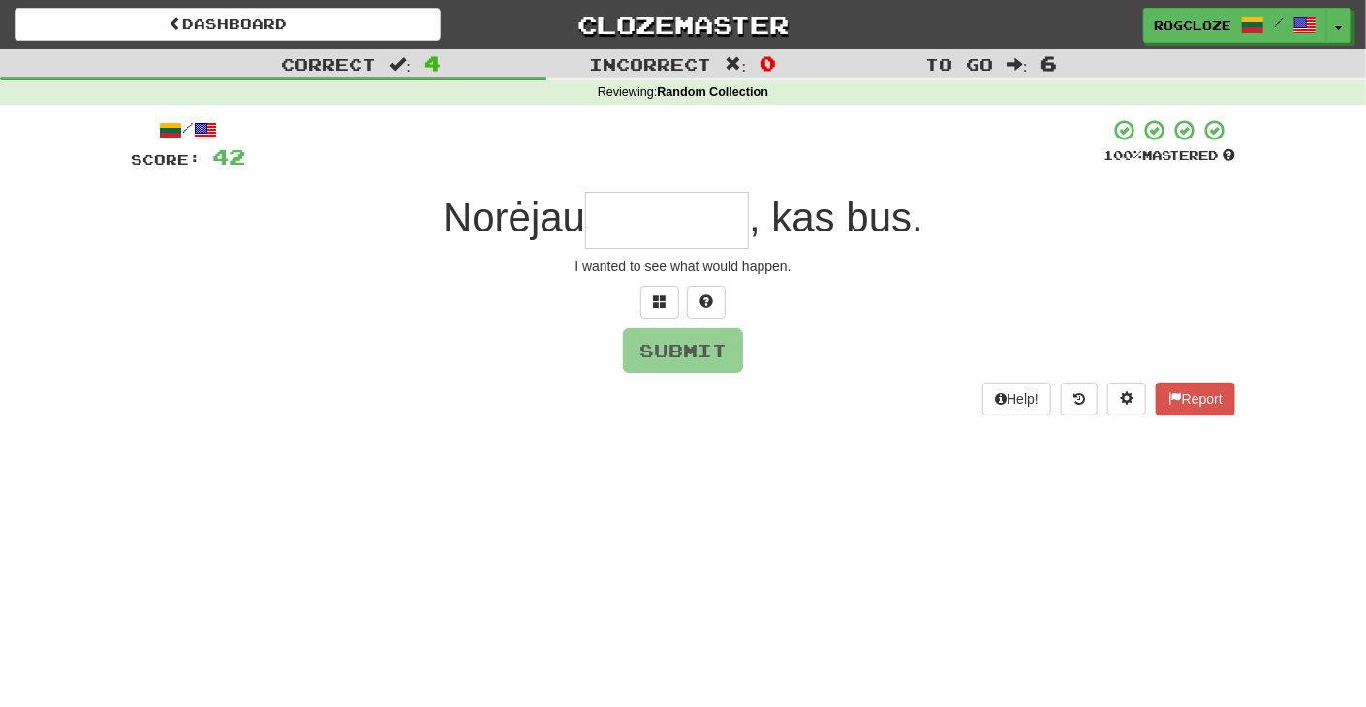
type input "*"
click at [703, 303] on span at bounding box center [707, 302] width 14 height 14
click at [691, 303] on button at bounding box center [683, 302] width 39 height 33
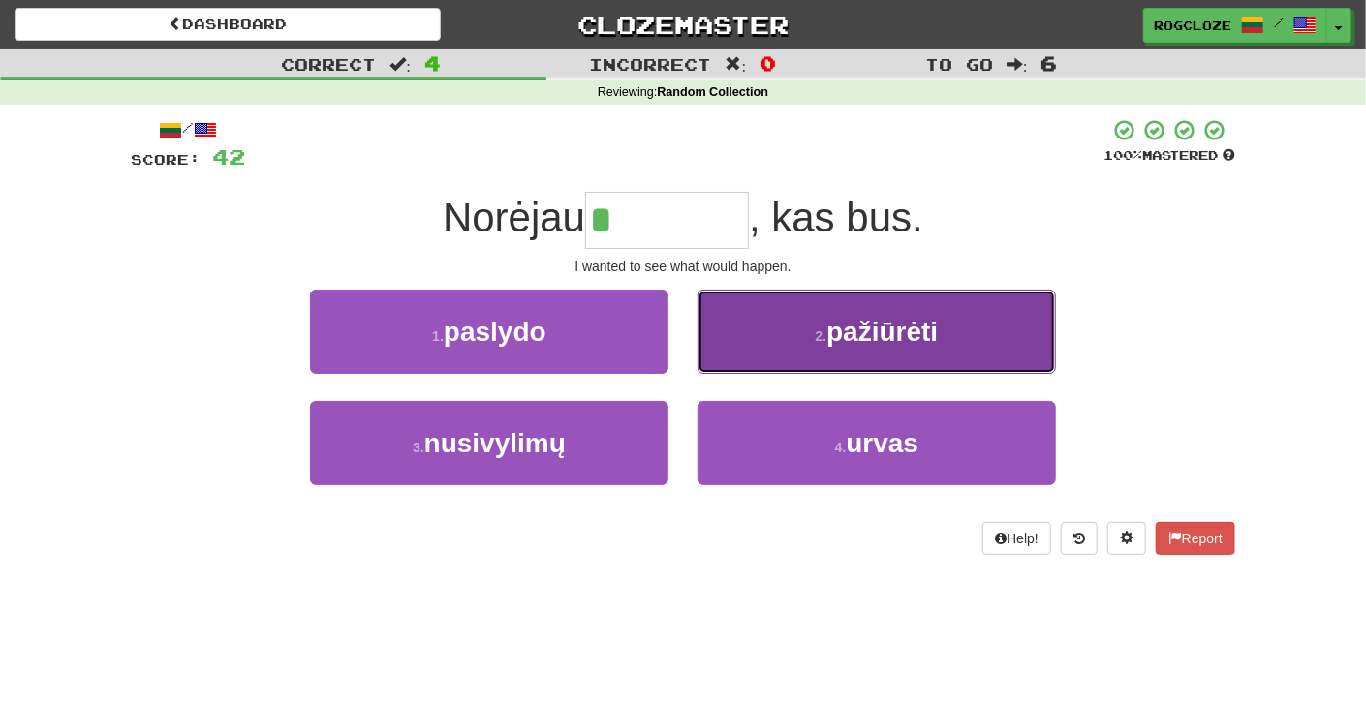
click at [833, 345] on span "pažiūrėti" at bounding box center [882, 332] width 111 height 30
type input "*********"
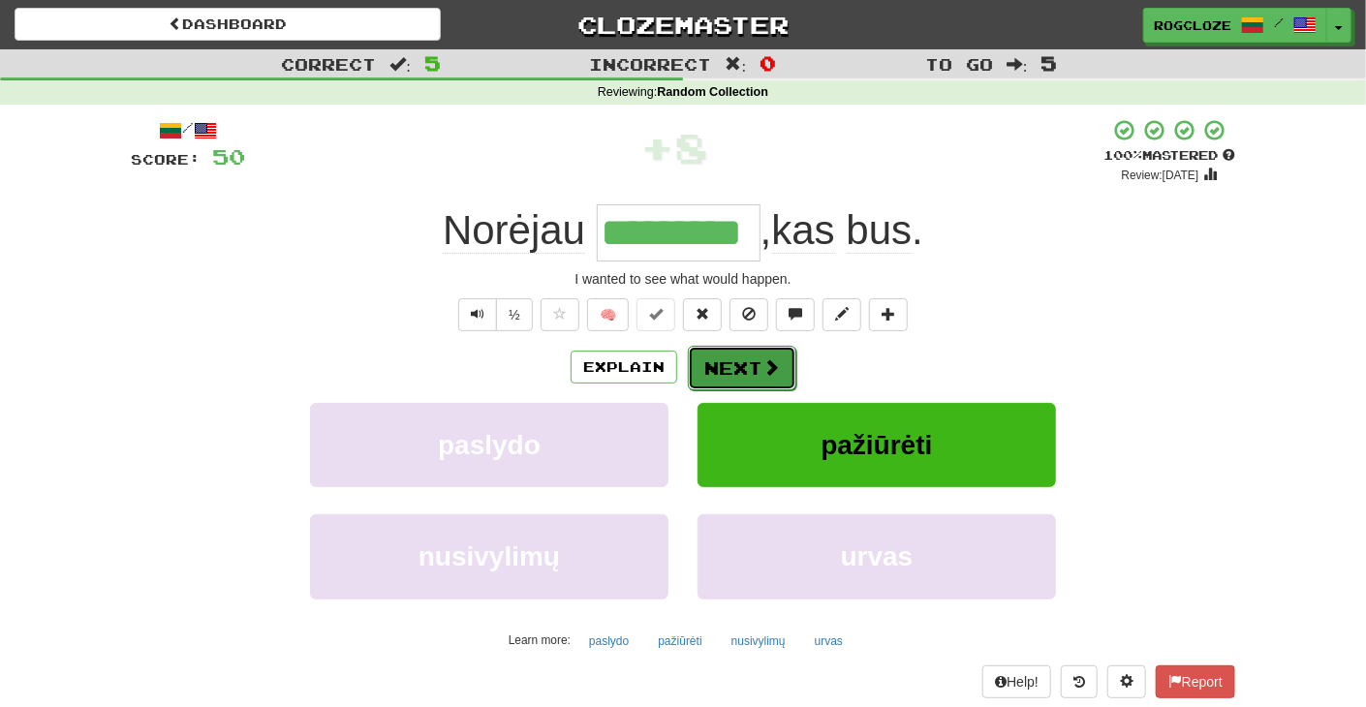
click at [748, 369] on button "Next" at bounding box center [742, 368] width 109 height 45
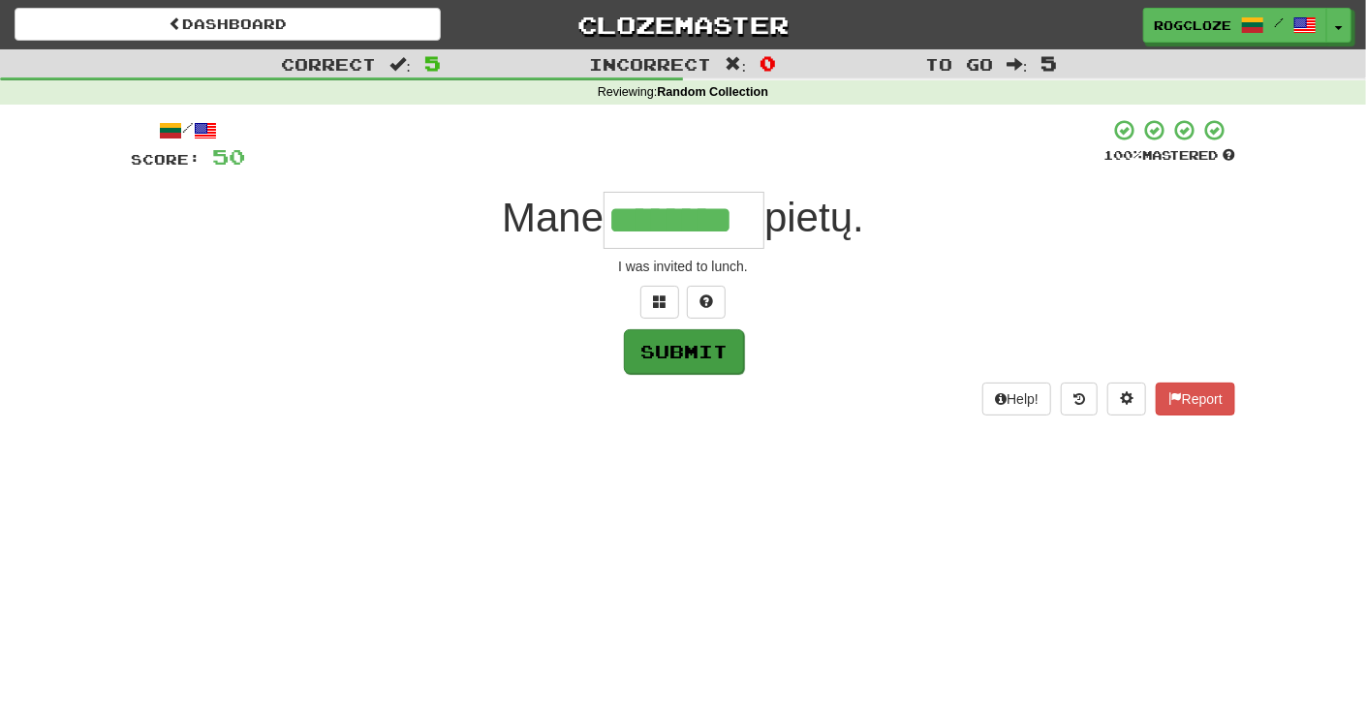
type input "********"
click at [720, 363] on button "Submit" at bounding box center [684, 351] width 120 height 45
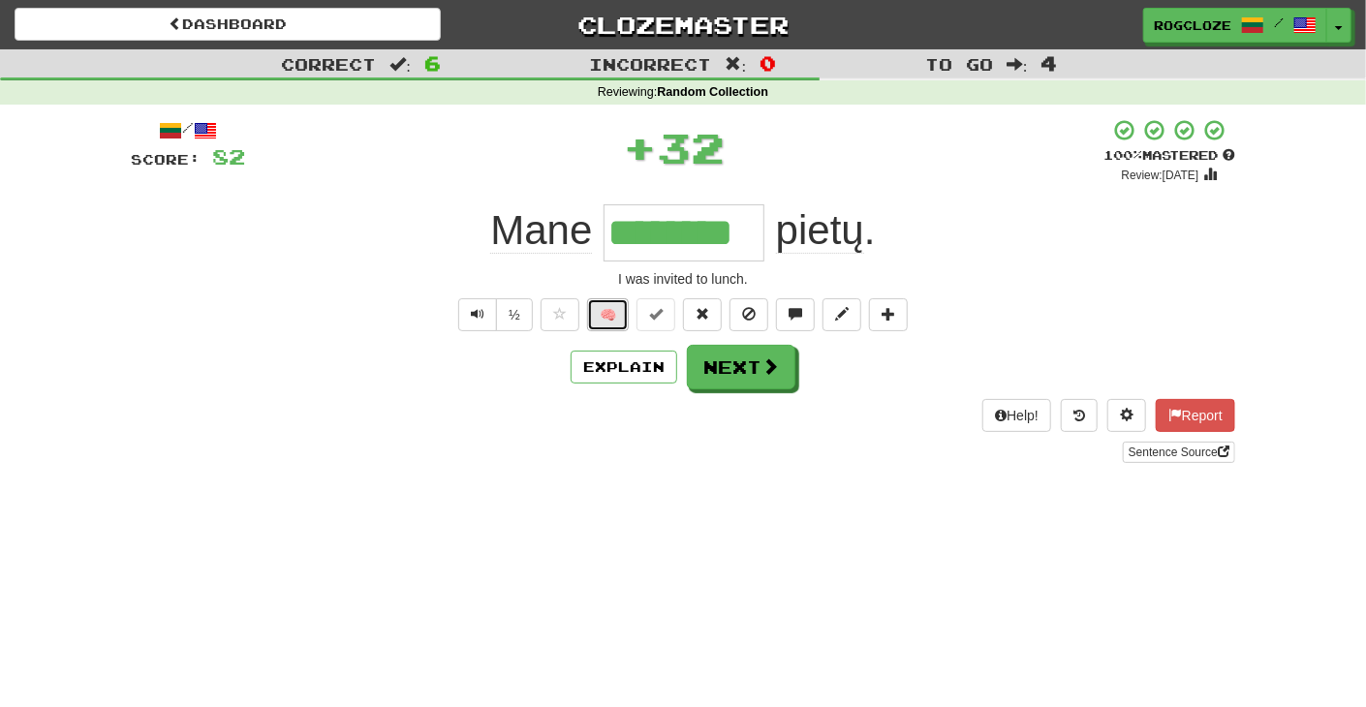
click at [611, 313] on button "🧠" at bounding box center [608, 314] width 42 height 33
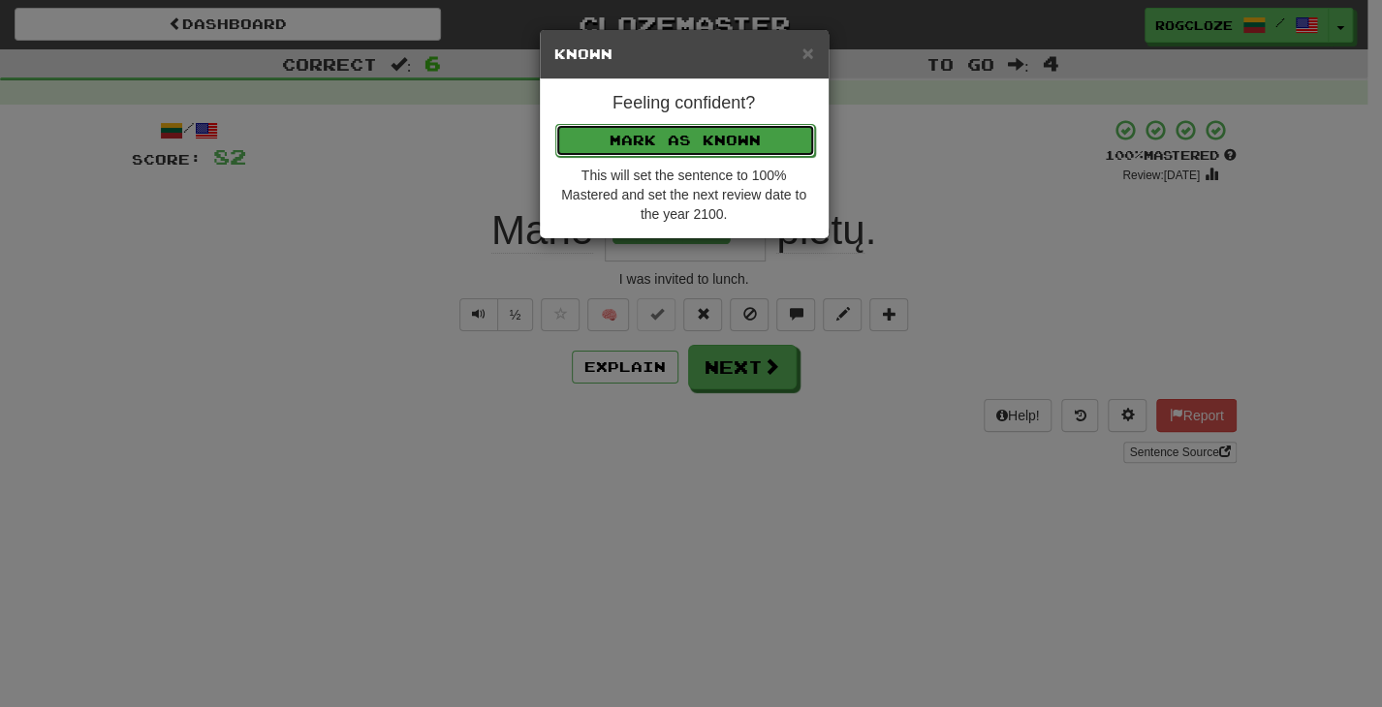
click at [639, 137] on button "Mark as Known" at bounding box center [685, 140] width 260 height 33
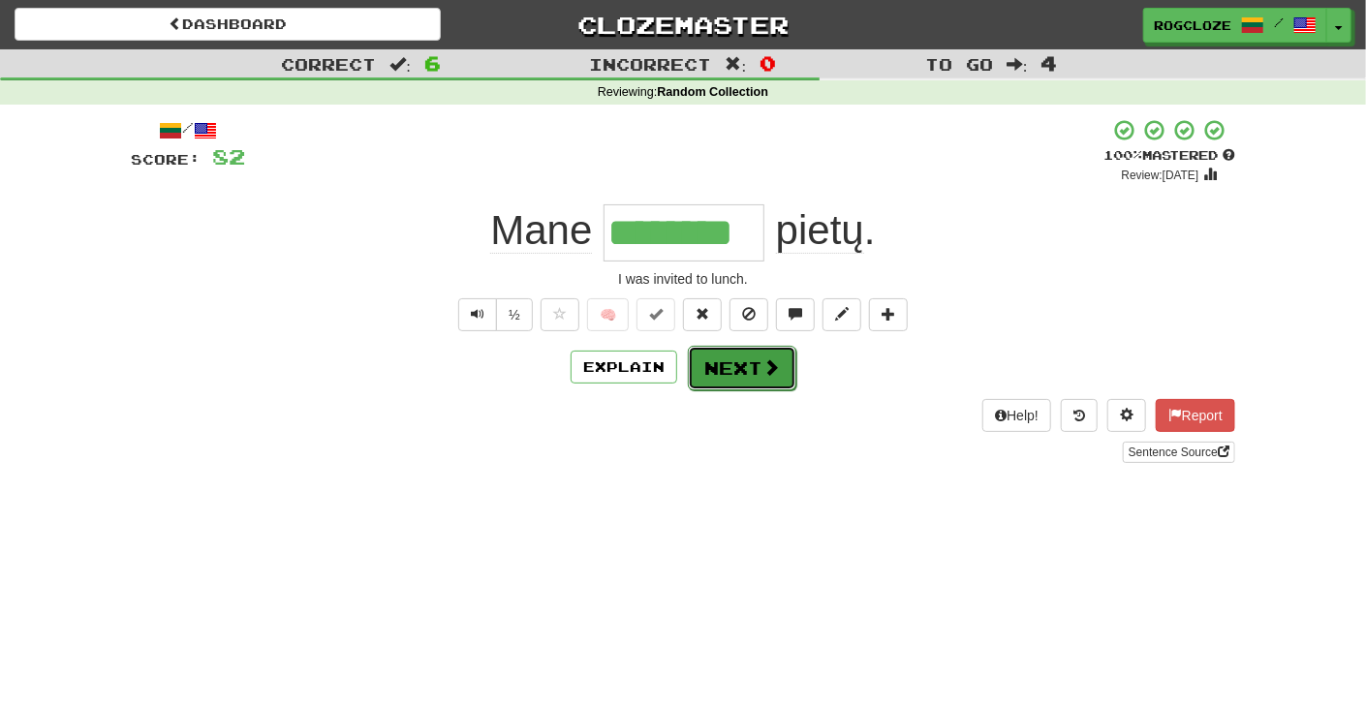
click at [725, 361] on button "Next" at bounding box center [742, 368] width 109 height 45
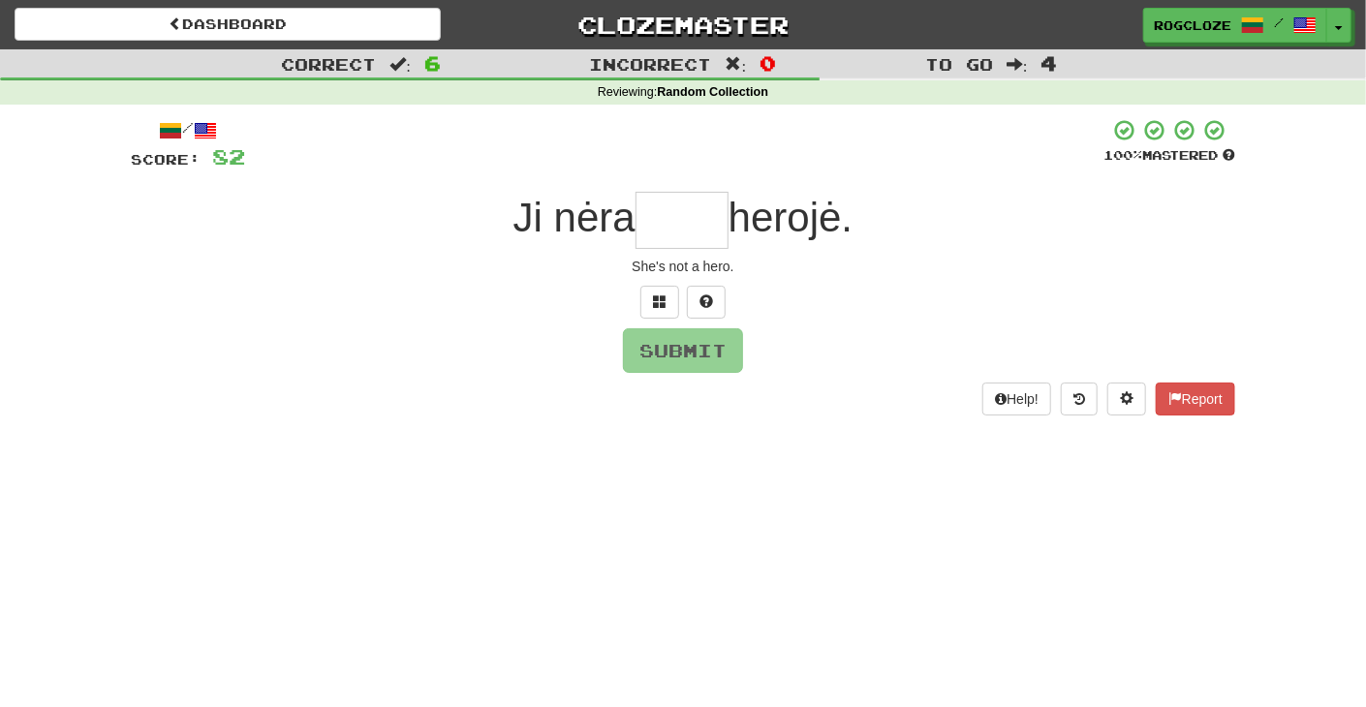
type input "*"
click at [710, 295] on span at bounding box center [707, 302] width 14 height 14
click at [685, 307] on span at bounding box center [683, 302] width 14 height 14
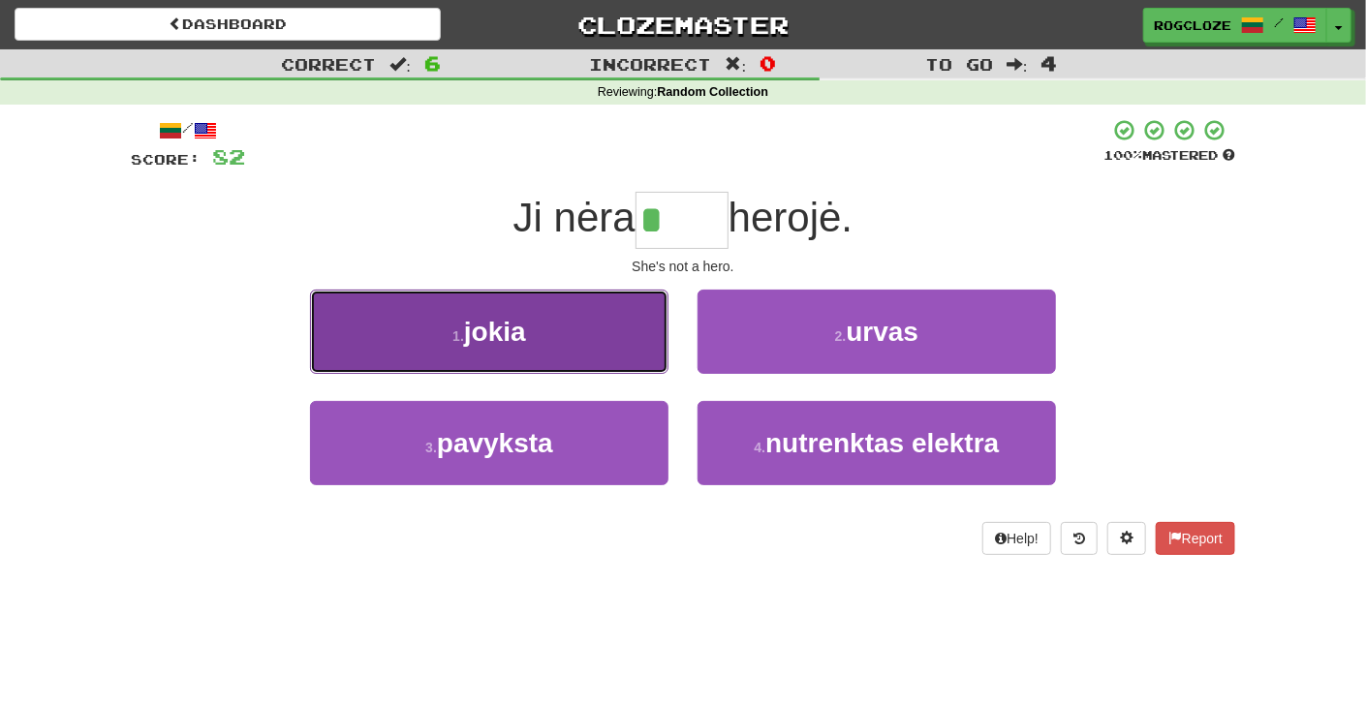
click at [525, 335] on span "jokia" at bounding box center [495, 332] width 62 height 30
type input "*****"
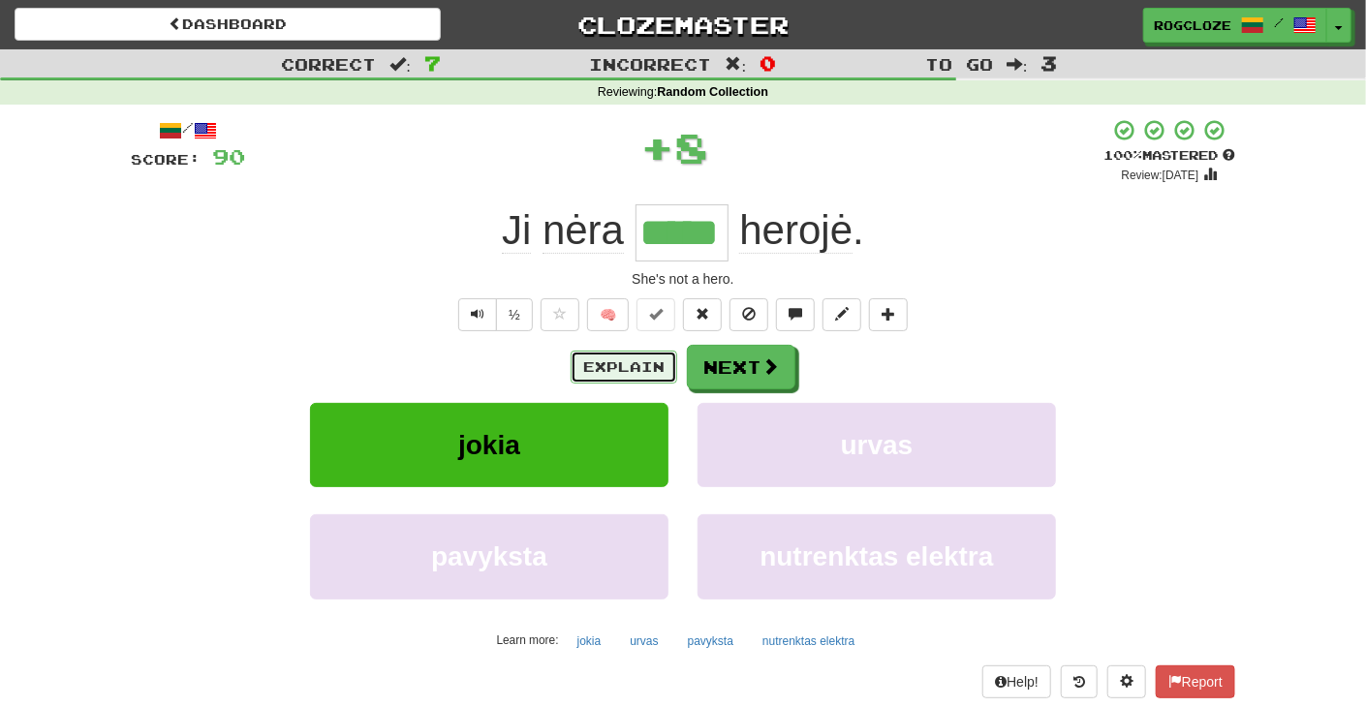
click at [655, 371] on button "Explain" at bounding box center [624, 367] width 107 height 33
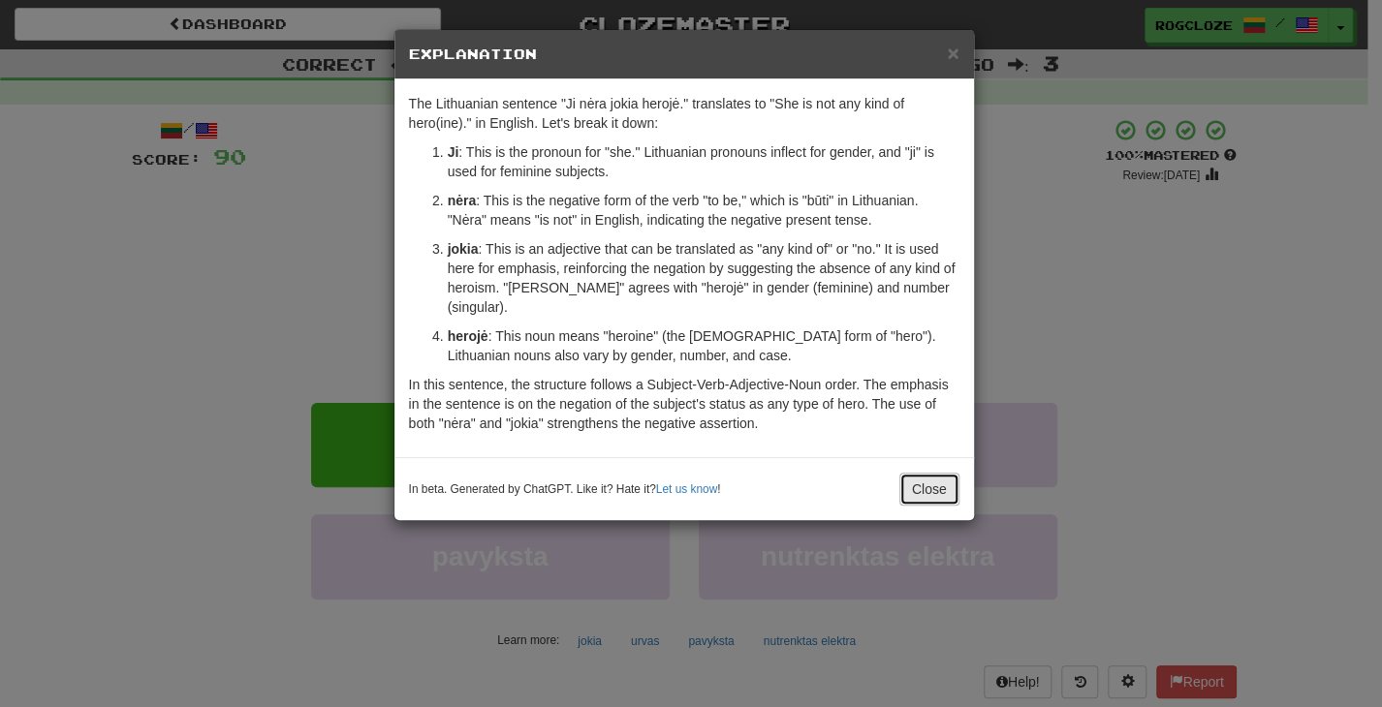
click at [929, 473] on button "Close" at bounding box center [929, 489] width 60 height 33
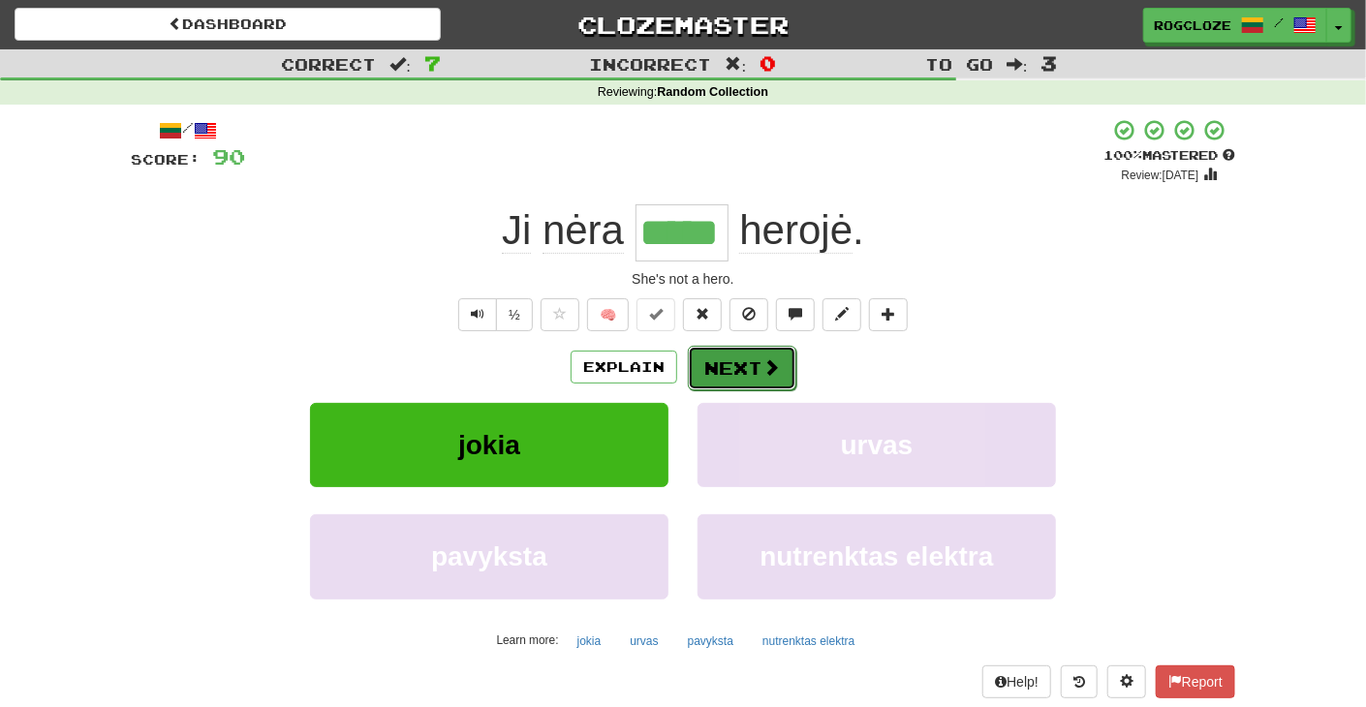
click at [764, 369] on span at bounding box center [771, 367] width 17 height 17
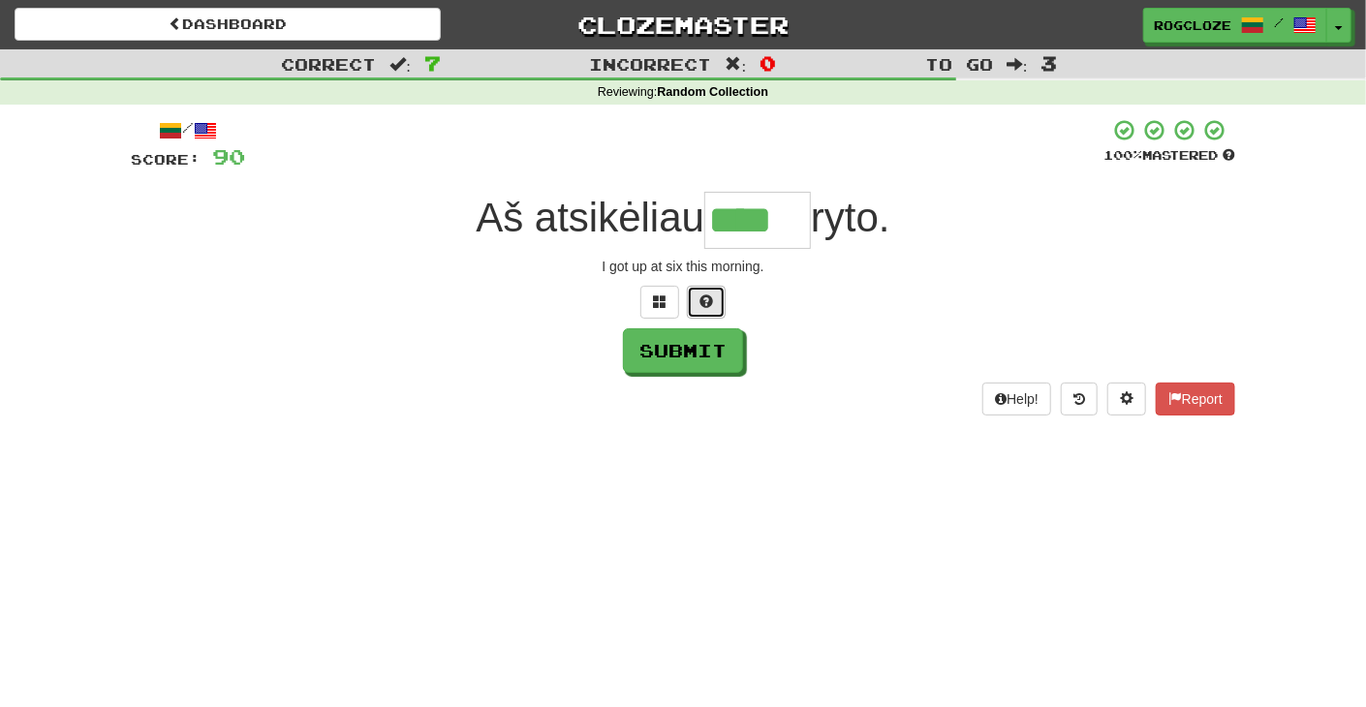
click at [706, 314] on button at bounding box center [706, 302] width 39 height 33
type input "*****"
click at [718, 358] on button "Submit" at bounding box center [684, 351] width 120 height 45
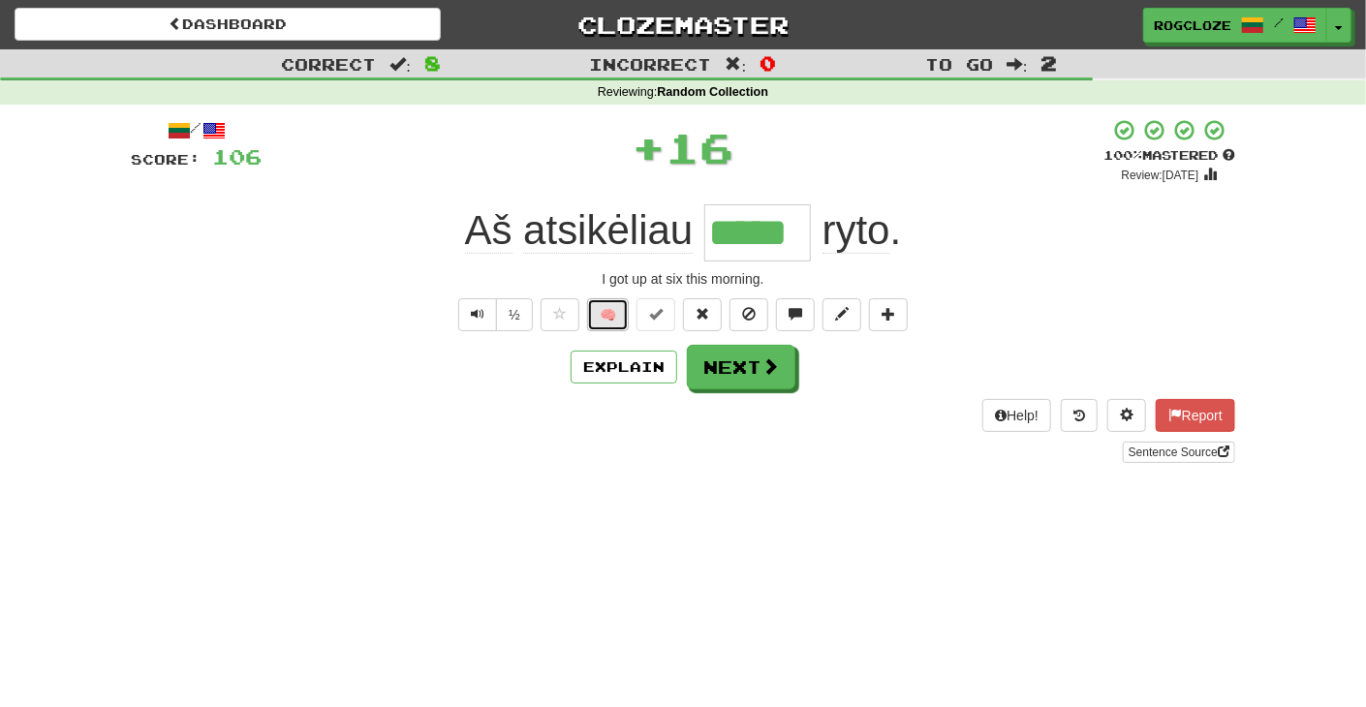
click at [616, 316] on button "🧠" at bounding box center [608, 314] width 42 height 33
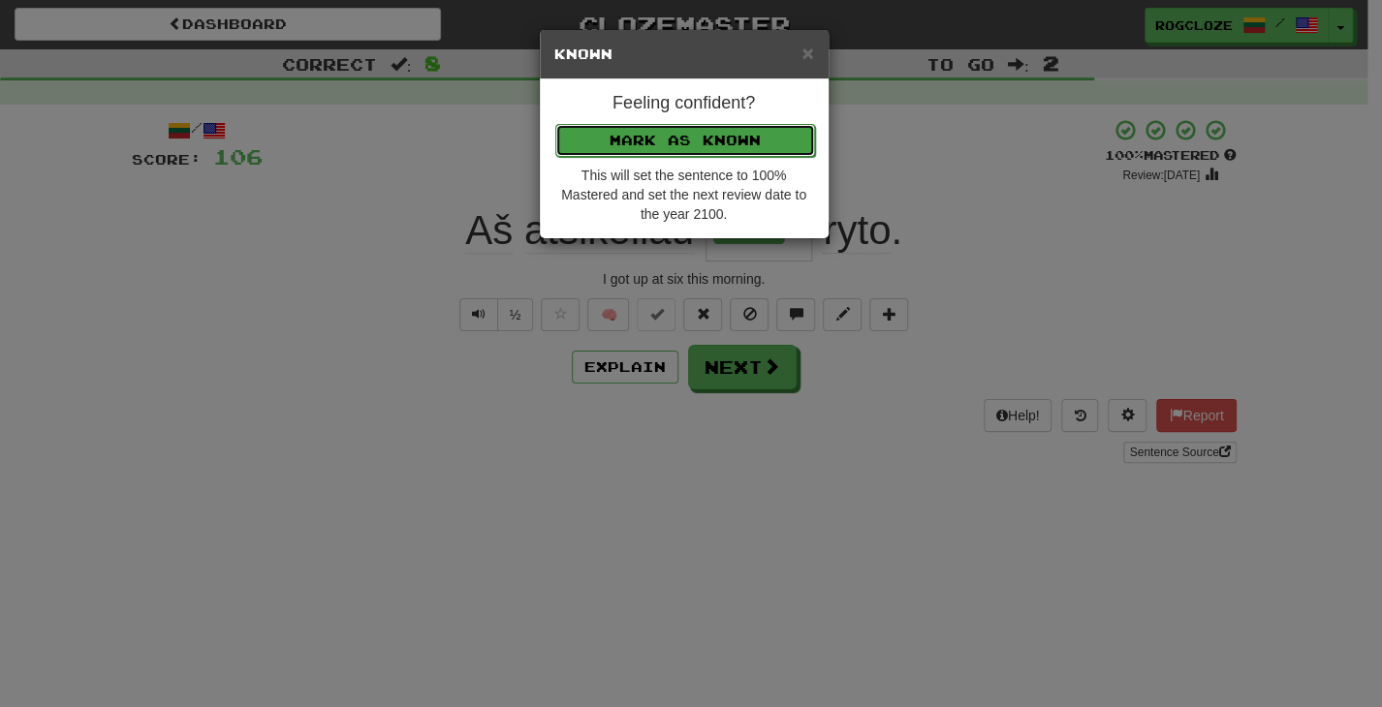
click at [627, 141] on button "Mark as Known" at bounding box center [685, 140] width 260 height 33
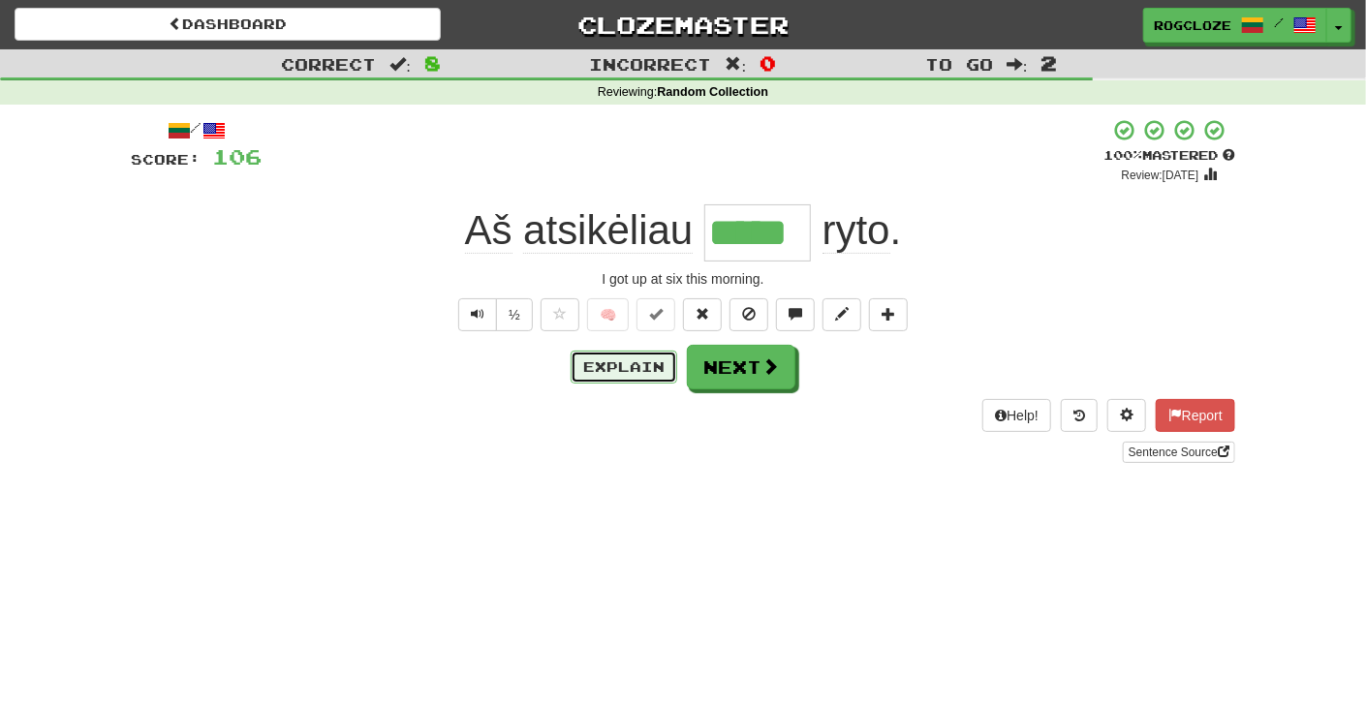
click at [638, 366] on button "Explain" at bounding box center [624, 367] width 107 height 33
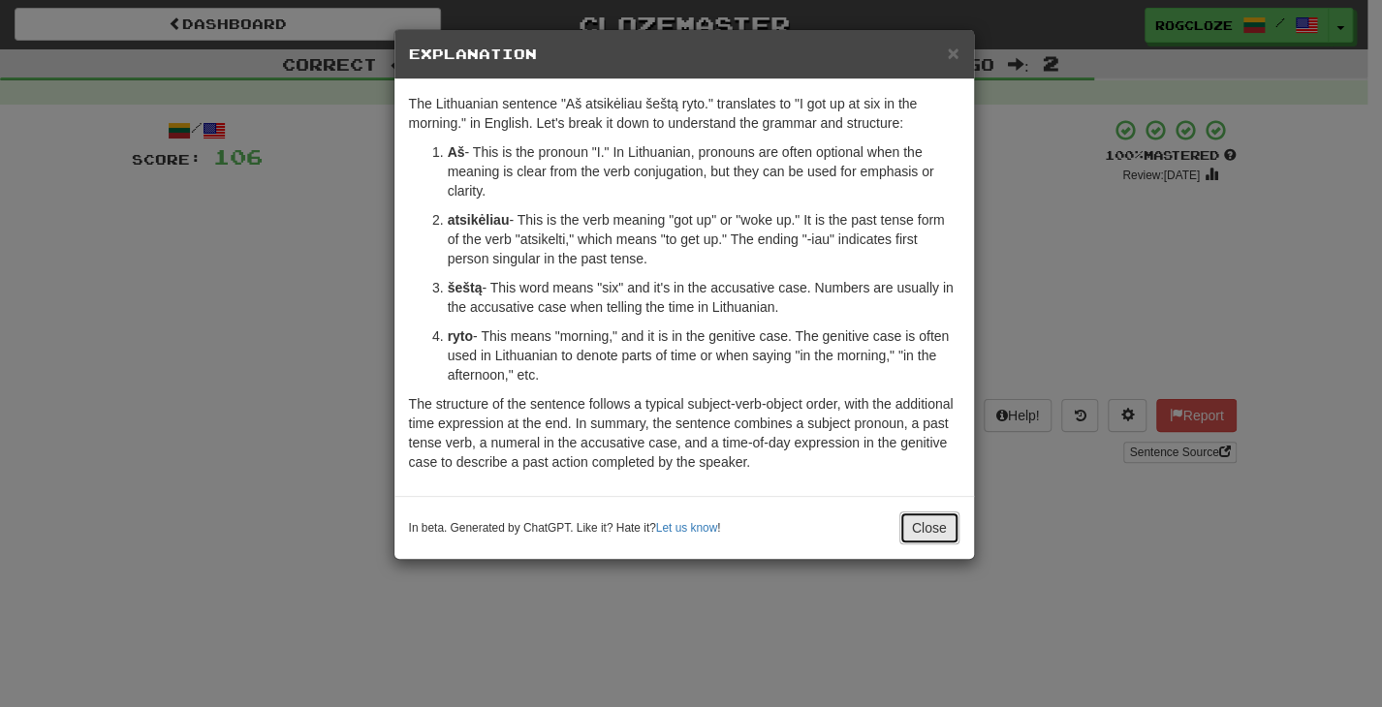
click at [915, 518] on button "Close" at bounding box center [929, 528] width 60 height 33
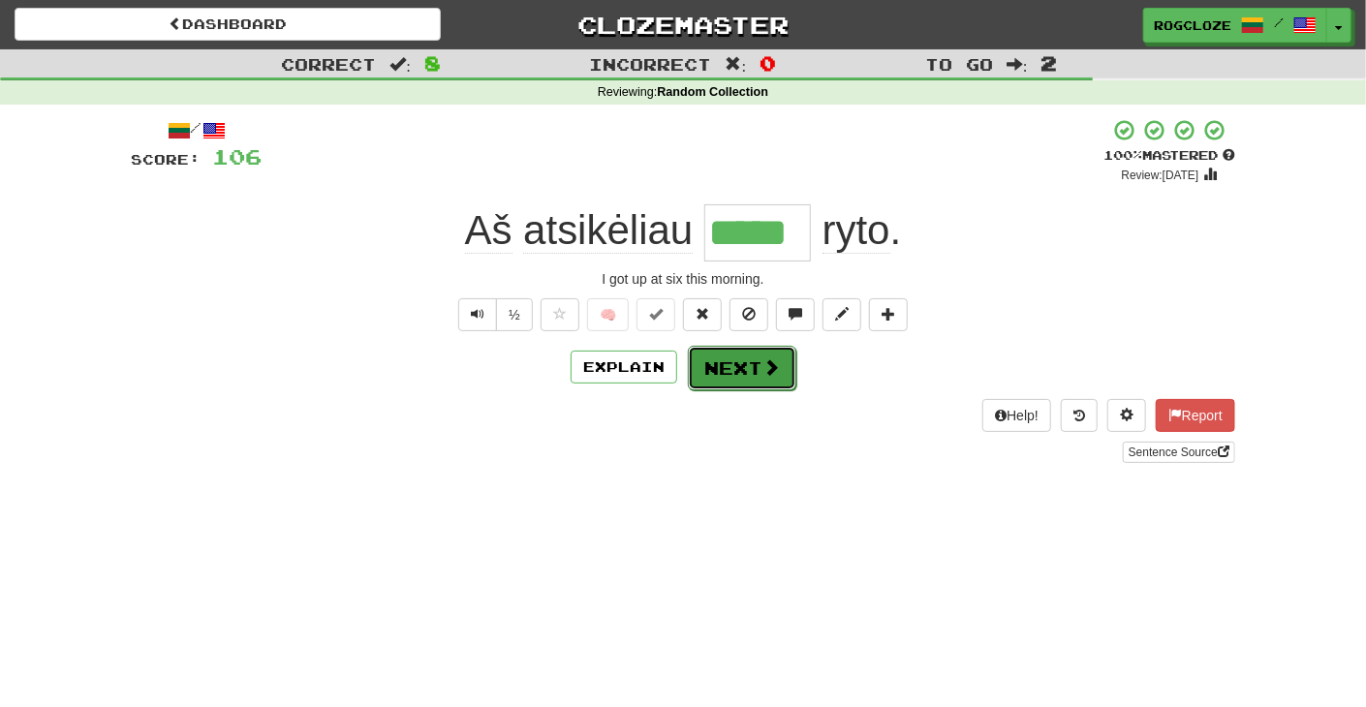
click at [721, 361] on button "Next" at bounding box center [742, 368] width 109 height 45
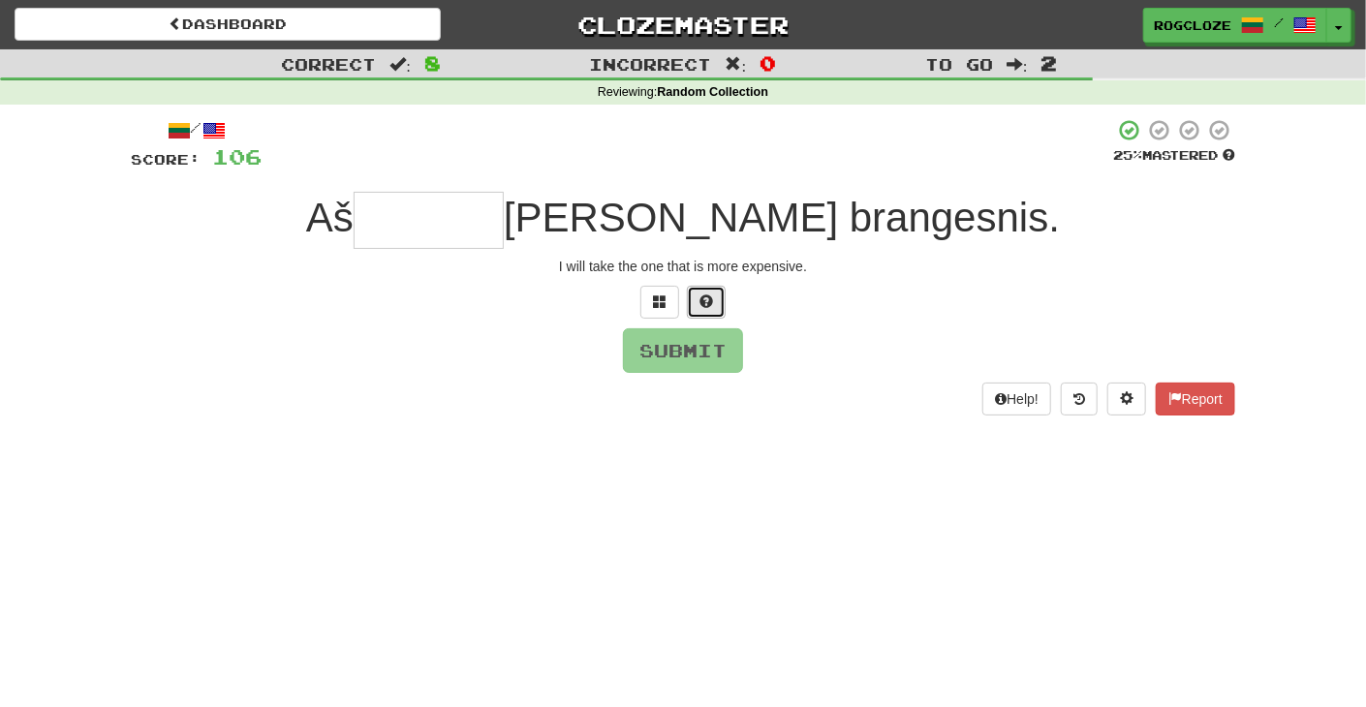
click at [716, 310] on button at bounding box center [706, 302] width 39 height 33
click at [674, 299] on button at bounding box center [683, 302] width 39 height 33
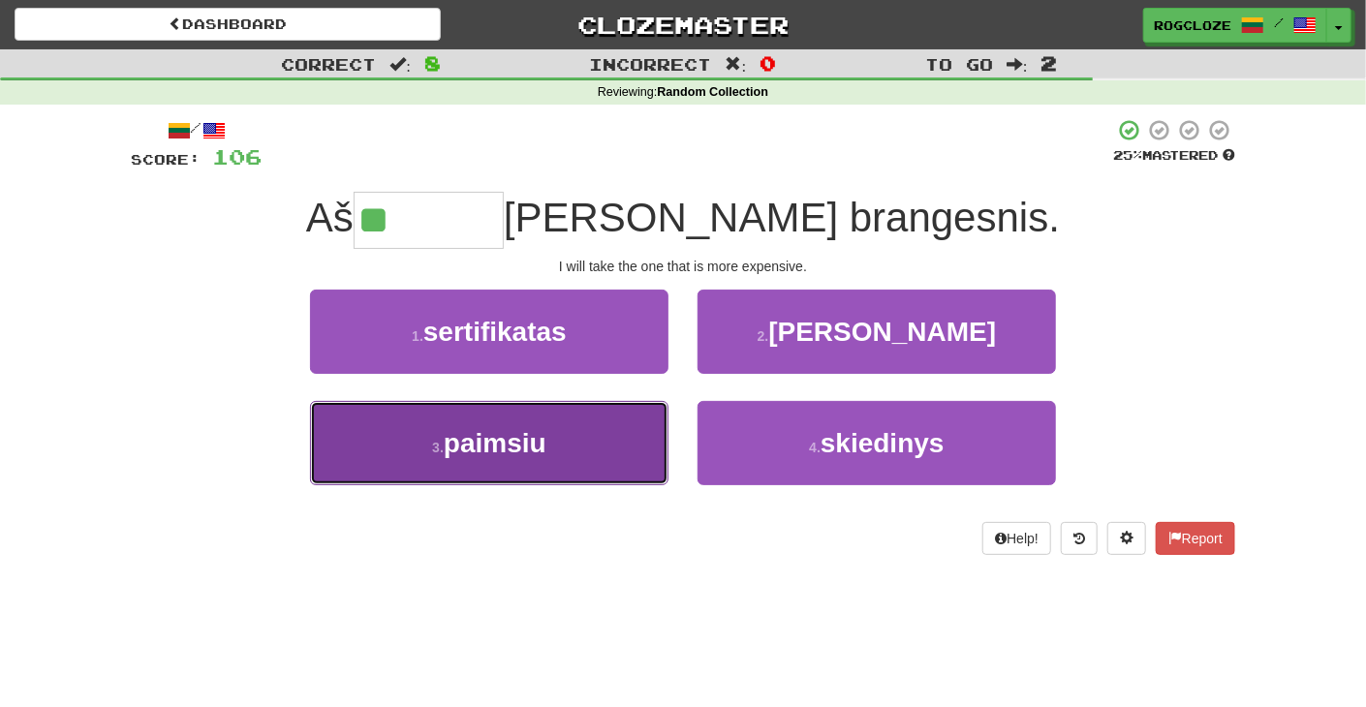
click at [528, 461] on button "3 . paimsiu" at bounding box center [489, 443] width 359 height 84
type input "*******"
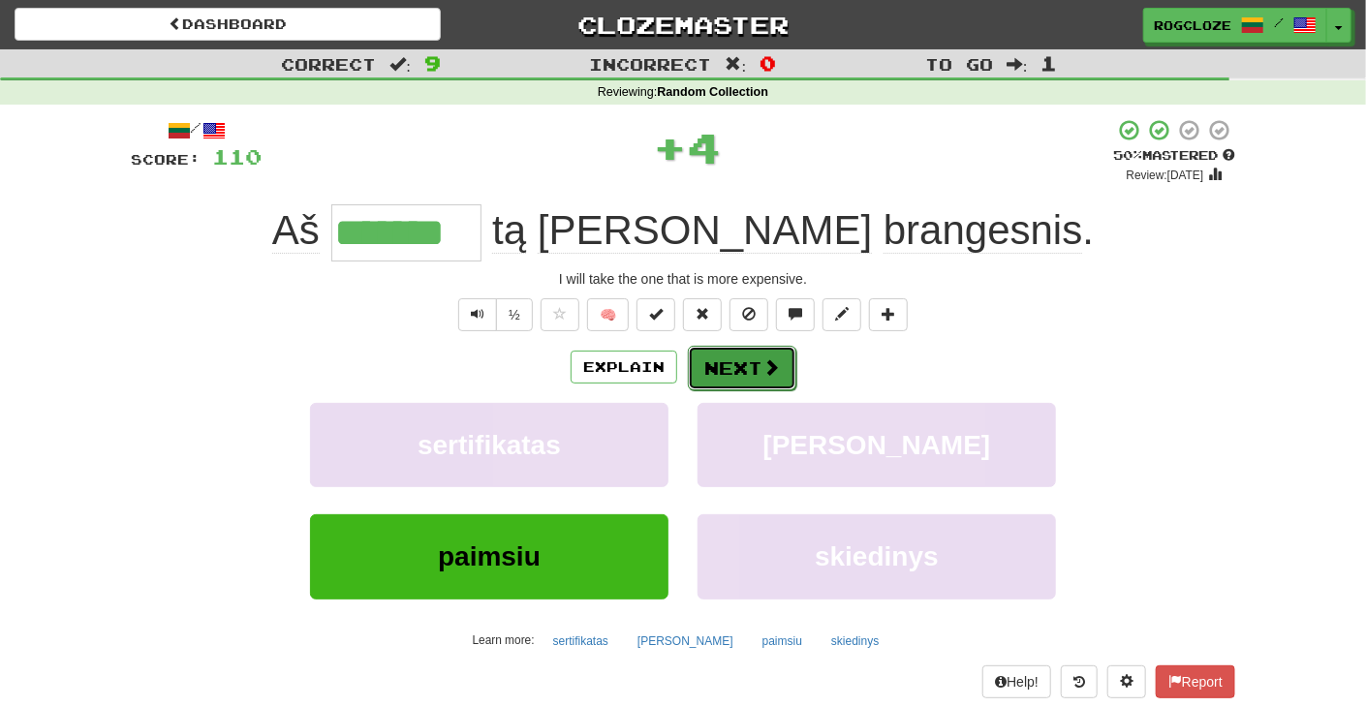
click at [716, 362] on button "Next" at bounding box center [742, 368] width 109 height 45
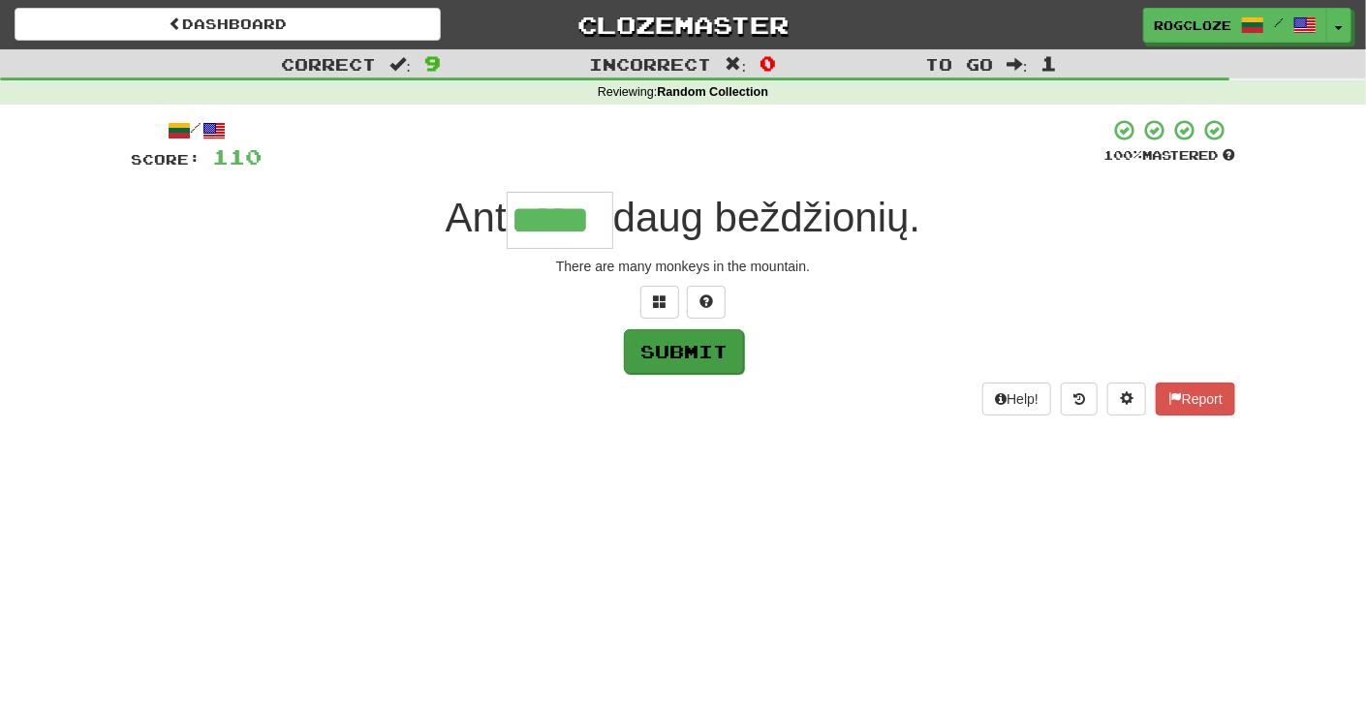
type input "*****"
click at [713, 340] on button "Submit" at bounding box center [684, 351] width 120 height 45
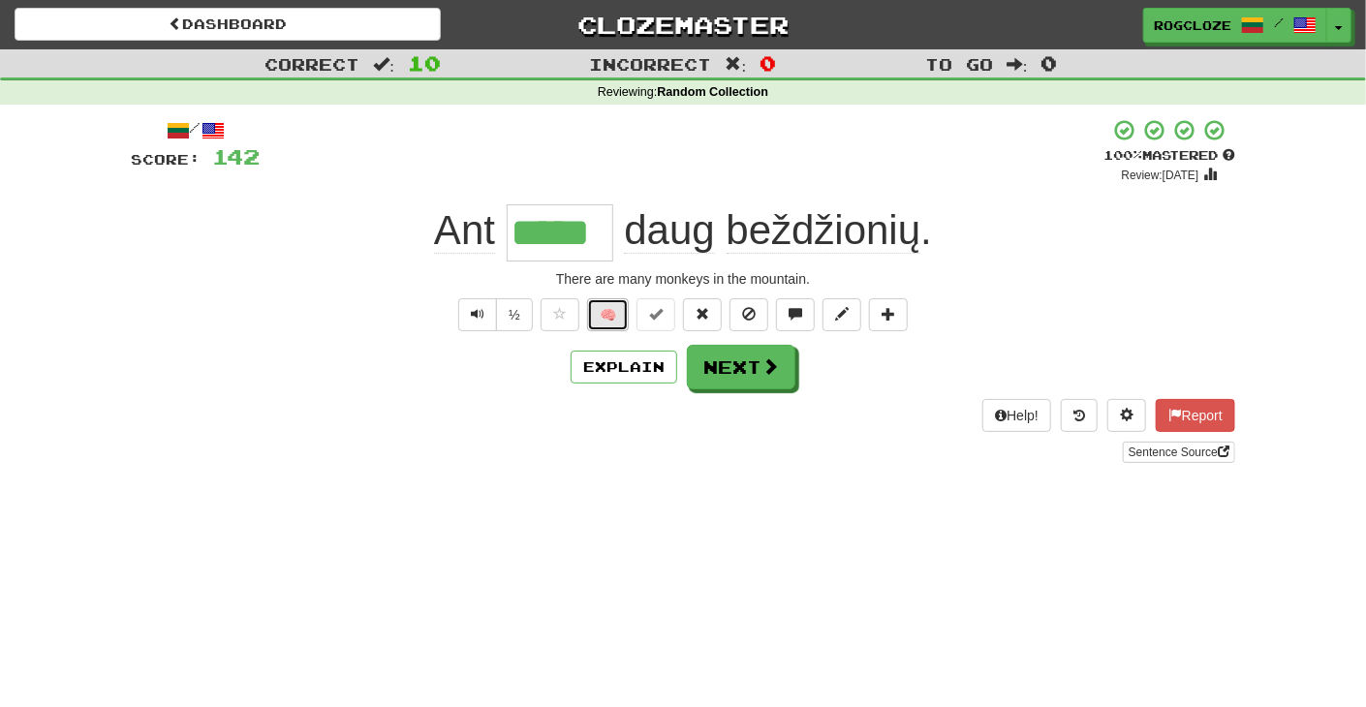
click at [608, 312] on button "🧠" at bounding box center [608, 314] width 42 height 33
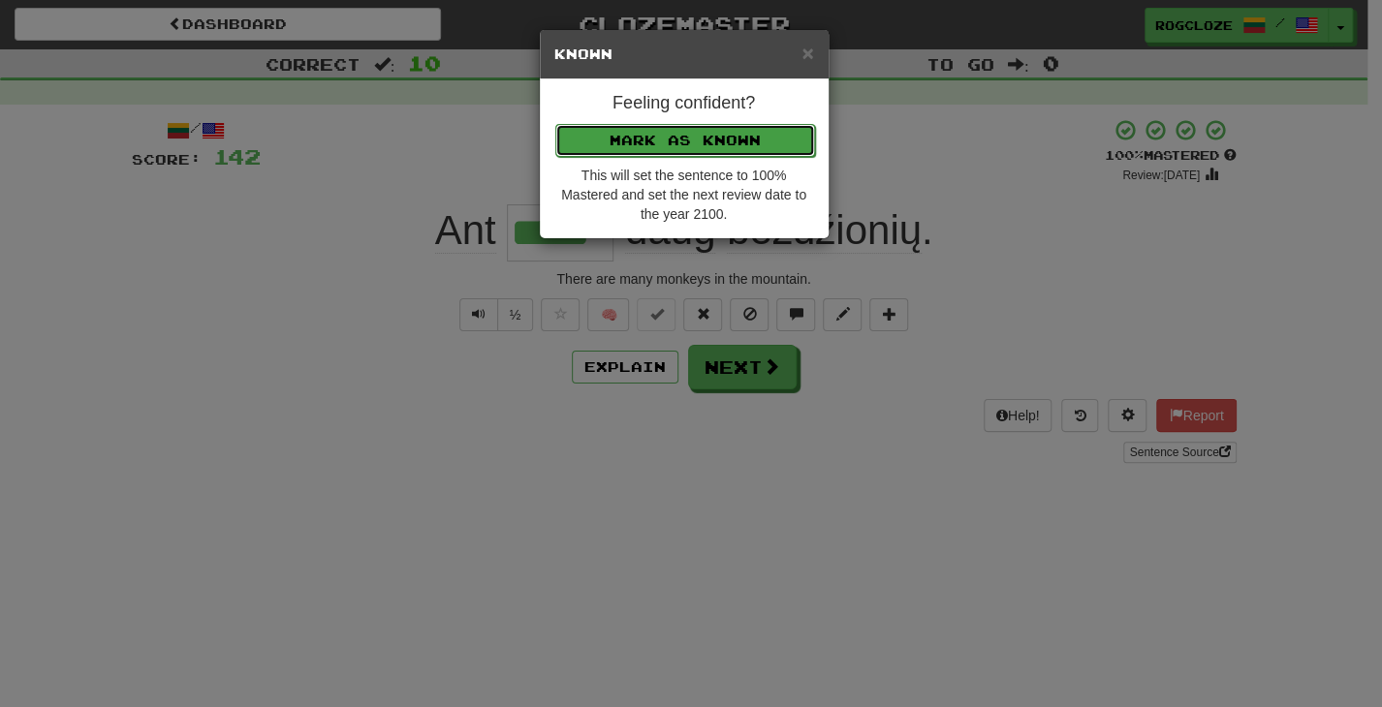
click at [655, 143] on button "Mark as Known" at bounding box center [685, 140] width 260 height 33
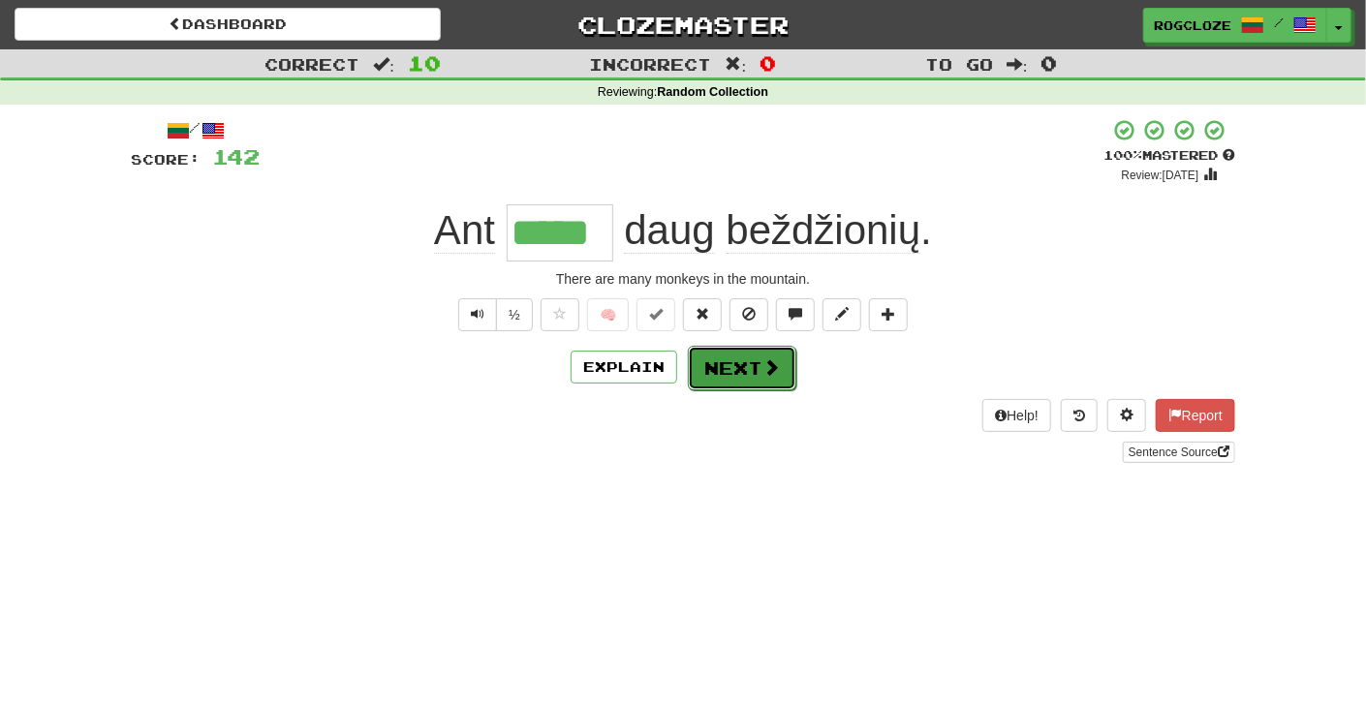
click at [729, 354] on button "Next" at bounding box center [742, 368] width 109 height 45
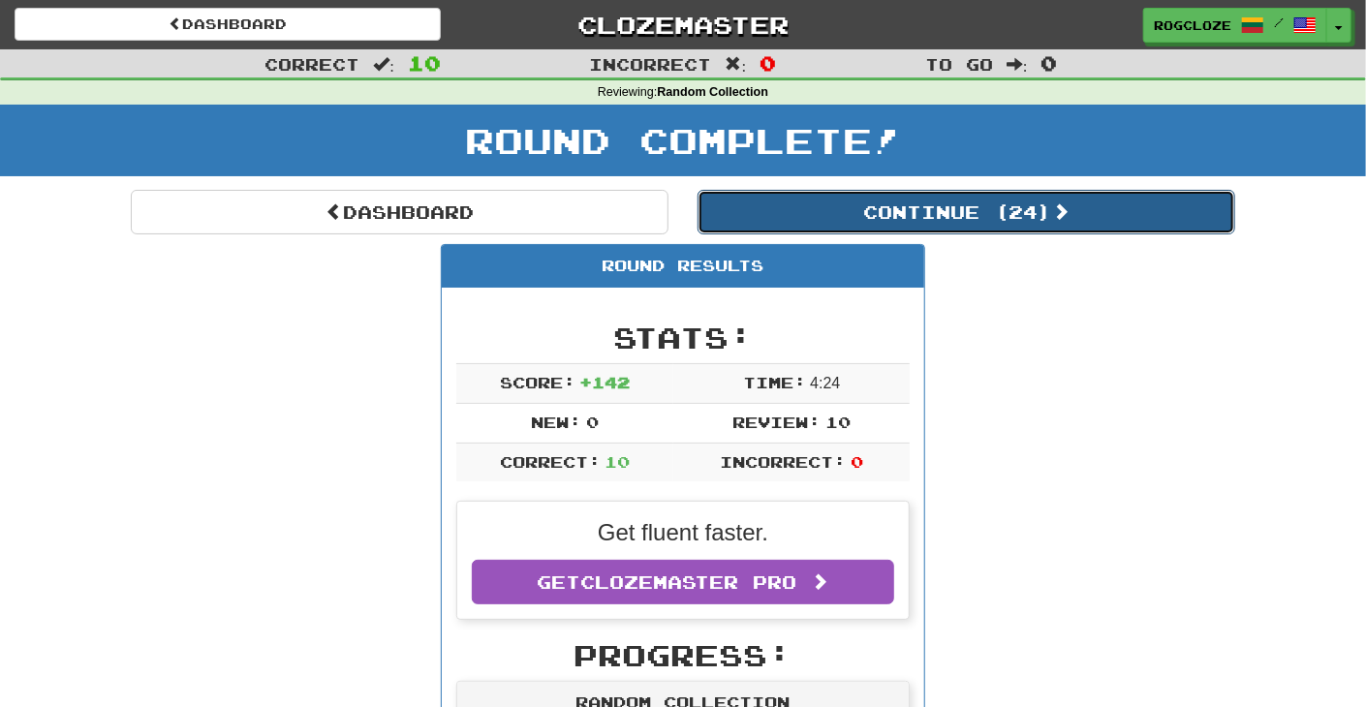
click at [791, 214] on button "Continue ( 24 )" at bounding box center [967, 212] width 538 height 45
